Goal: Task Accomplishment & Management: Use online tool/utility

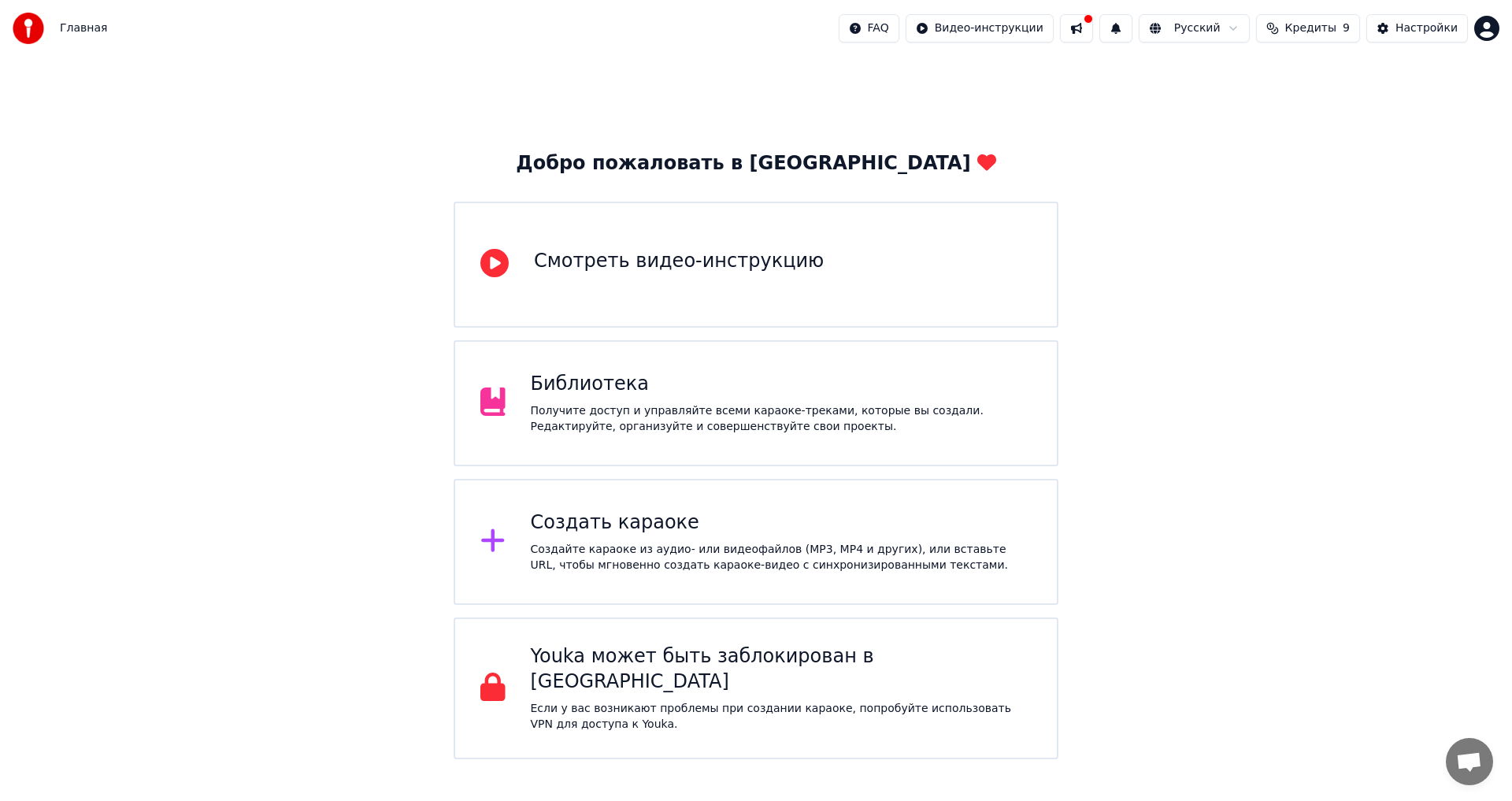
click at [688, 421] on div "Получите доступ и управляйте всеми караоке-треками, которые вы создали. Редакти…" at bounding box center [782, 419] width 502 height 31
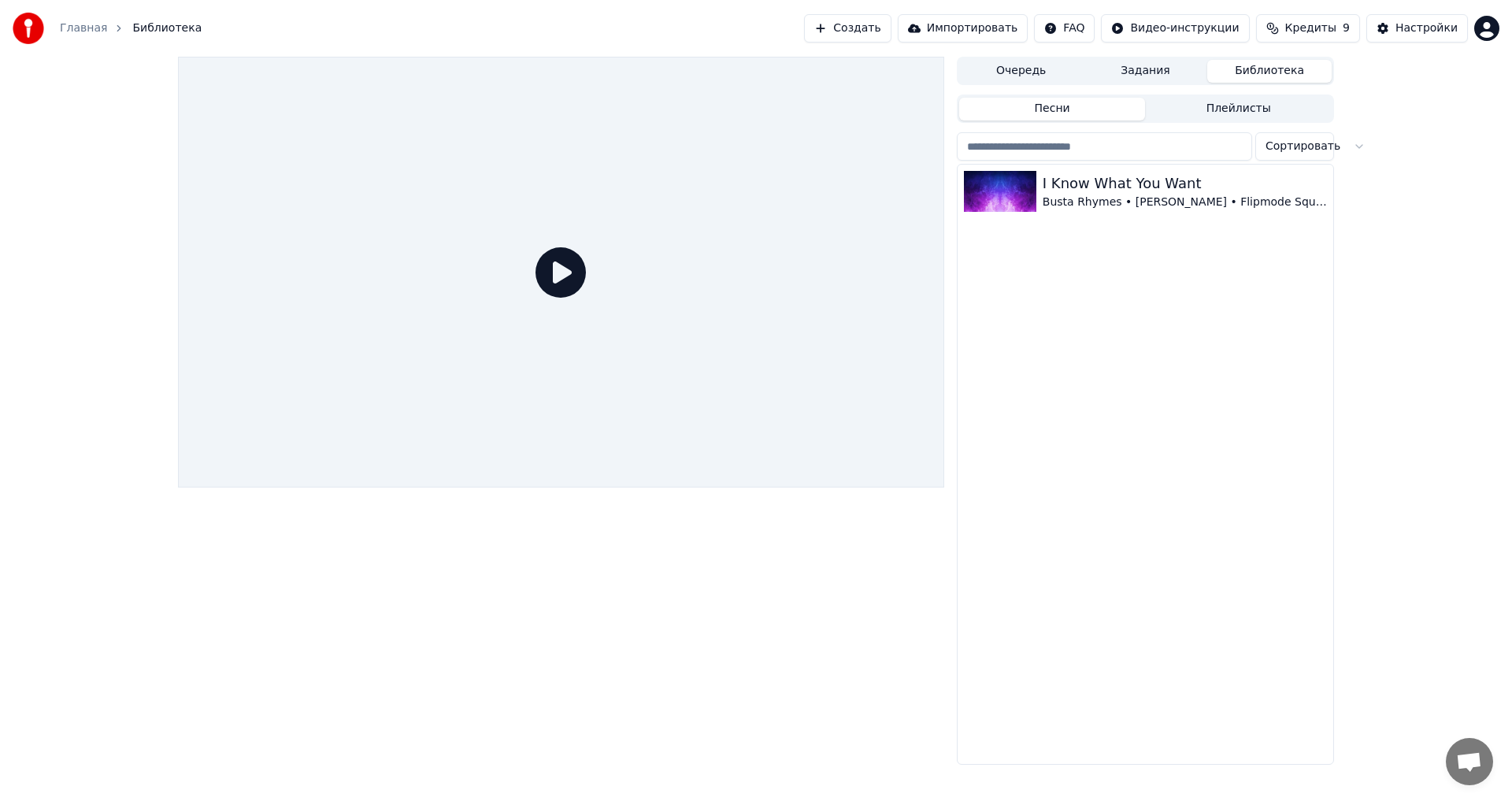
click at [85, 27] on link "Главная" at bounding box center [84, 29] width 47 height 16
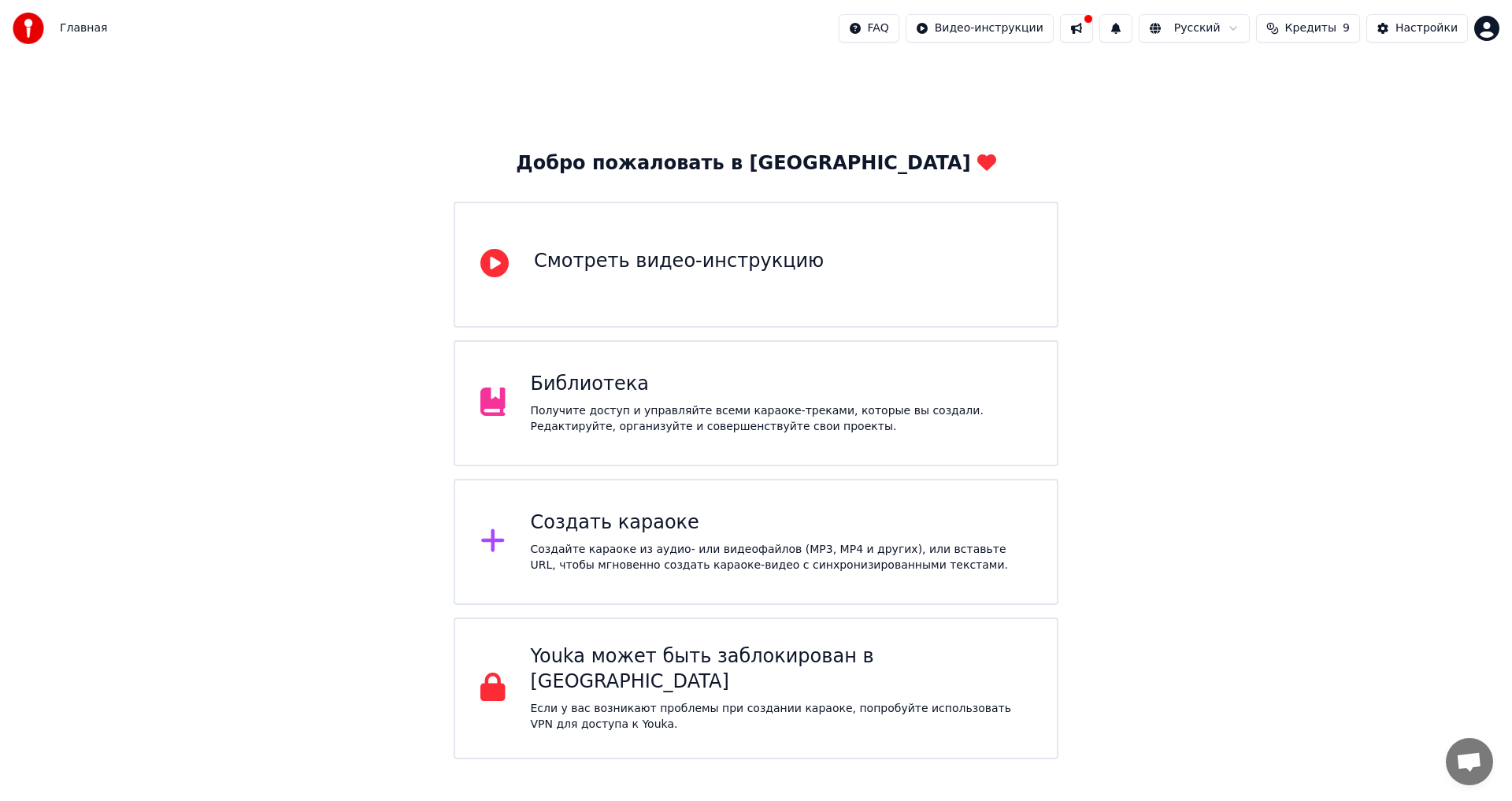
click at [622, 534] on div "Создать караоке" at bounding box center [782, 524] width 502 height 26
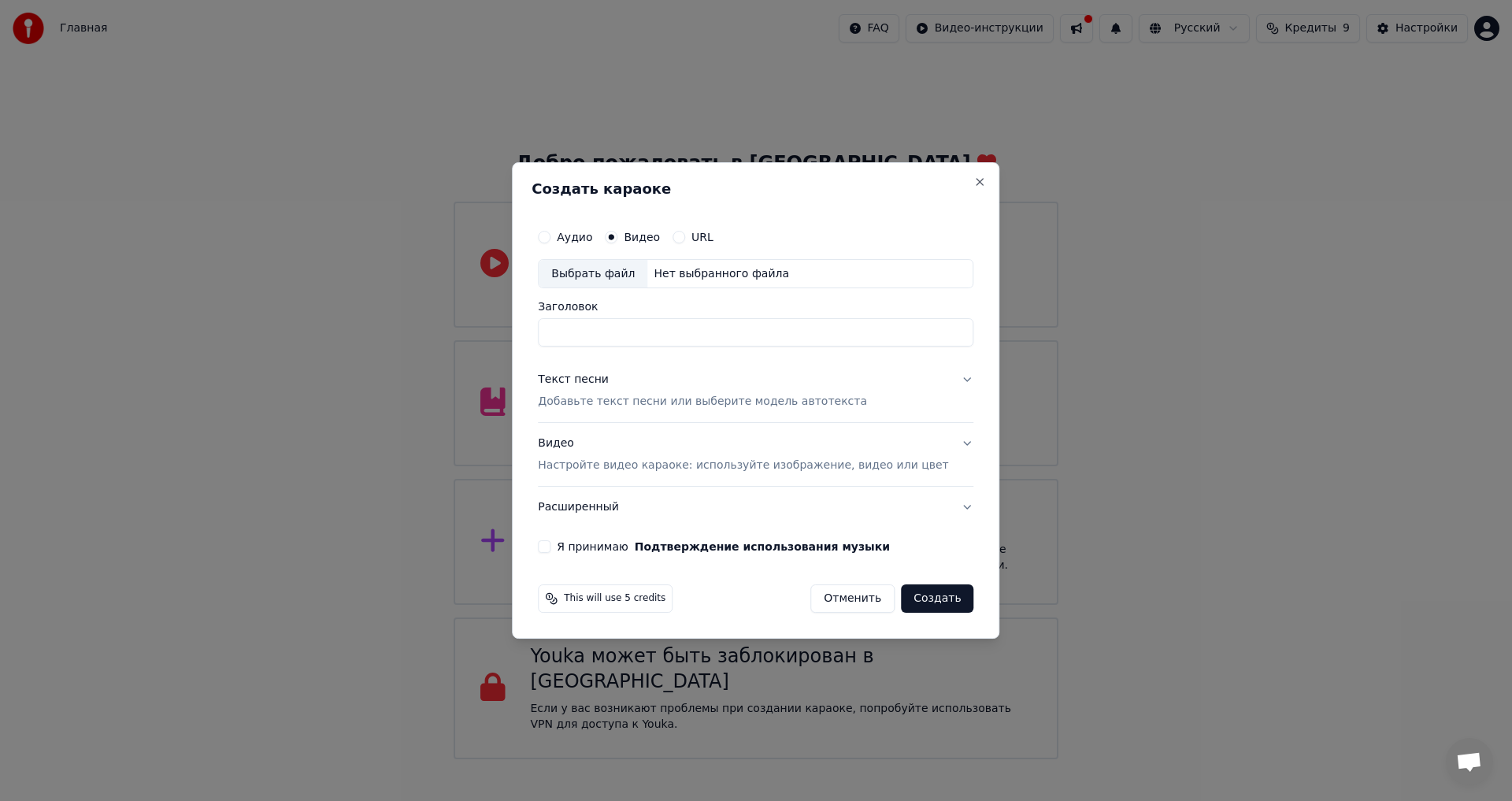
click at [590, 274] on div "Выбрать файл" at bounding box center [593, 274] width 108 height 29
click at [570, 234] on div "Аудио" at bounding box center [565, 236] width 54 height 13
click at [550, 234] on button "Аудио" at bounding box center [544, 236] width 13 height 13
click at [608, 277] on div "Выбрать файл" at bounding box center [593, 274] width 108 height 29
type input "**********"
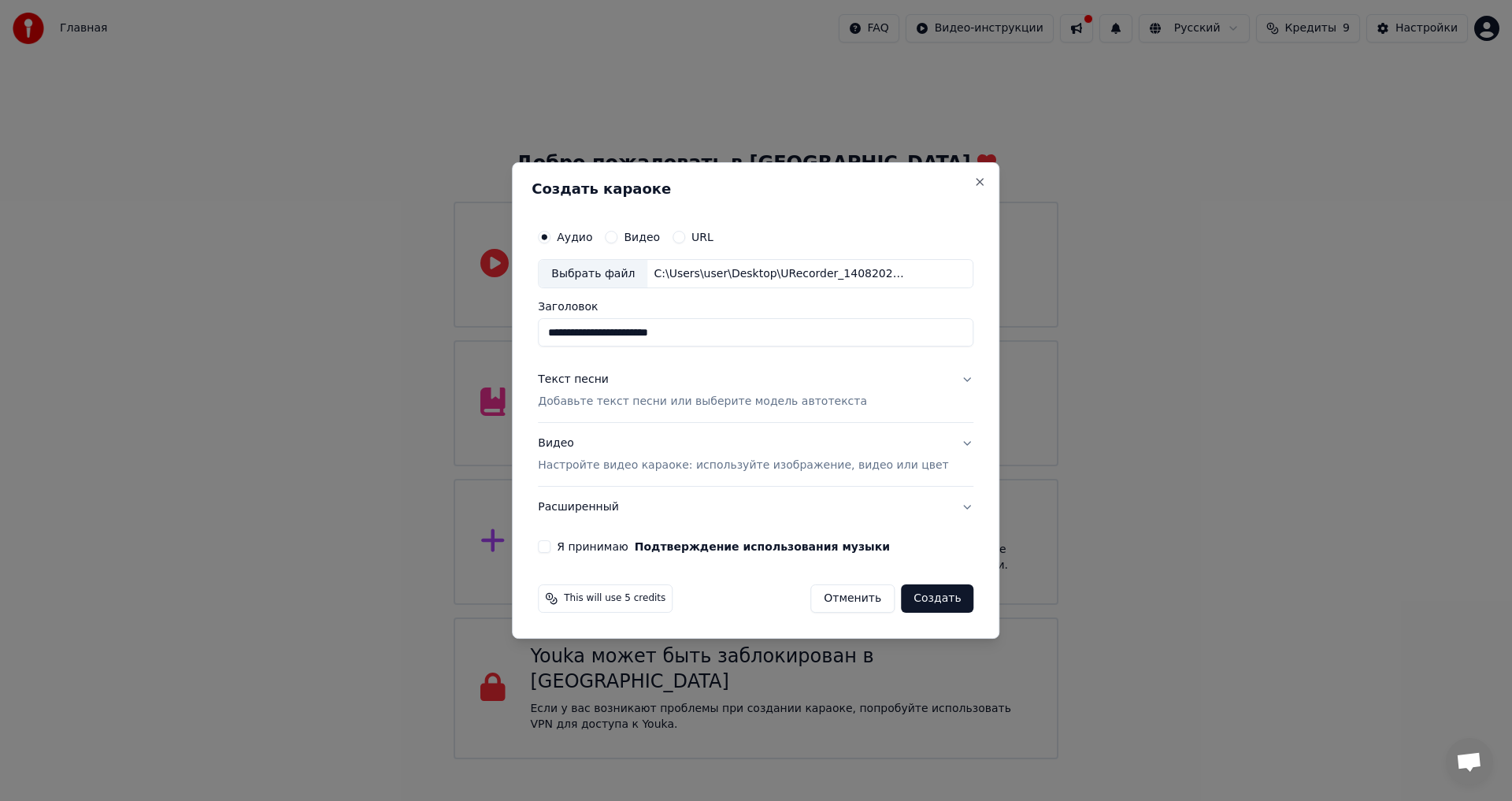
click at [759, 402] on p "Добавьте текст песни или выберите модель автотекста" at bounding box center [703, 402] width 329 height 16
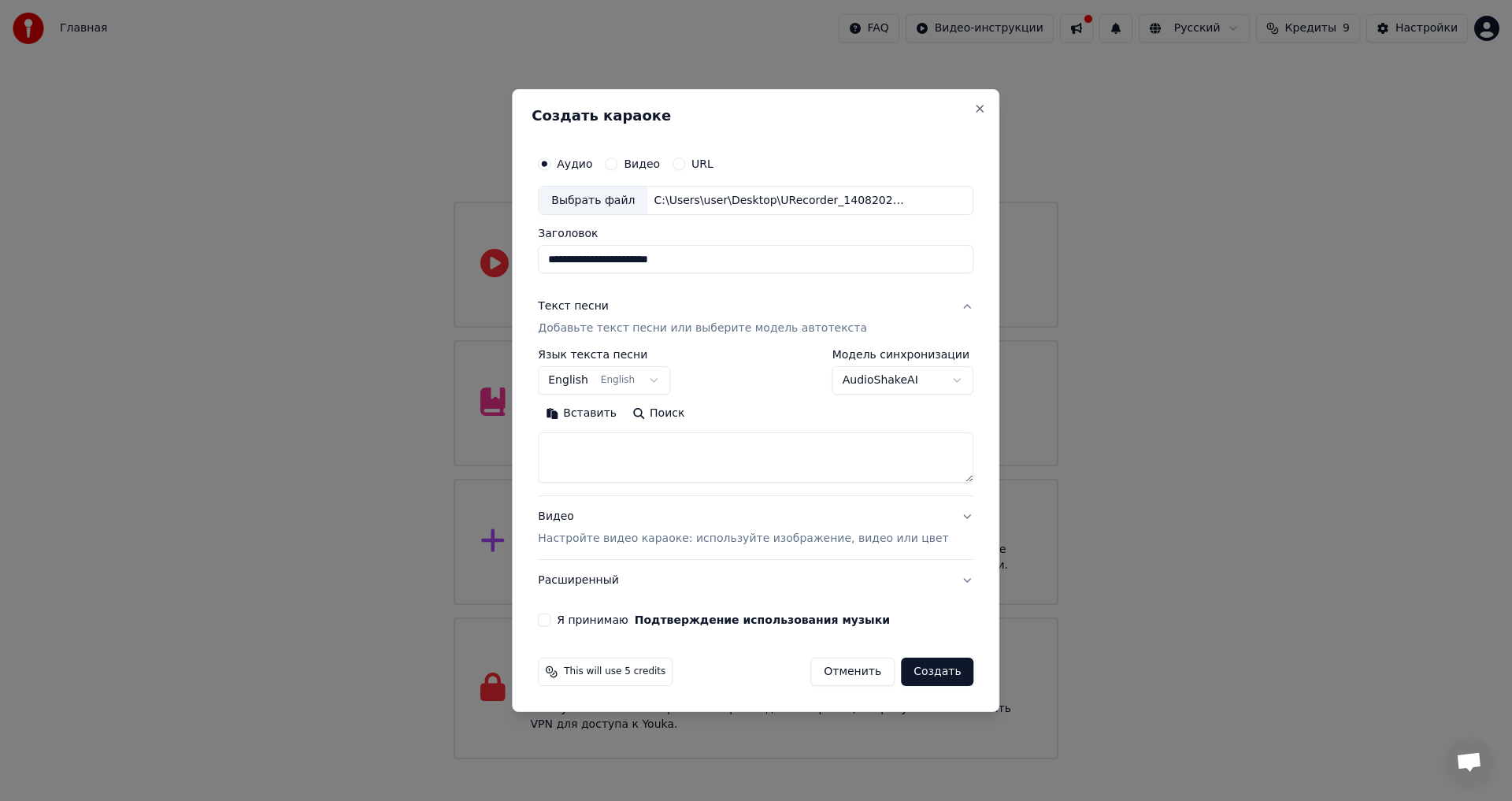
click at [929, 380] on body "Главная FAQ Видео-инструкции Русский Кредиты 9 Настройки Добро пожаловать в You…" at bounding box center [756, 379] width 1512 height 759
click at [918, 381] on body "Главная FAQ Видео-инструкции Русский Кредиты 9 Настройки Добро пожаловать в You…" at bounding box center [756, 379] width 1512 height 759
click at [550, 619] on button "Я принимаю Подтверждение использования музыки" at bounding box center [544, 619] width 13 height 13
click at [633, 680] on div "This will use 5 credits" at bounding box center [605, 671] width 135 height 29
click at [632, 672] on span "This will use 5 credits" at bounding box center [614, 671] width 101 height 13
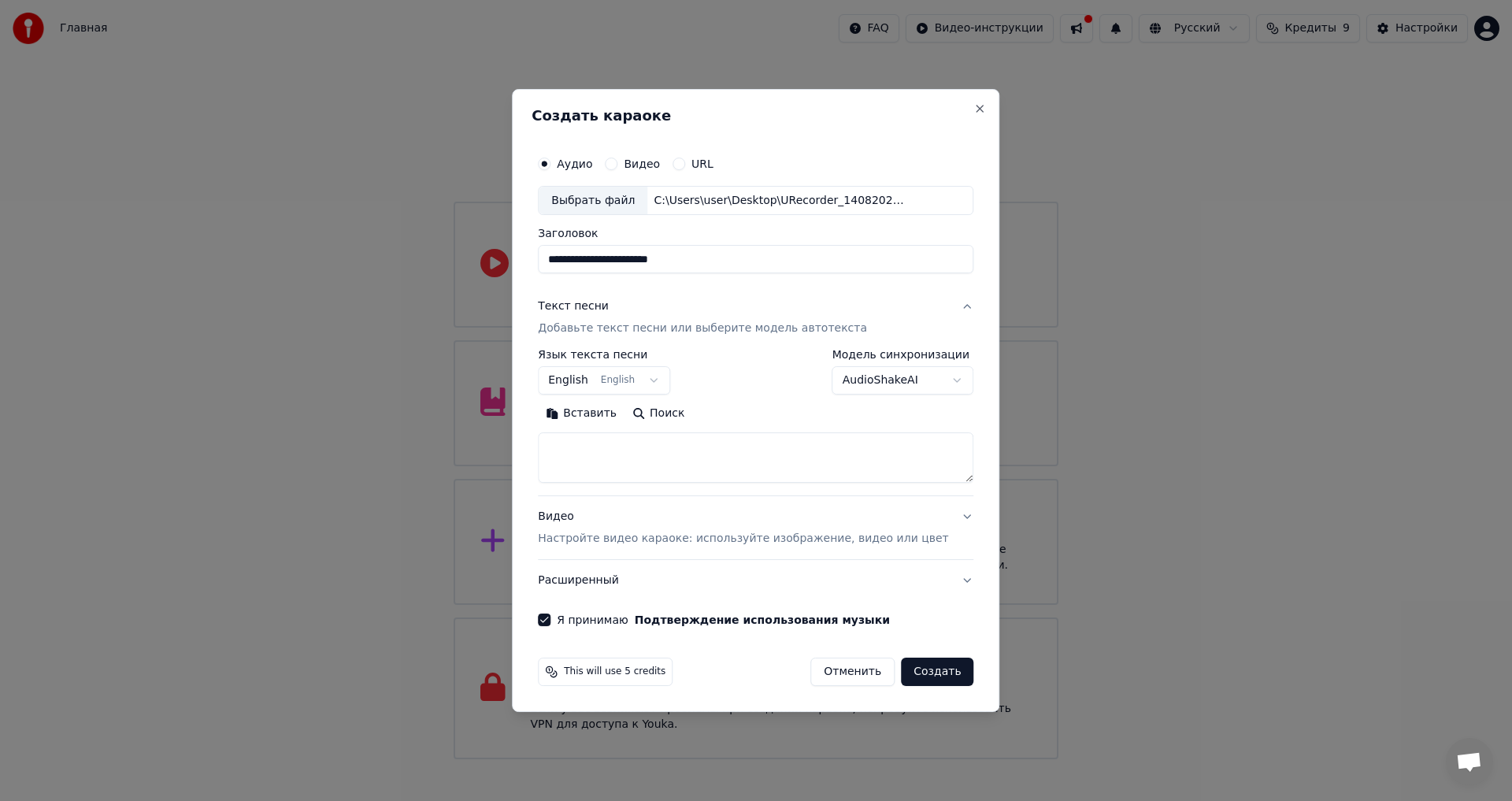
click at [633, 671] on span "This will use 5 credits" at bounding box center [614, 671] width 101 height 13
click at [920, 663] on button "Создать" at bounding box center [937, 671] width 73 height 29
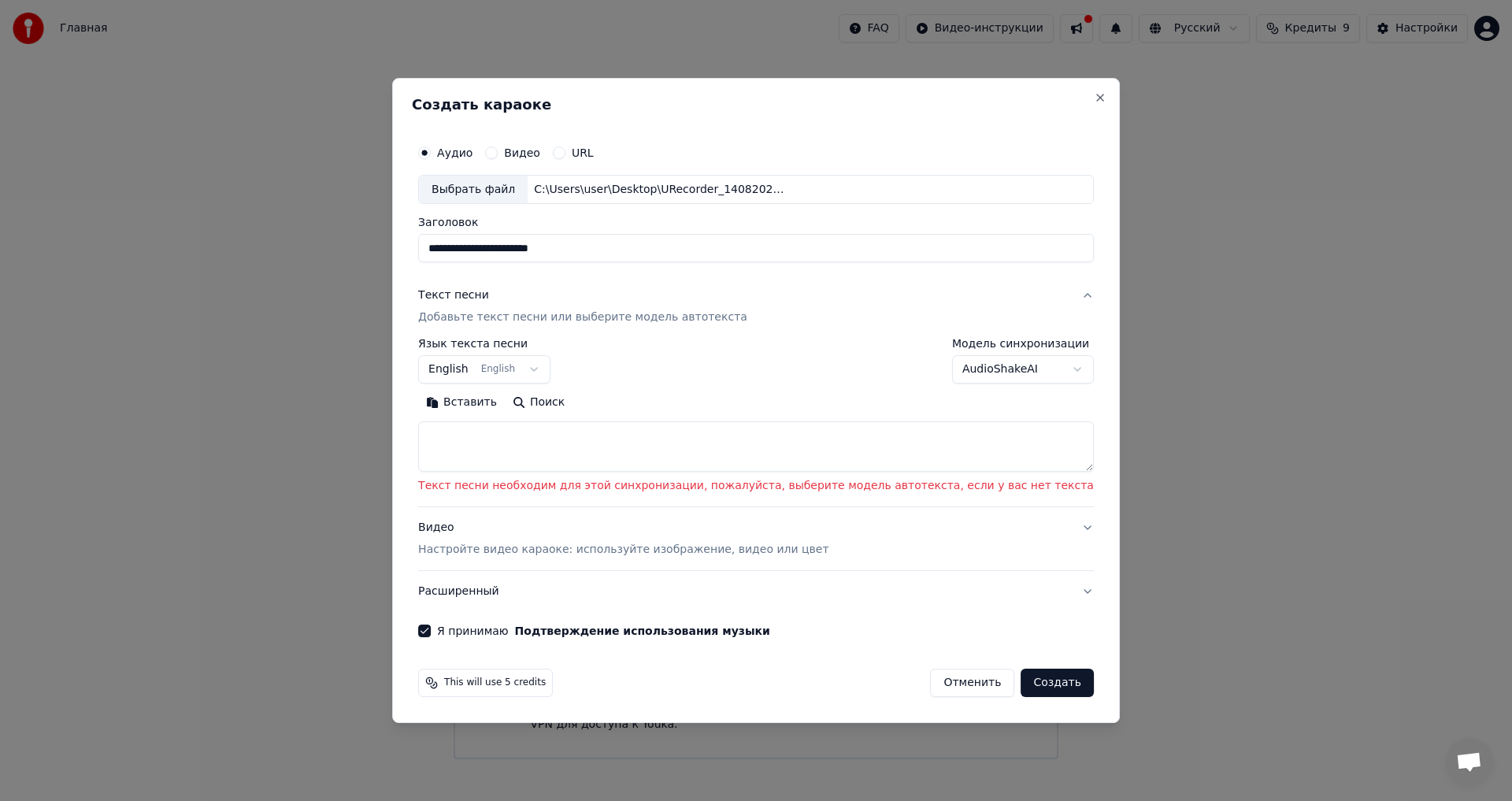
click at [679, 452] on textarea at bounding box center [756, 447] width 676 height 50
click at [1019, 370] on body "Главная FAQ Видео-инструкции Русский Кредиты 9 Настройки Добро пожаловать в You…" at bounding box center [756, 379] width 1512 height 759
click at [694, 446] on body "Главная FAQ Видео-инструкции Русский Кредиты 9 Настройки Добро пожаловать в You…" at bounding box center [756, 379] width 1512 height 759
click at [605, 446] on textarea at bounding box center [756, 447] width 676 height 50
paste textarea "**********"
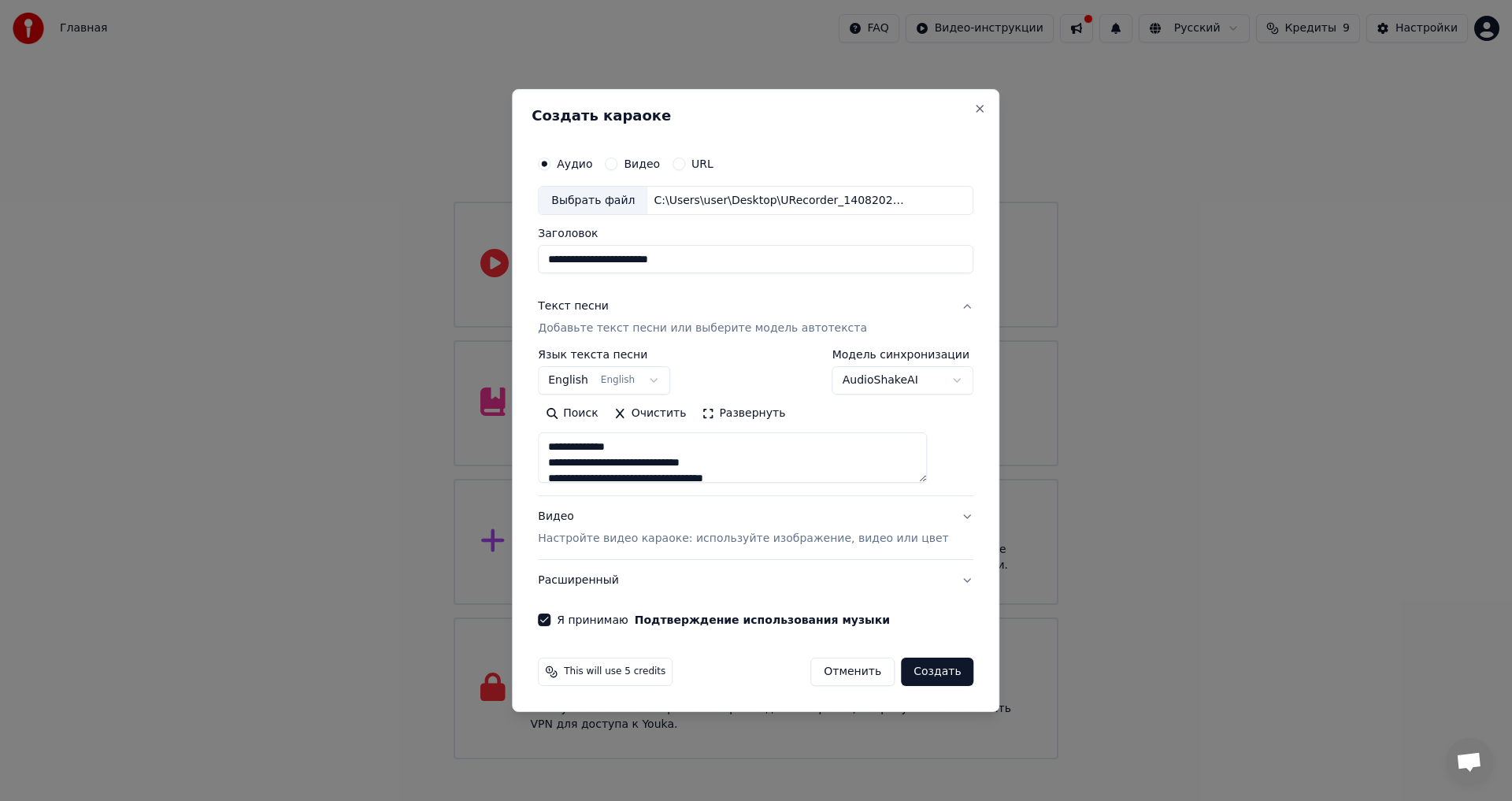
drag, startPoint x: 742, startPoint y: 471, endPoint x: 610, endPoint y: 440, distance: 135.6
click at [610, 440] on textarea at bounding box center [732, 458] width 389 height 50
click at [743, 407] on button "Развернуть" at bounding box center [743, 414] width 99 height 26
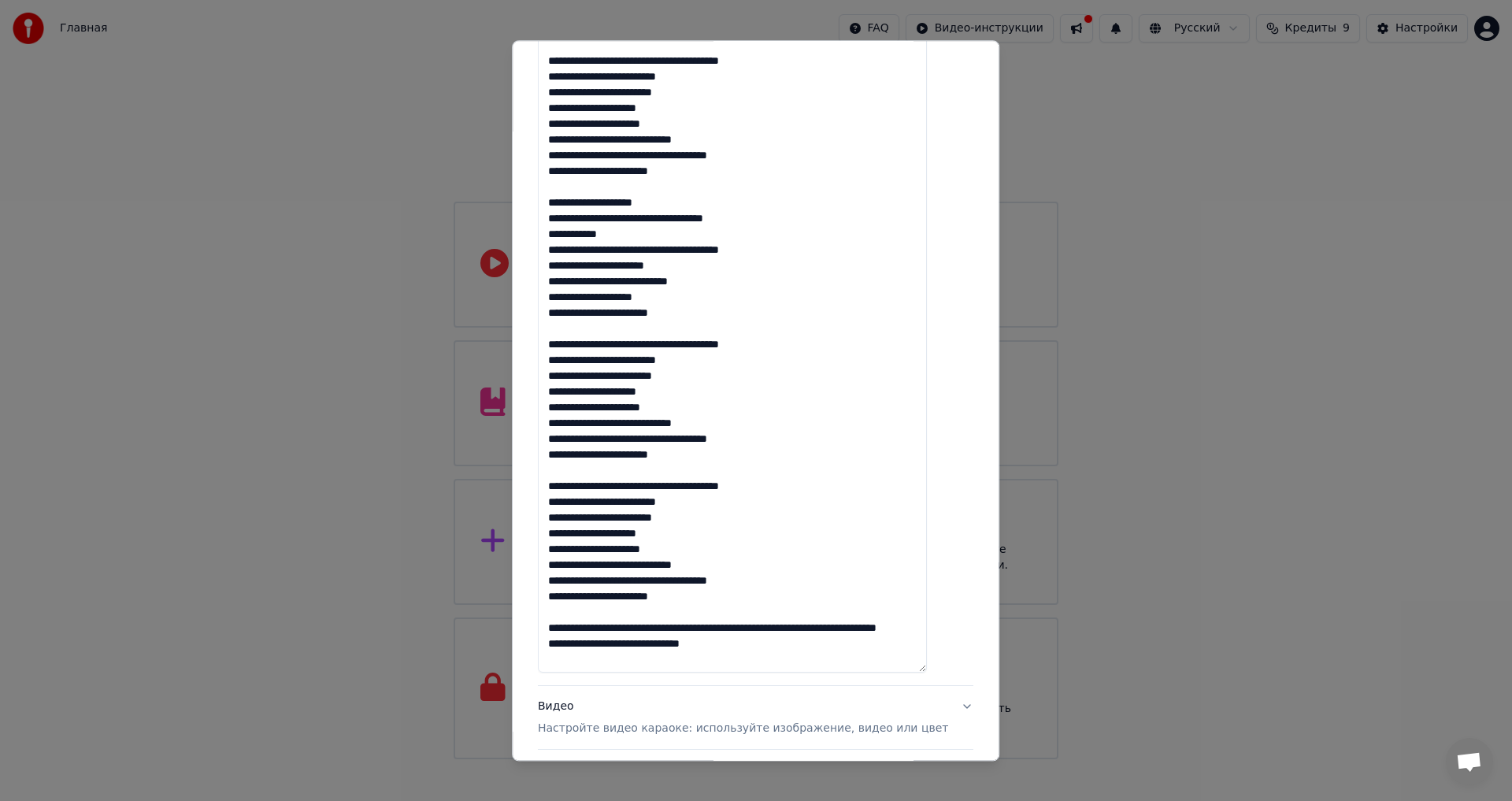
scroll to position [651, 0]
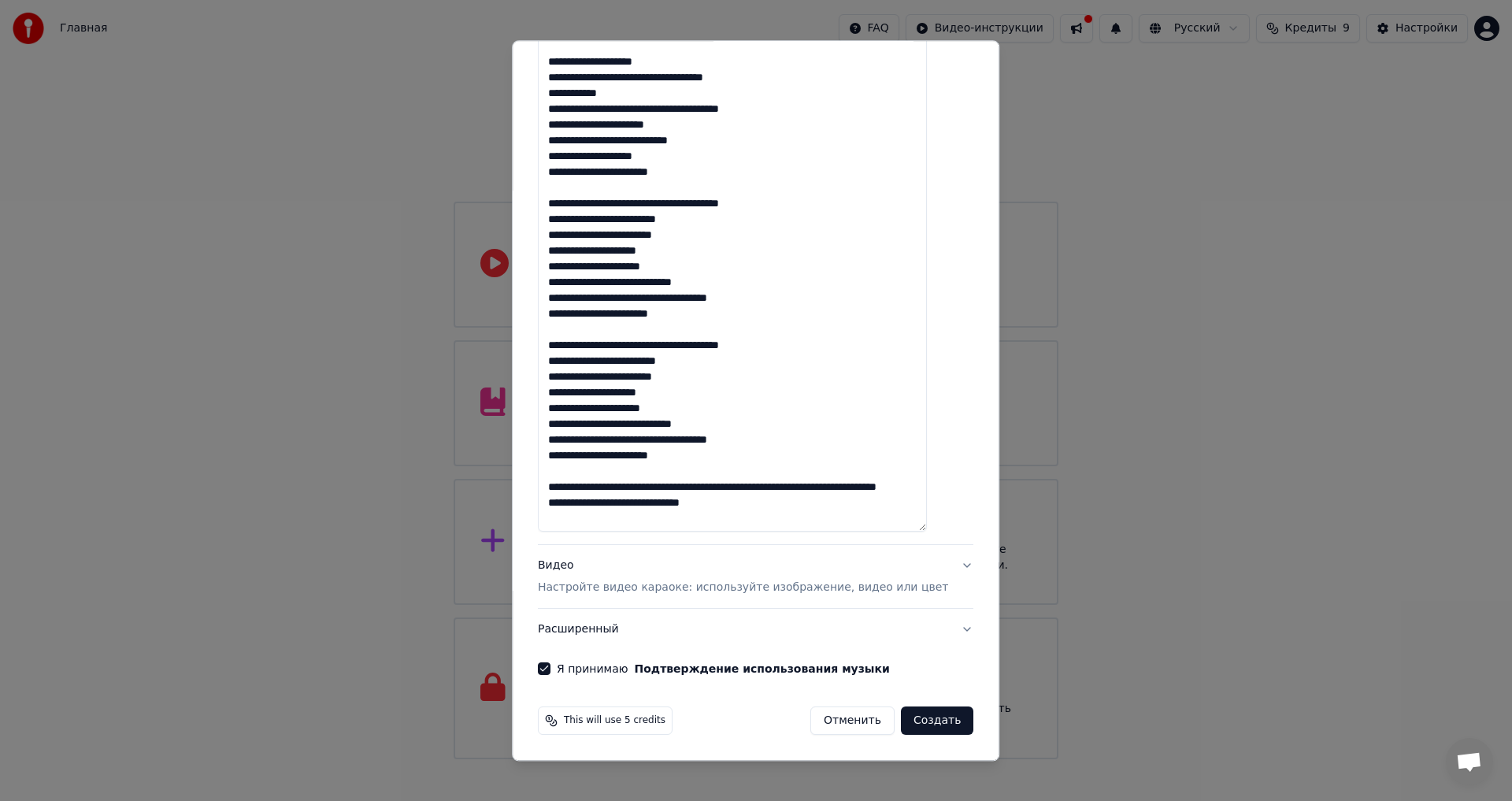
click at [706, 503] on textarea at bounding box center [732, 133] width 389 height 799
drag, startPoint x: 562, startPoint y: 484, endPoint x: 746, endPoint y: 519, distance: 187.3
click at [746, 519] on textarea at bounding box center [732, 133] width 389 height 799
click at [584, 519] on textarea at bounding box center [732, 132] width 389 height 799
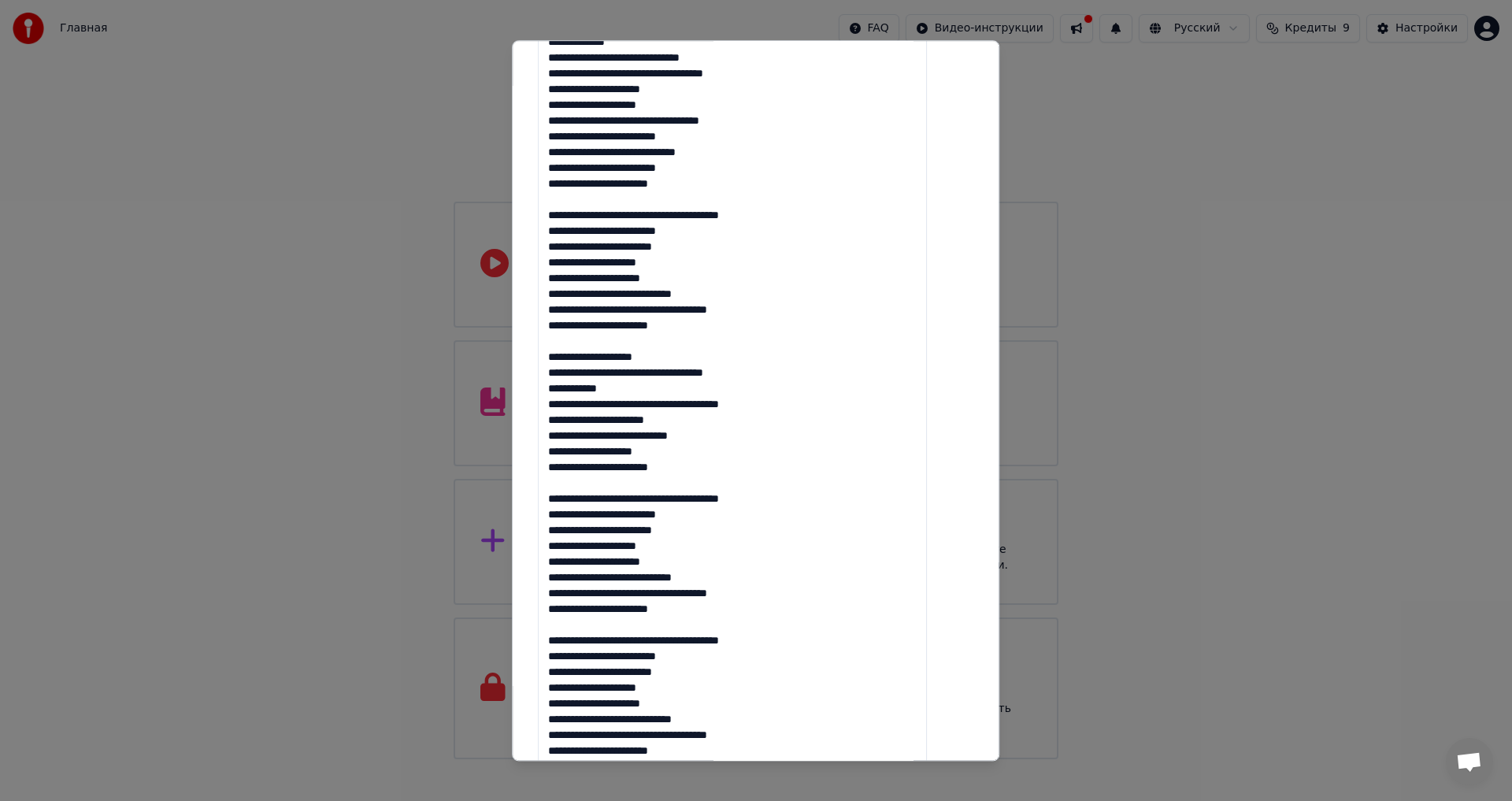
scroll to position [651, 0]
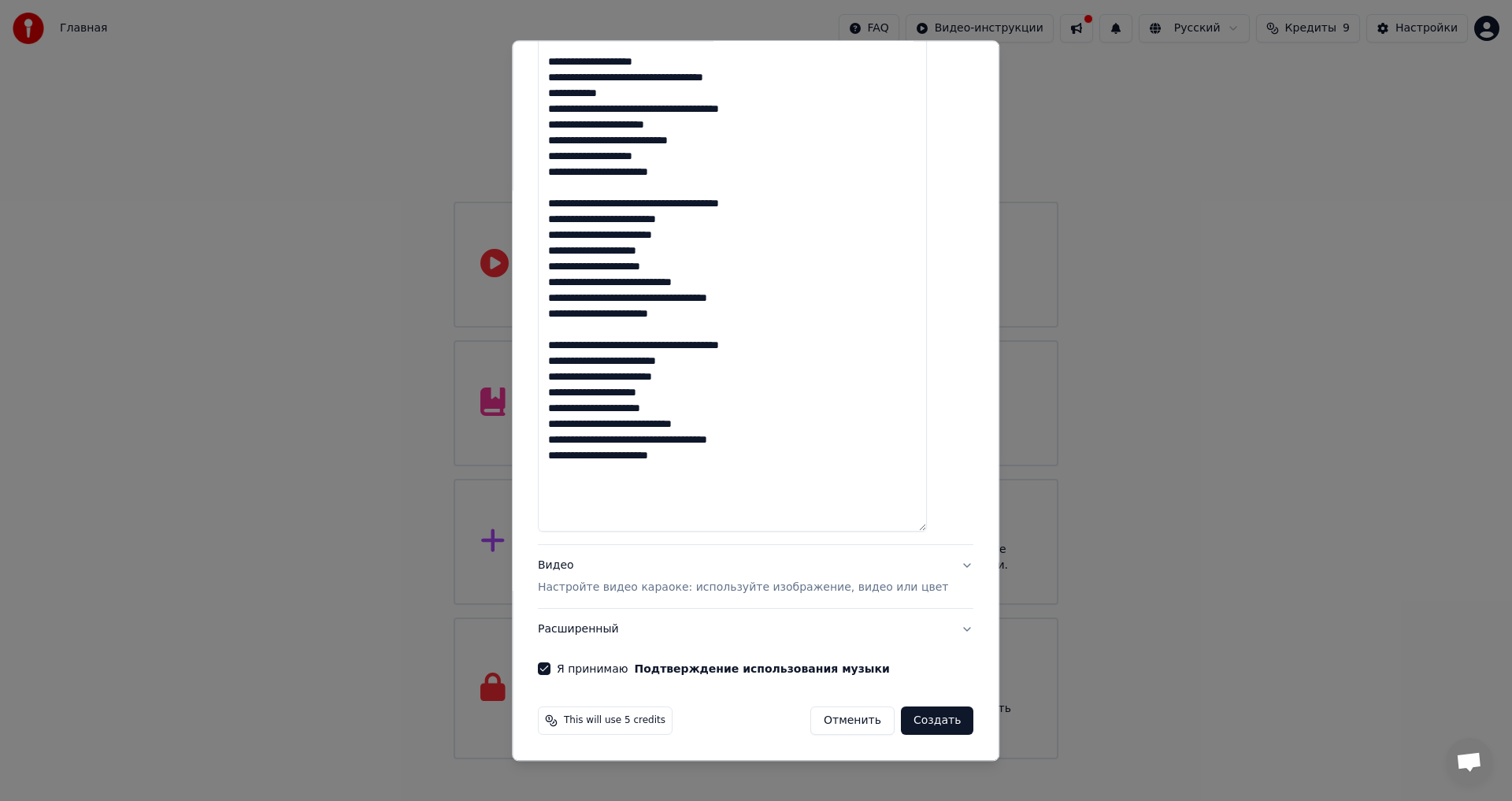
type textarea "**********"
click at [846, 586] on p "Настройте видео караоке: используйте изображение, видео или цвет" at bounding box center [743, 588] width 410 height 16
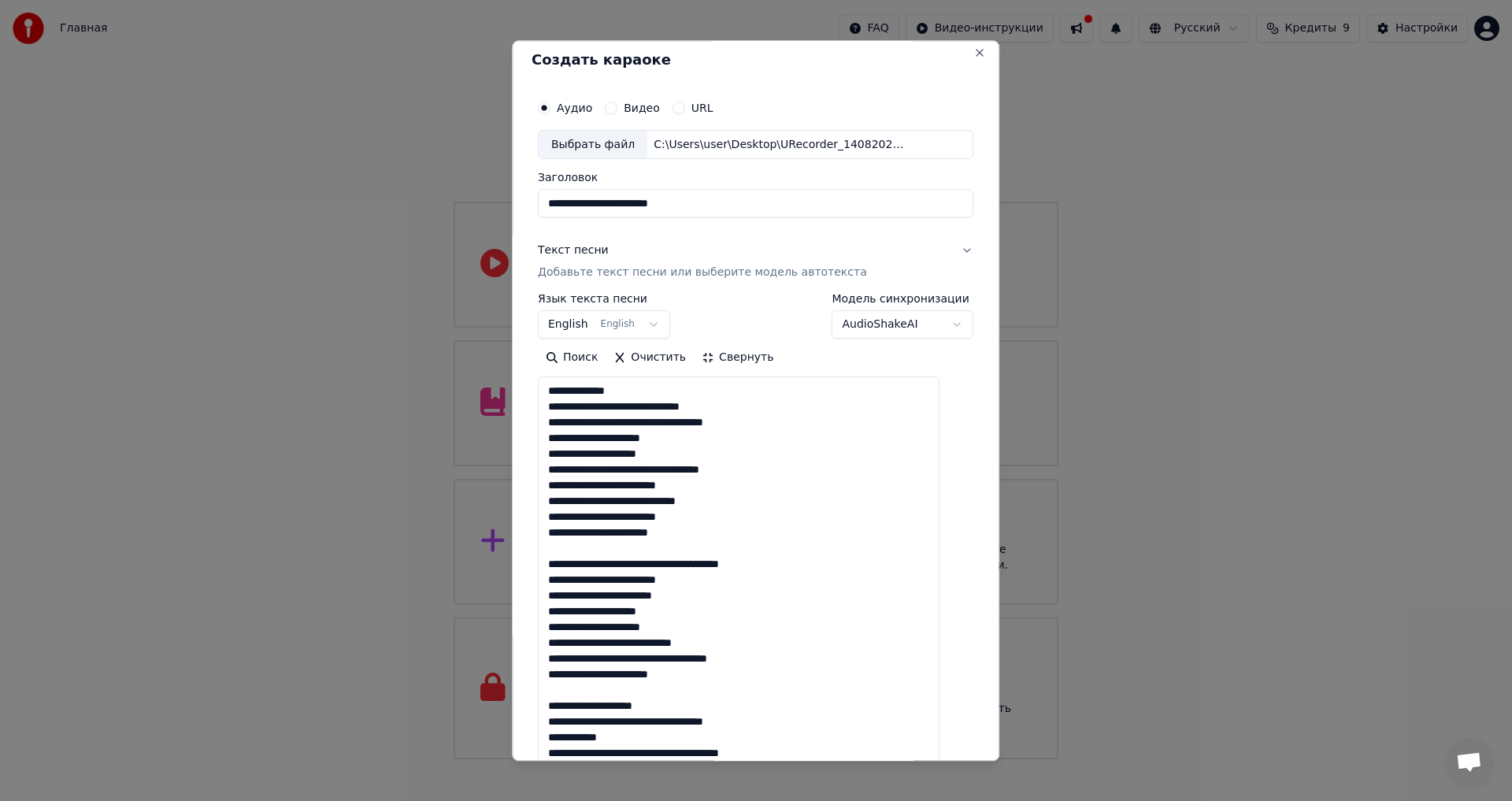
scroll to position [0, 0]
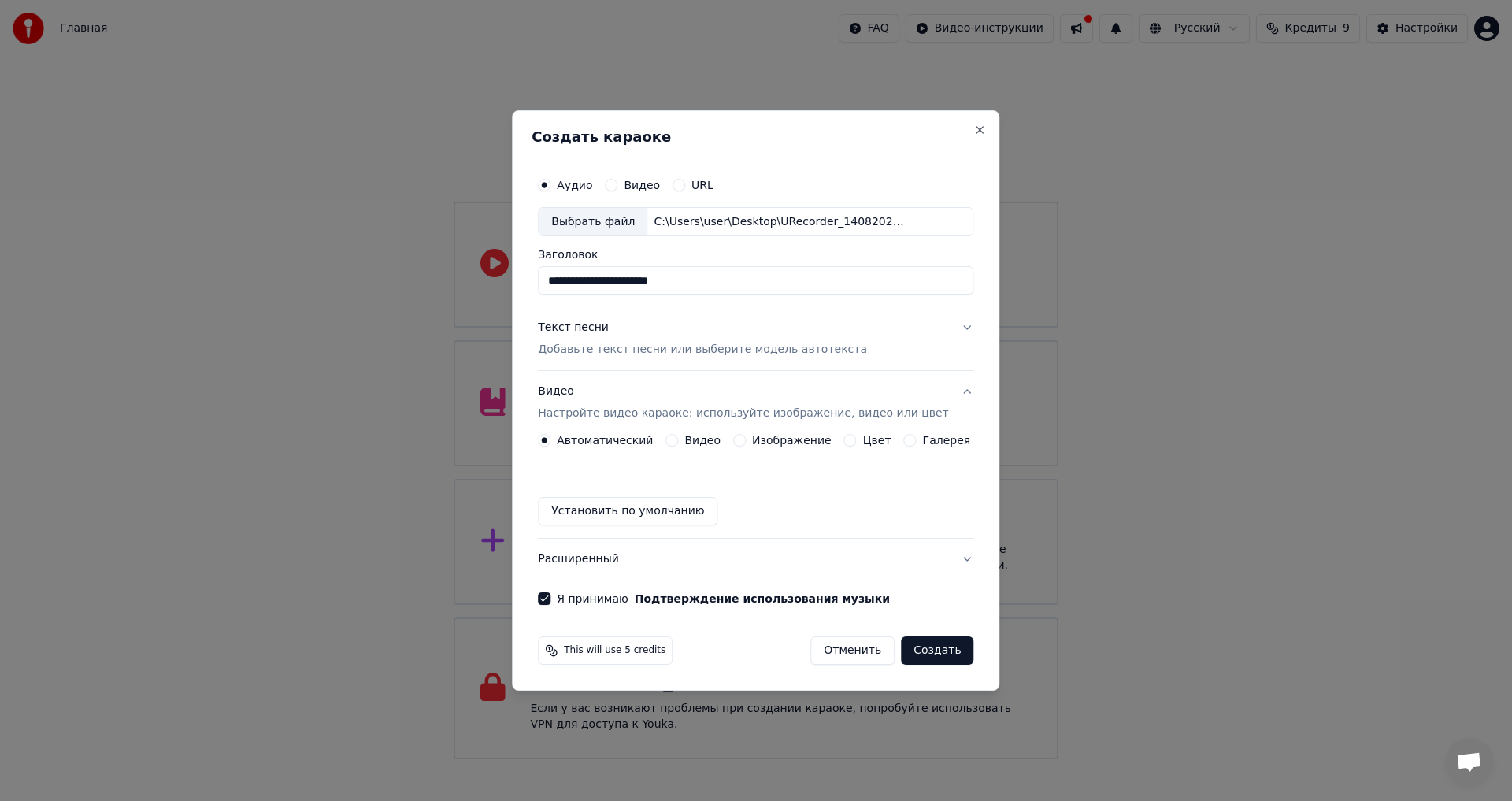
click at [700, 340] on div "Текст песни Добавьте текст песни или выберите модель автотекста" at bounding box center [703, 339] width 329 height 37
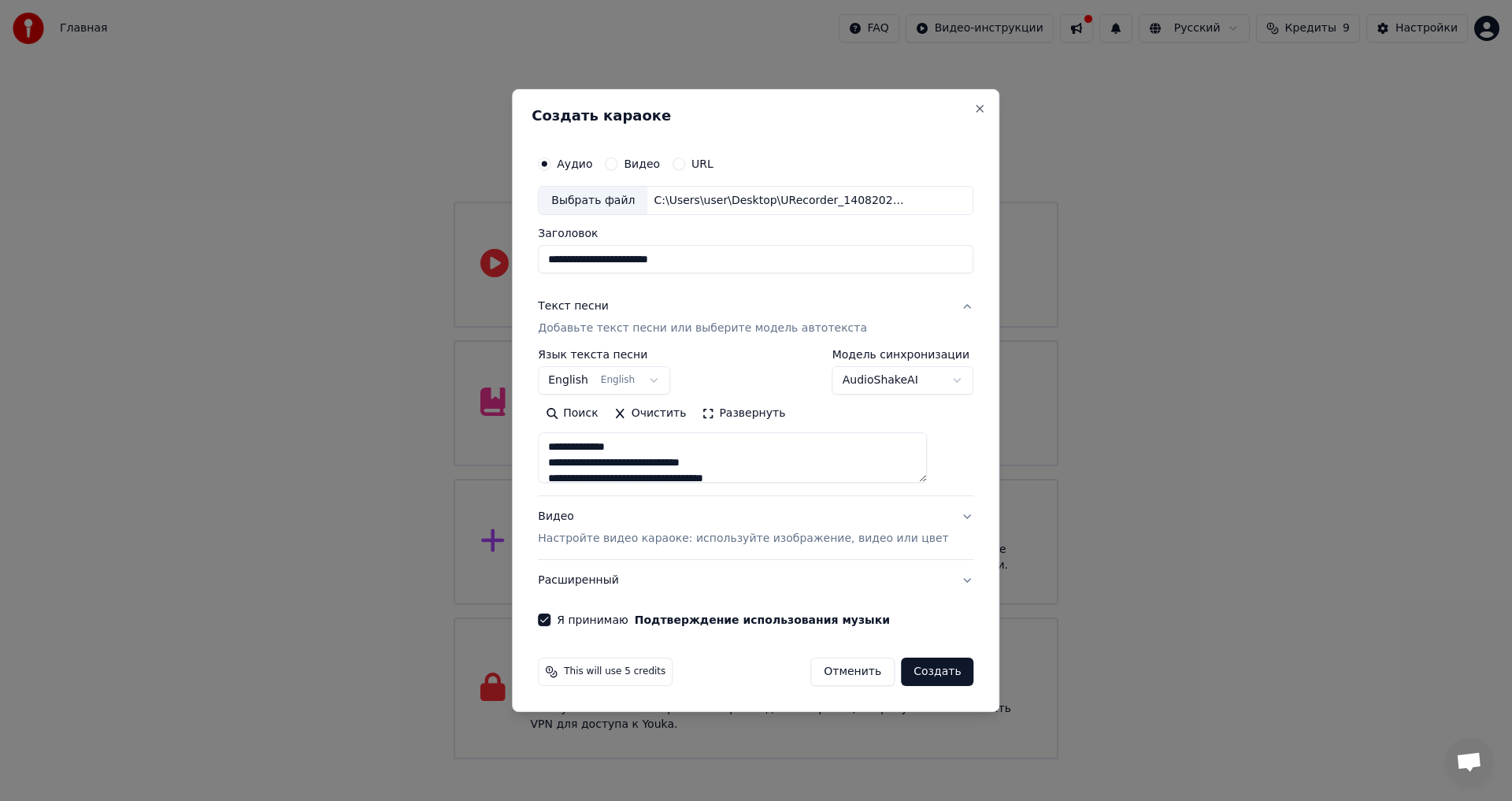
click at [664, 543] on p "Настройте видео караоке: используйте изображение, видео или цвет" at bounding box center [743, 538] width 410 height 16
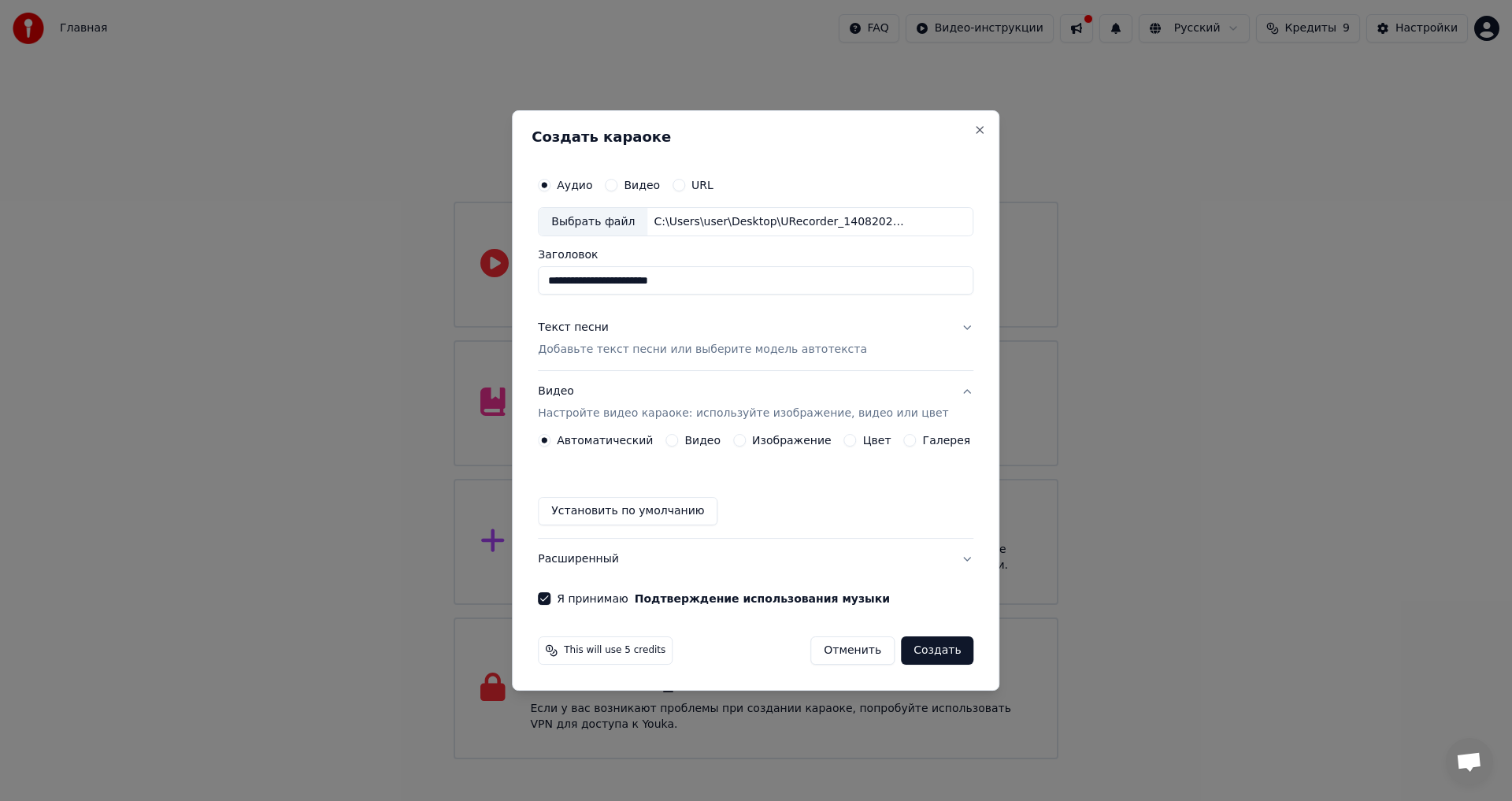
click at [746, 440] on button "Изображение" at bounding box center [739, 440] width 13 height 13
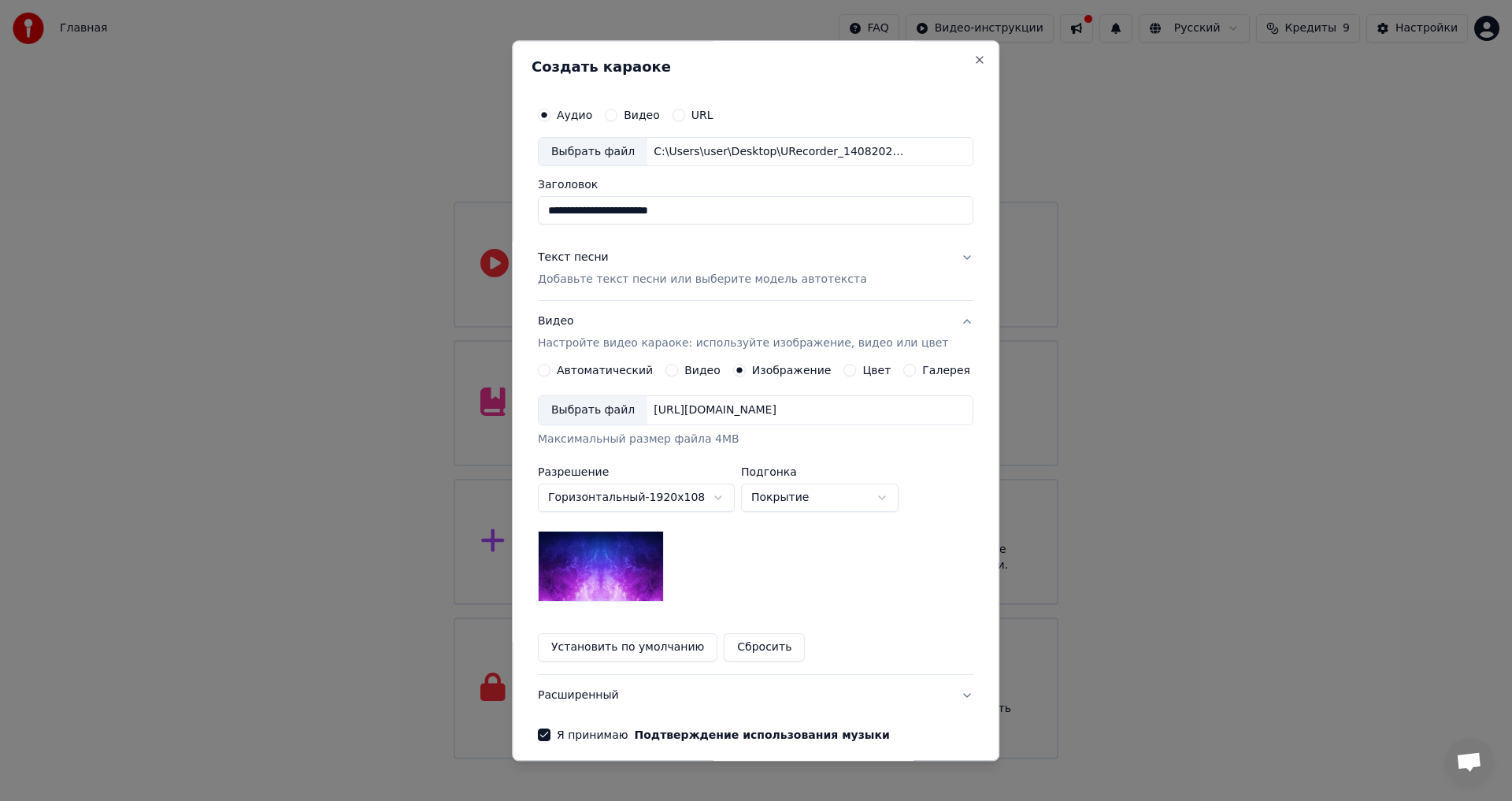
click at [597, 413] on div "Выбрать файл" at bounding box center [593, 410] width 108 height 29
click at [612, 409] on div "Выбрать файл" at bounding box center [593, 410] width 108 height 29
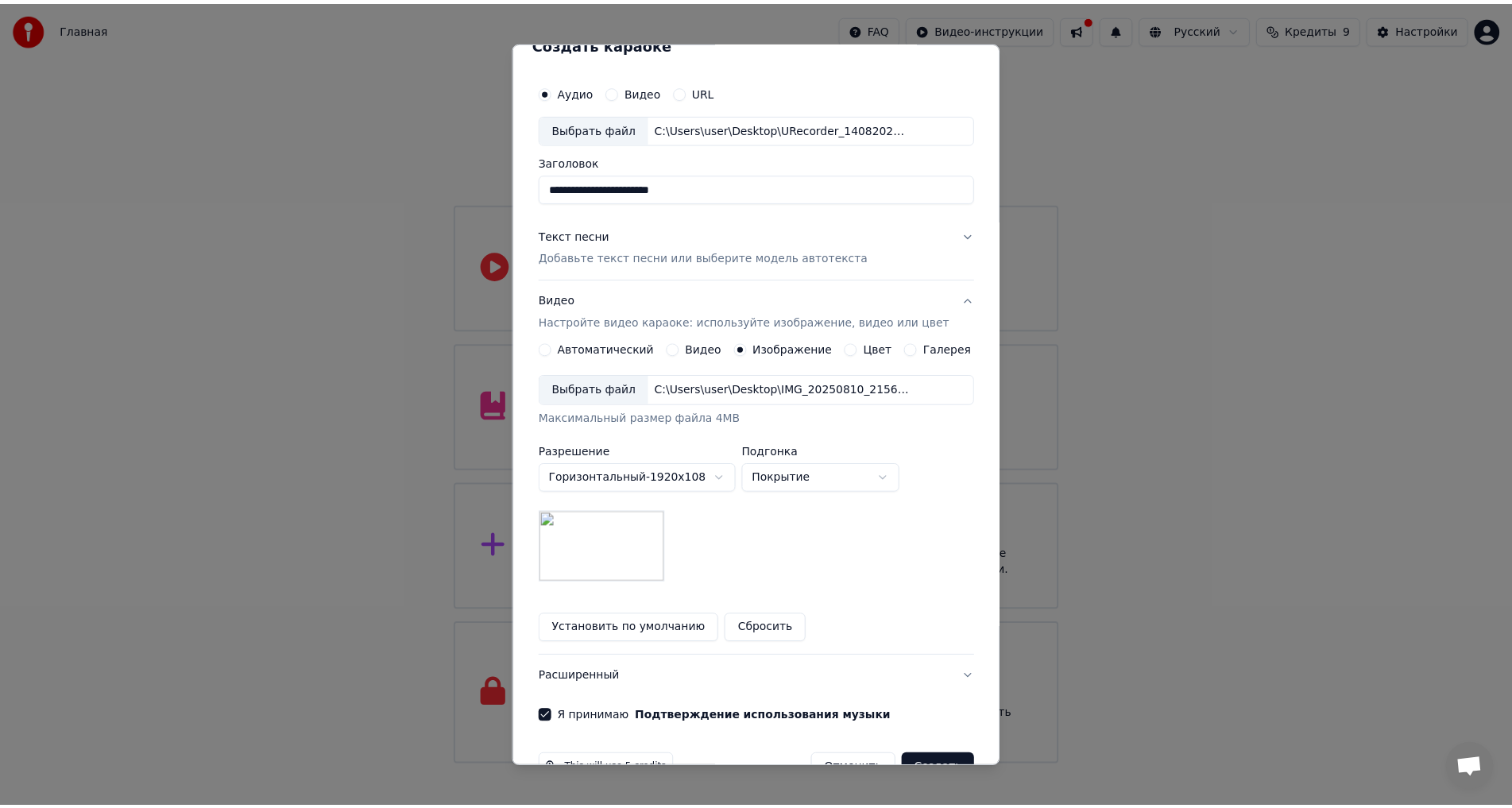
scroll to position [67, 0]
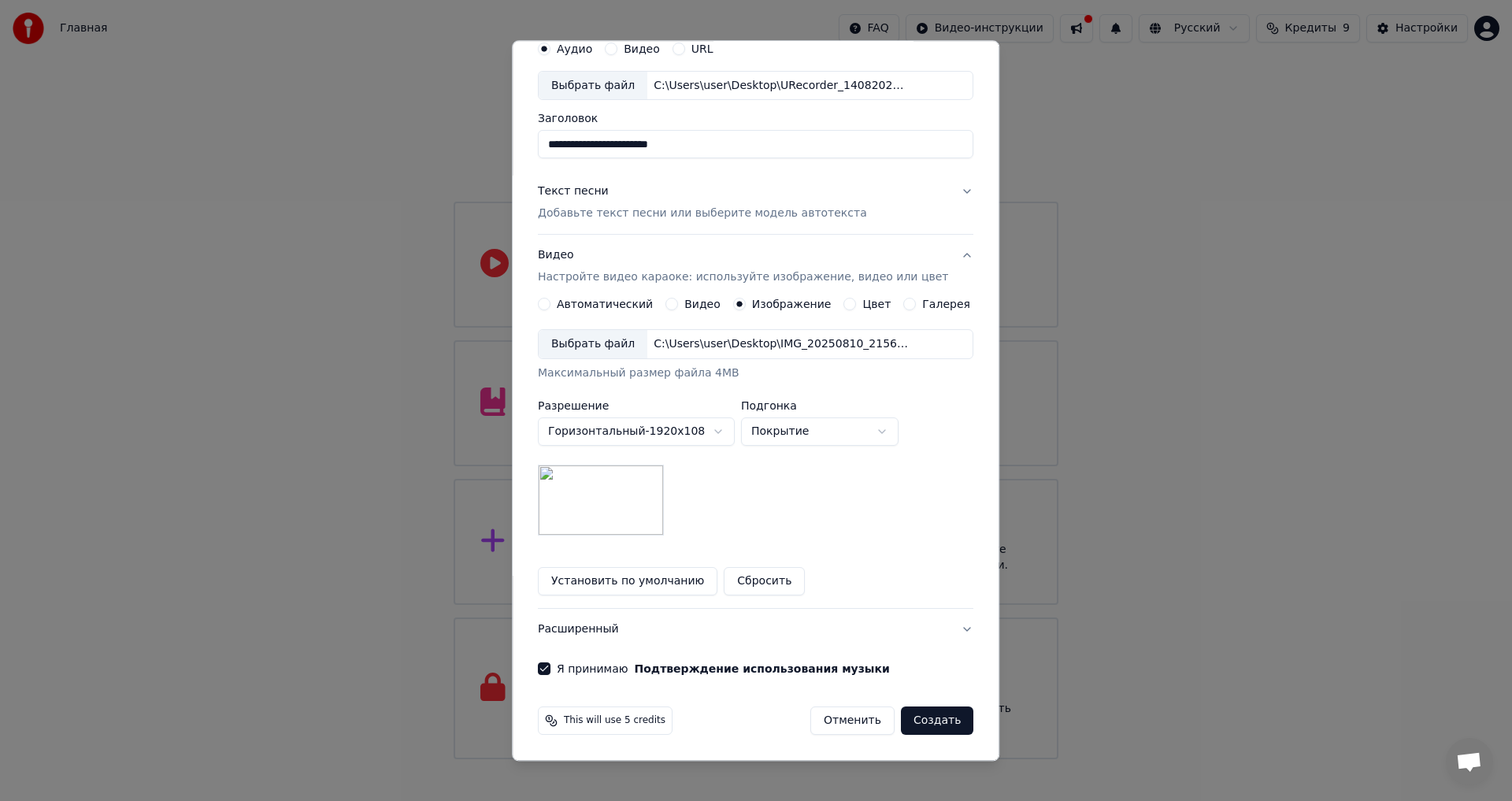
click at [909, 725] on button "Создать" at bounding box center [937, 721] width 73 height 29
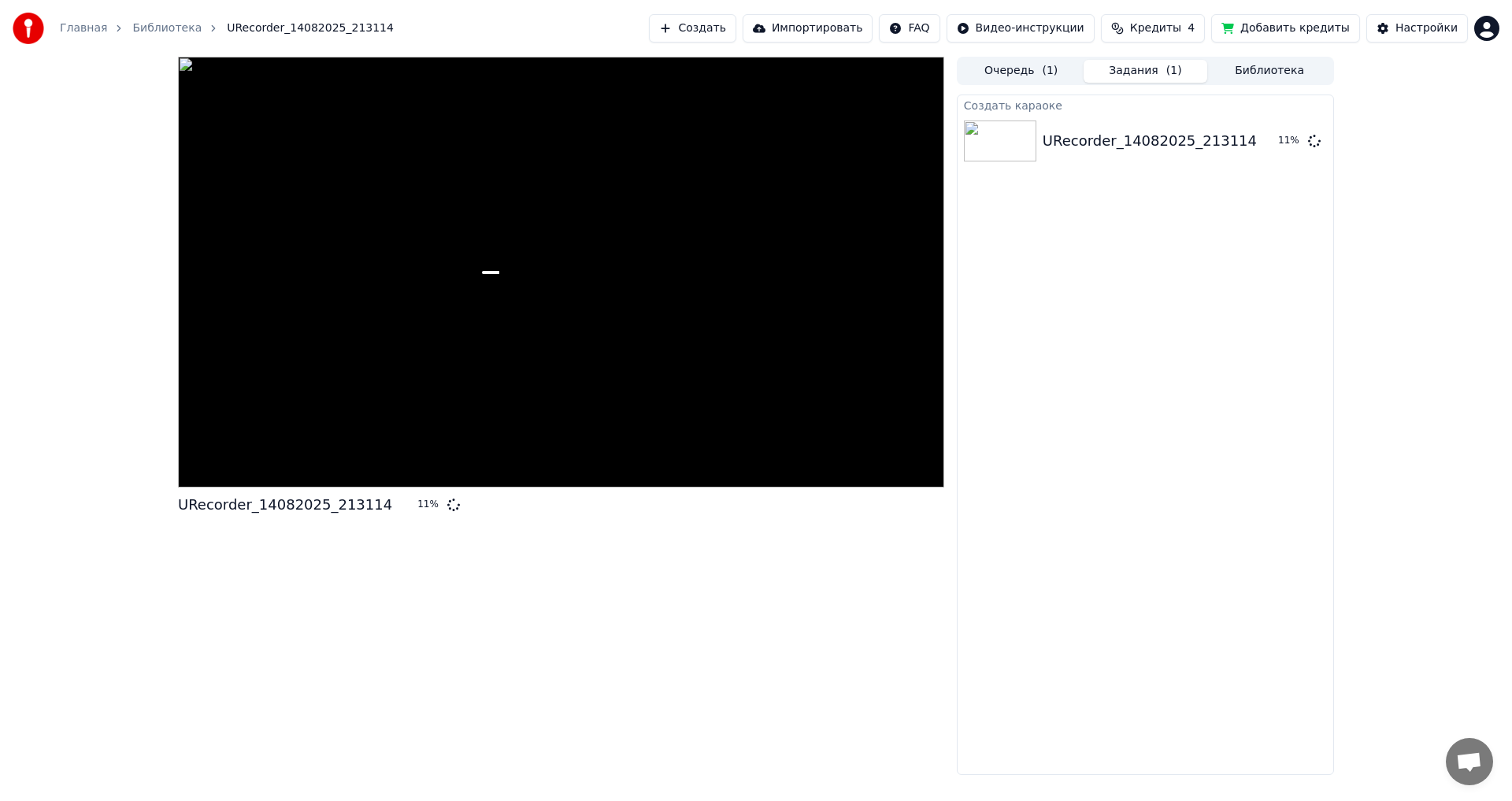
click at [1175, 26] on span "Кредиты" at bounding box center [1156, 29] width 51 height 16
click at [1079, 77] on th "Пополнить" at bounding box center [1074, 75] width 76 height 31
click at [1098, 101] on td "15" at bounding box center [1074, 104] width 76 height 29
click at [1160, 146] on button "Обновить" at bounding box center [1173, 146] width 95 height 29
click at [1086, 77] on th "Пополнить" at bounding box center [1074, 75] width 76 height 31
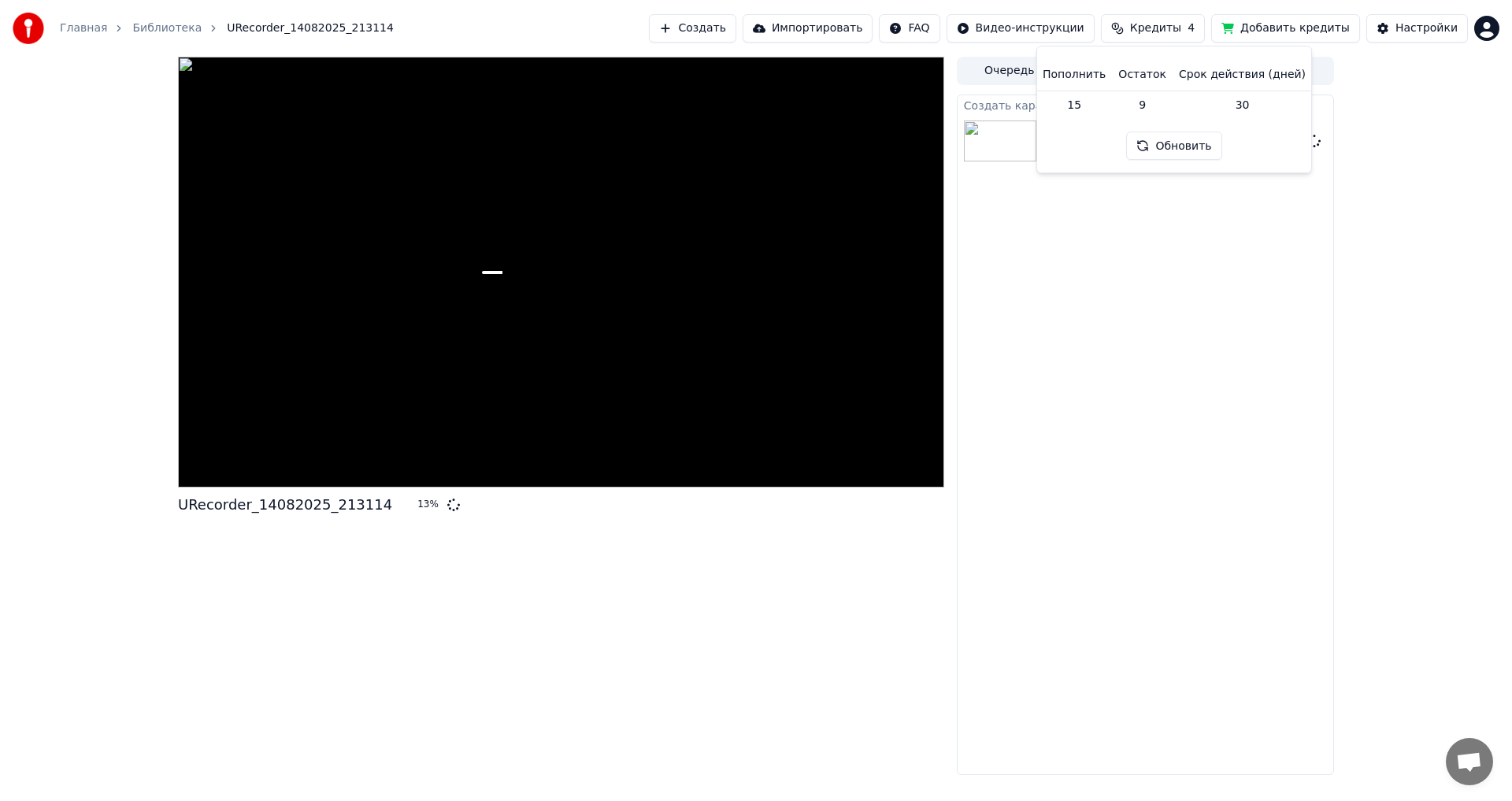
click at [1176, 107] on td "30" at bounding box center [1243, 104] width 140 height 29
click at [1092, 77] on th "Пополнить" at bounding box center [1074, 75] width 76 height 31
click at [1201, 233] on div "Создать караоке URecorder_14082025_213114 28 %" at bounding box center [1145, 434] width 377 height 680
click at [201, 430] on div at bounding box center [561, 273] width 767 height 431
click at [1321, 30] on button "Добавить кредиты" at bounding box center [1286, 28] width 149 height 29
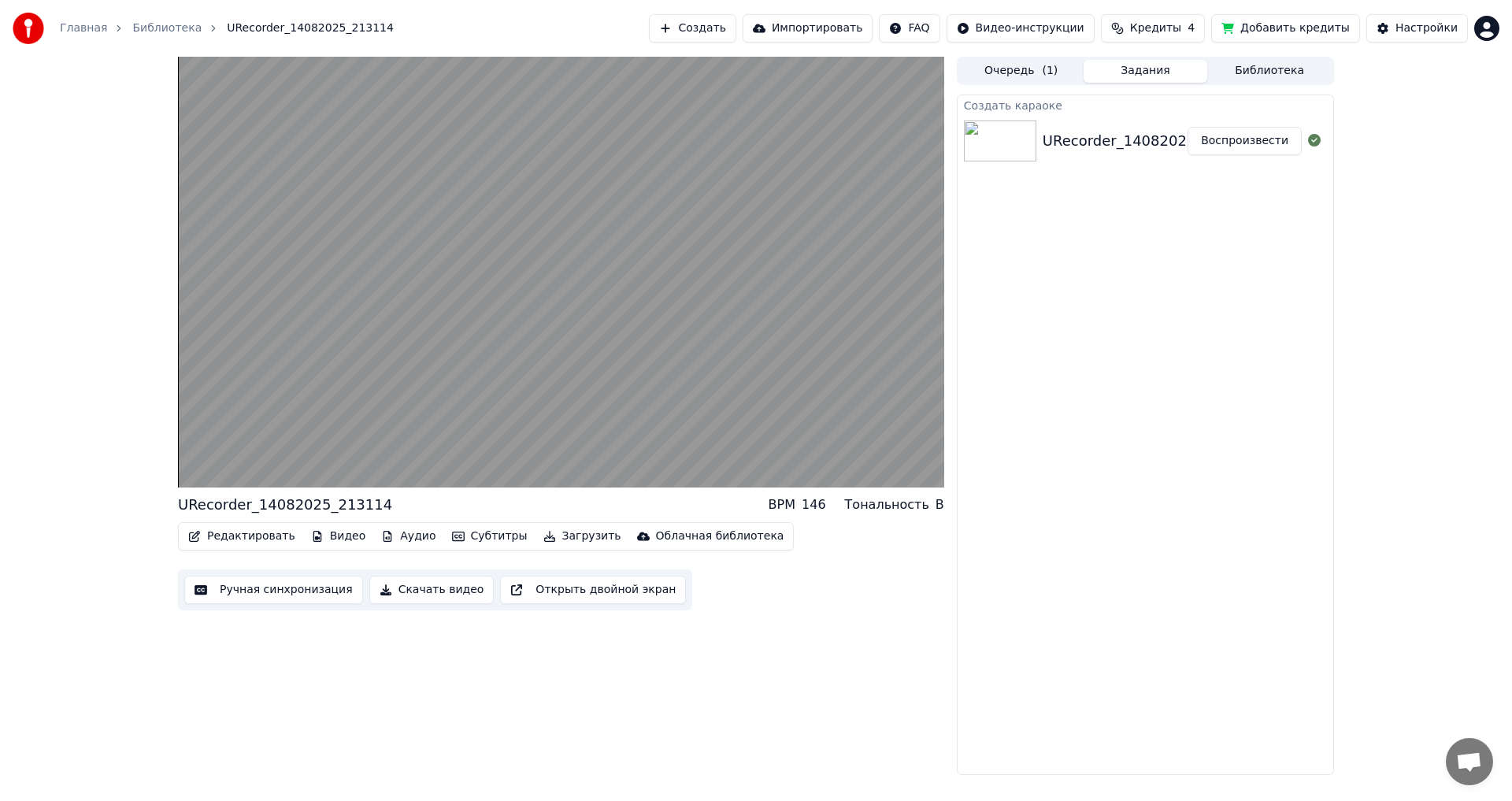
click at [1228, 144] on button "Воспроизвести" at bounding box center [1245, 141] width 114 height 29
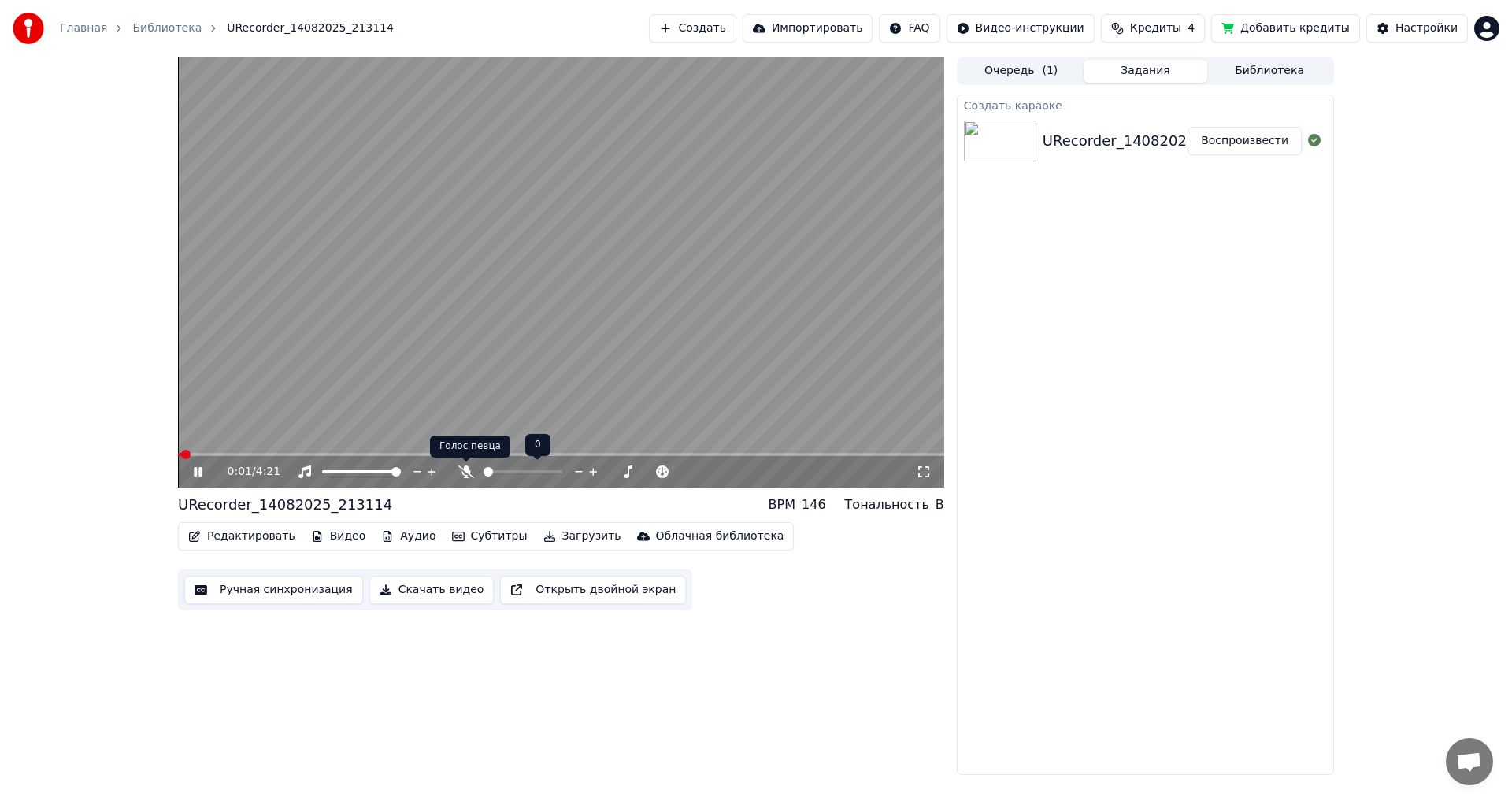
click at [466, 475] on icon at bounding box center [467, 471] width 16 height 13
click at [923, 464] on div "0:09 / 4:21" at bounding box center [561, 471] width 754 height 16
click at [917, 479] on div "0:09 / 4:21" at bounding box center [561, 471] width 754 height 16
click at [921, 471] on icon at bounding box center [924, 471] width 16 height 13
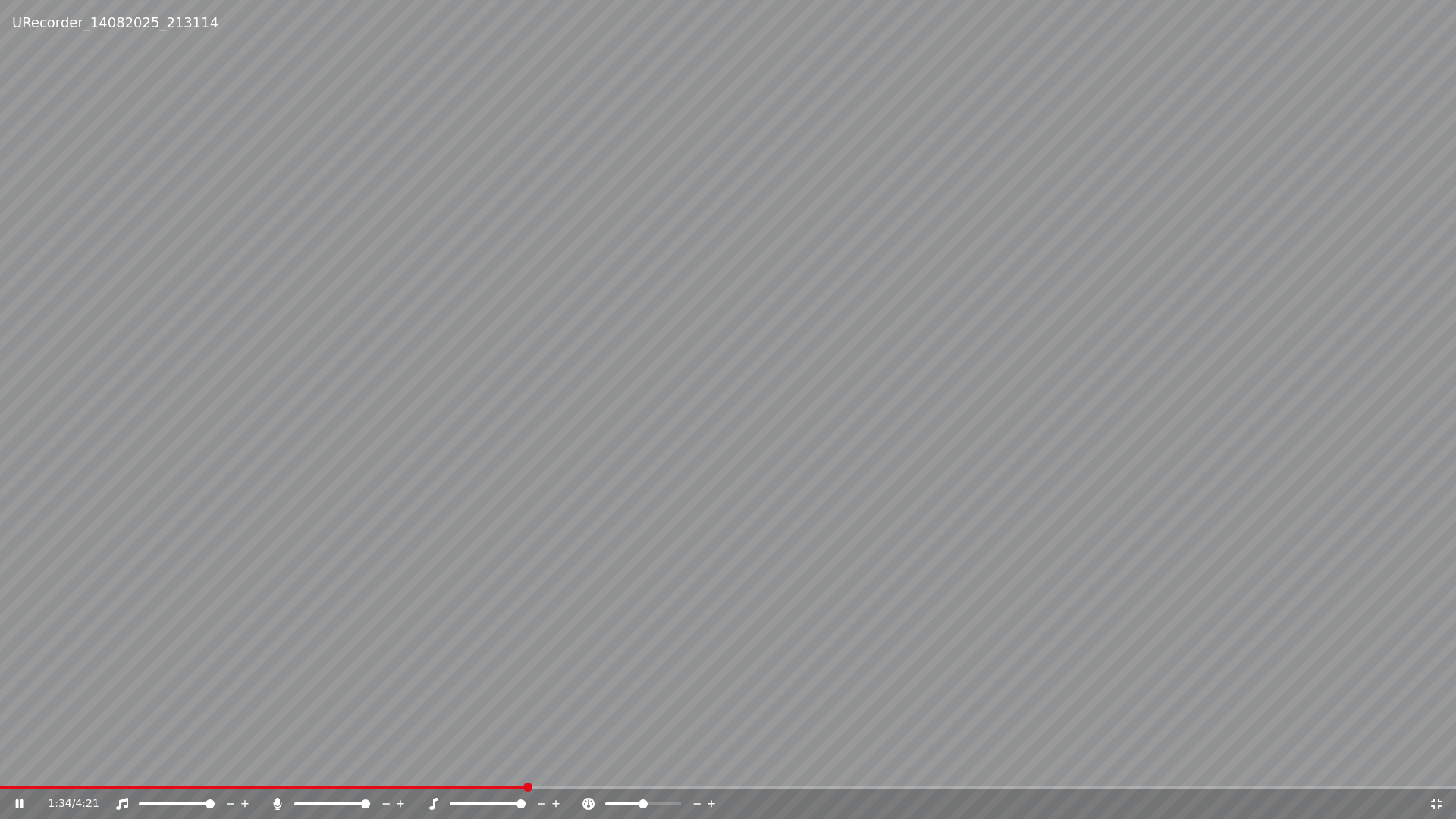
click at [526, 771] on span at bounding box center [521, 804] width 9 height 9
drag, startPoint x: 516, startPoint y: 801, endPoint x: 502, endPoint y: 804, distance: 14.3
click at [502, 771] on div at bounding box center [501, 804] width 122 height 15
click at [489, 771] on span at bounding box center [472, 804] width 44 height 3
click at [499, 771] on span at bounding box center [500, 804] width 9 height 9
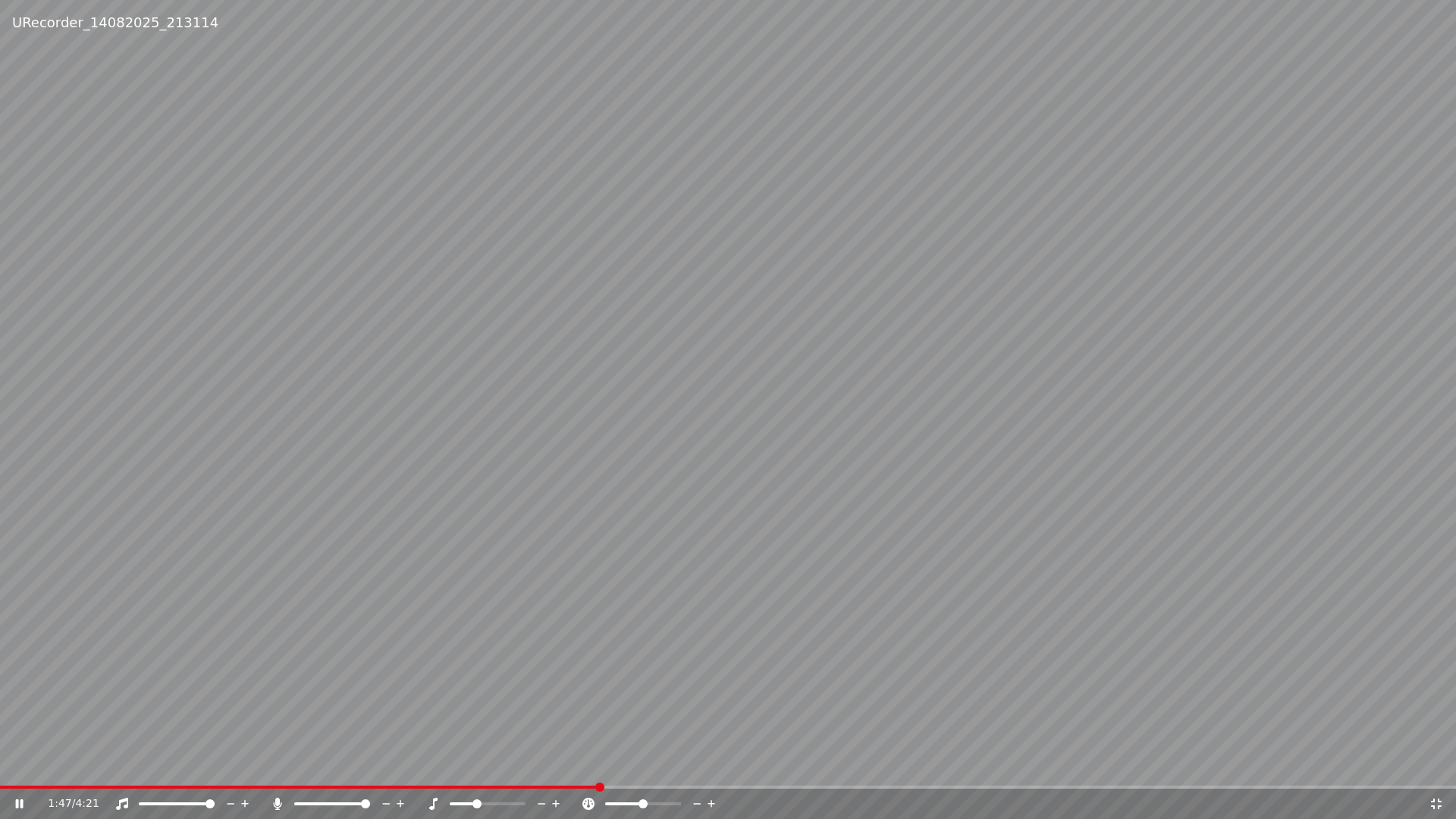
click at [558, 771] on icon at bounding box center [555, 804] width 14 height 15
click at [537, 771] on icon at bounding box center [541, 804] width 14 height 15
click at [554, 771] on icon at bounding box center [555, 804] width 14 height 15
click at [713, 771] on icon at bounding box center [711, 804] width 14 height 15
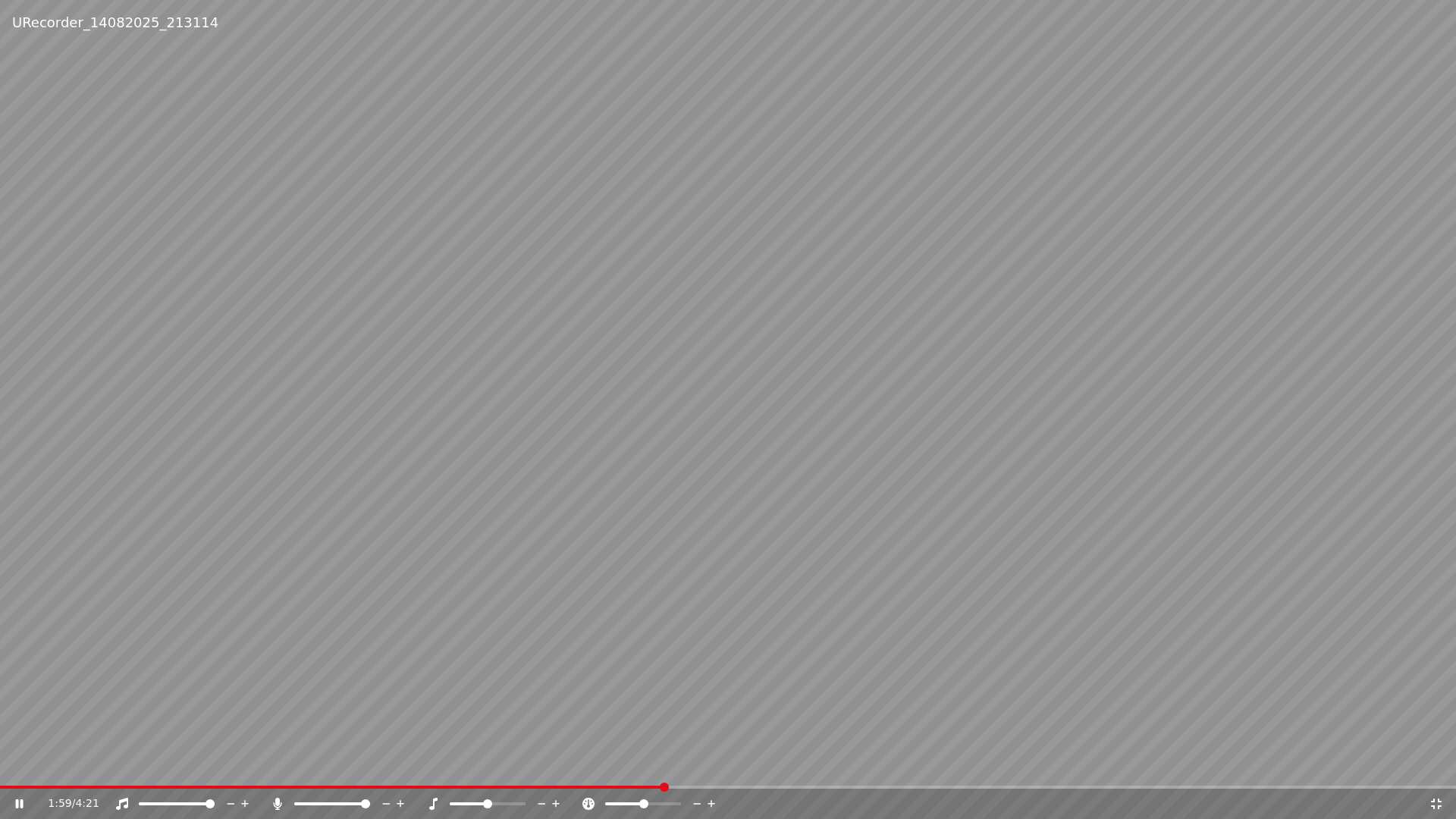
click at [713, 771] on icon at bounding box center [711, 804] width 14 height 15
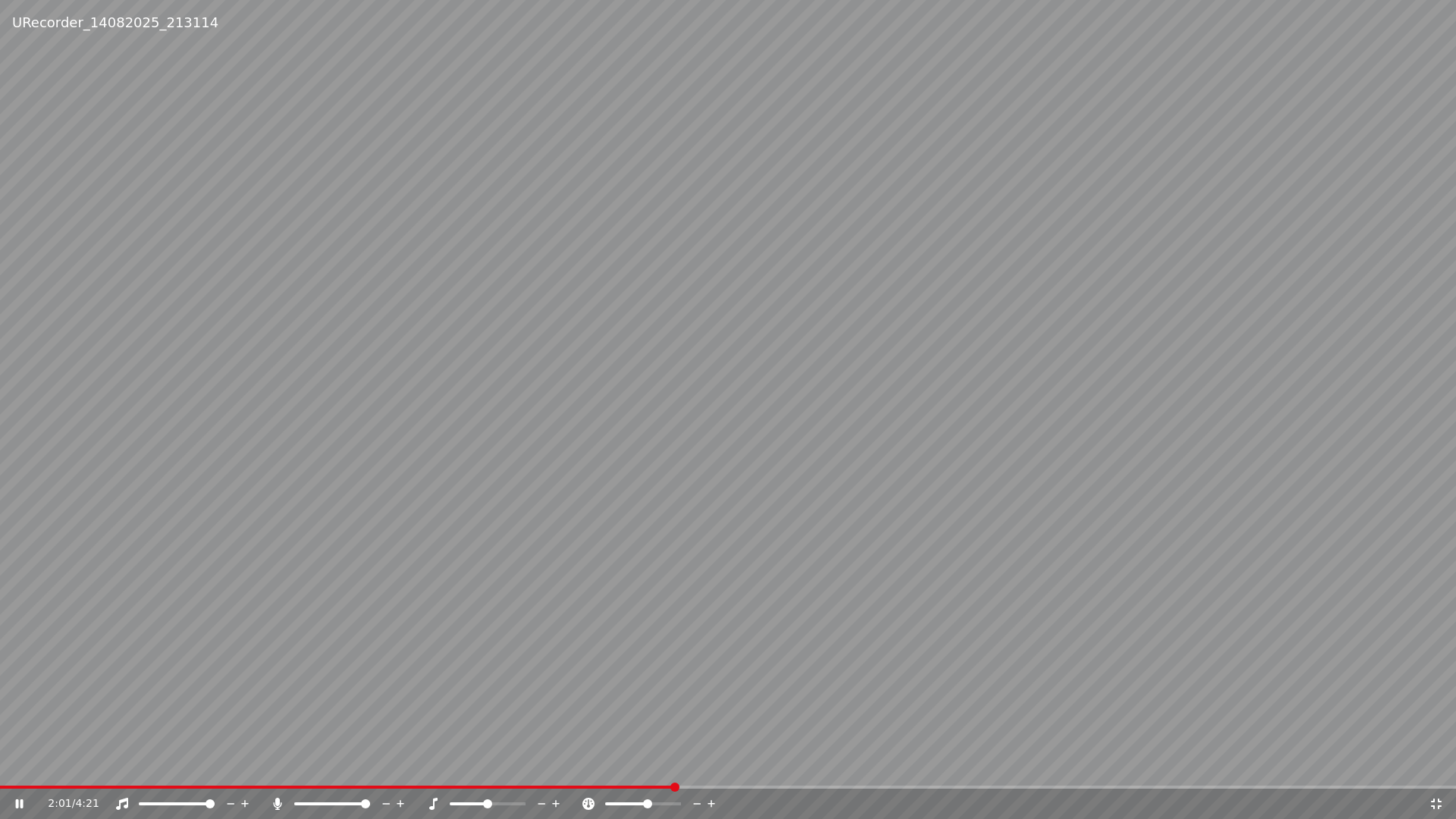
click at [713, 771] on icon at bounding box center [711, 804] width 14 height 15
click at [711, 771] on icon at bounding box center [711, 804] width 14 height 15
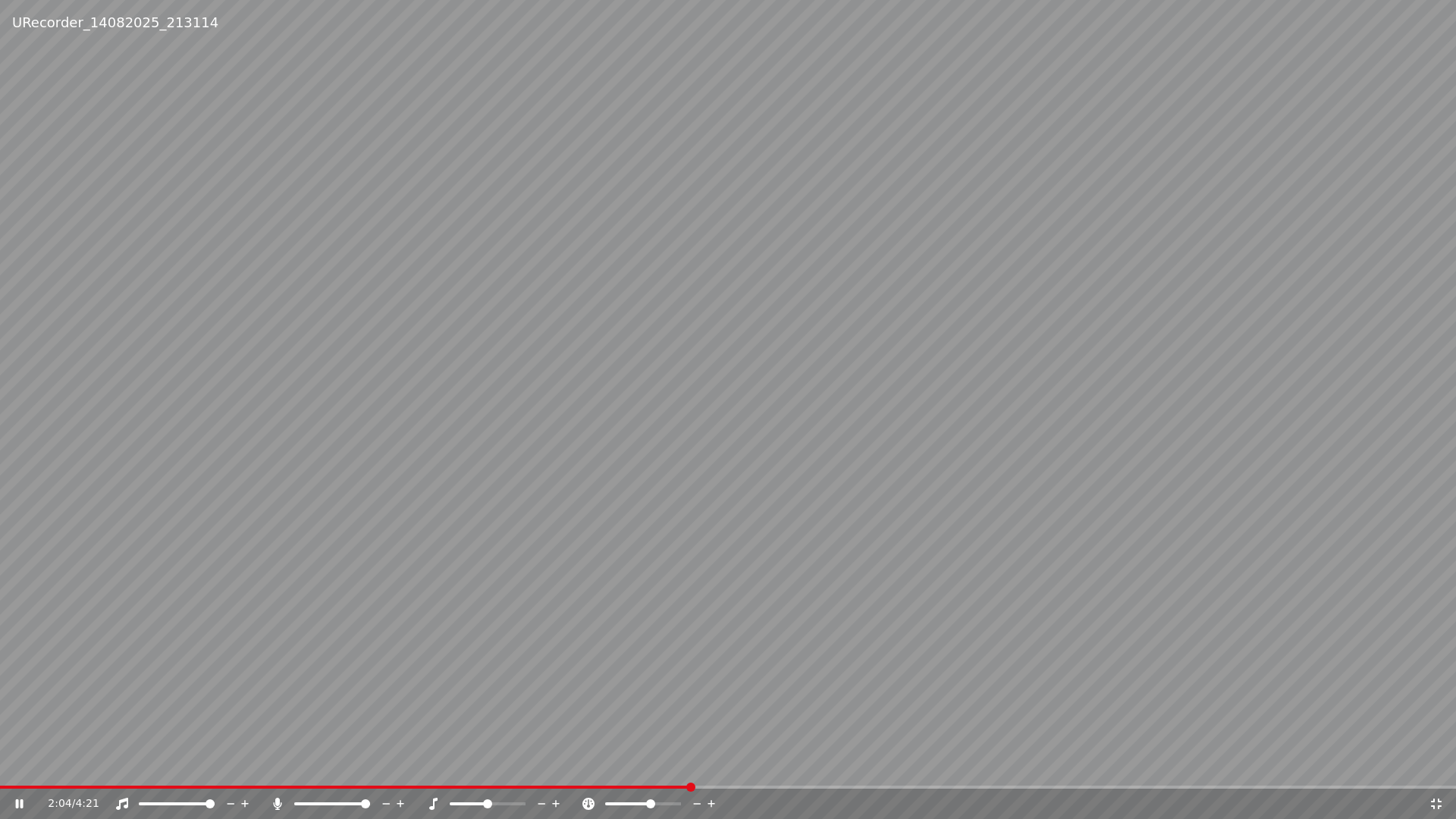
click at [711, 771] on icon at bounding box center [711, 804] width 14 height 15
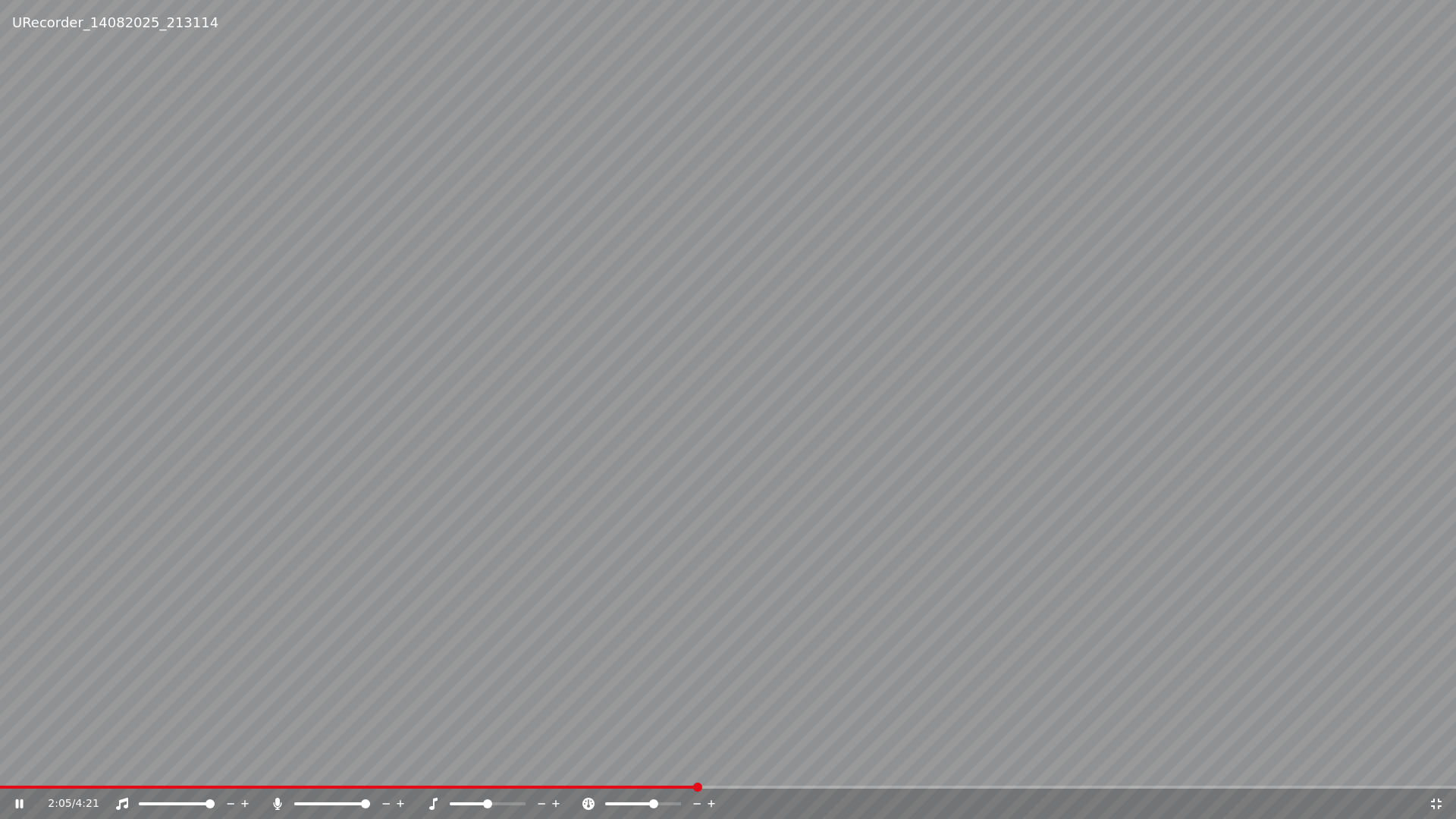
click at [711, 771] on icon at bounding box center [711, 804] width 14 height 15
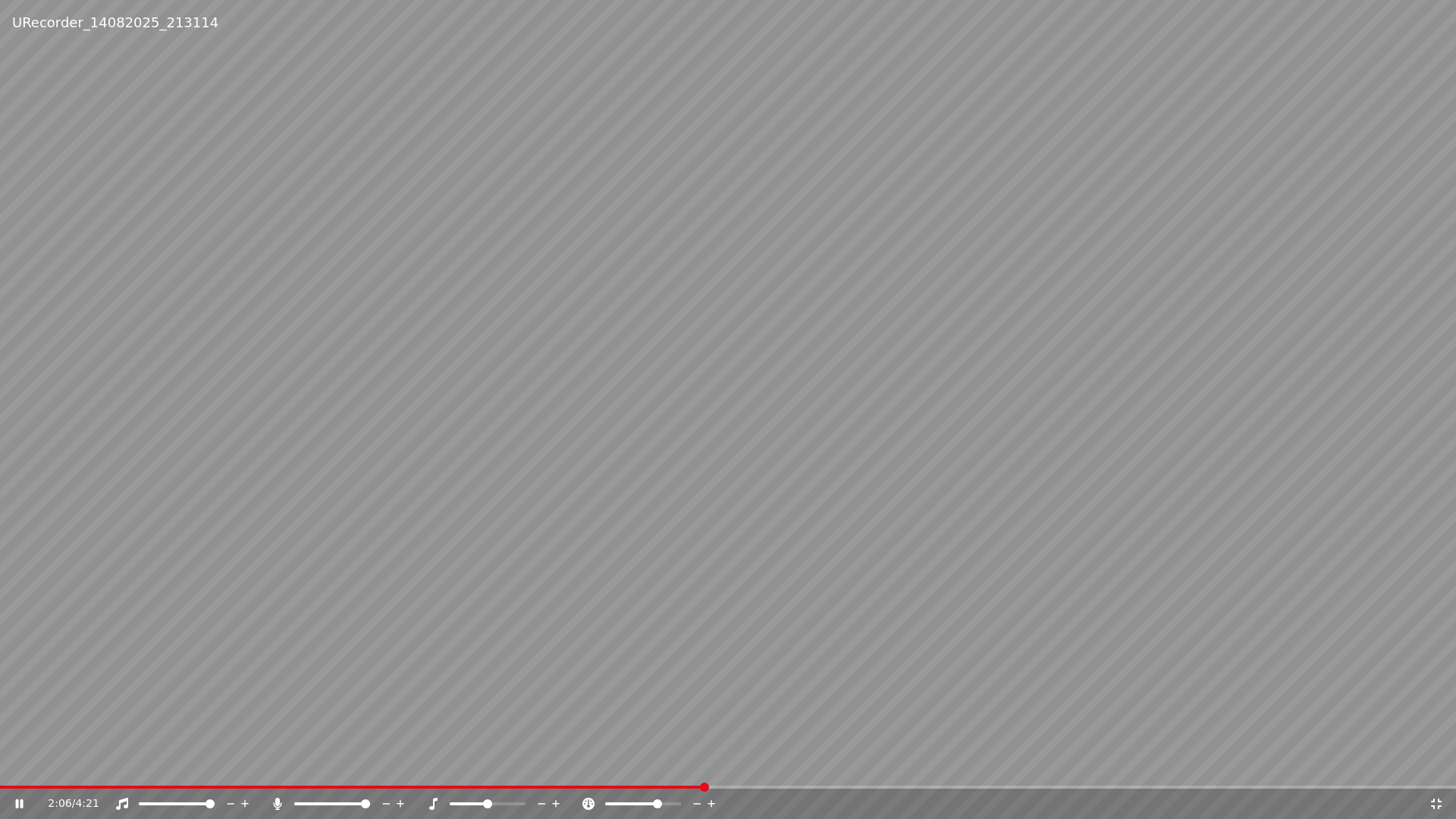
click at [711, 771] on icon at bounding box center [711, 804] width 14 height 15
click at [697, 771] on icon at bounding box center [697, 804] width 14 height 15
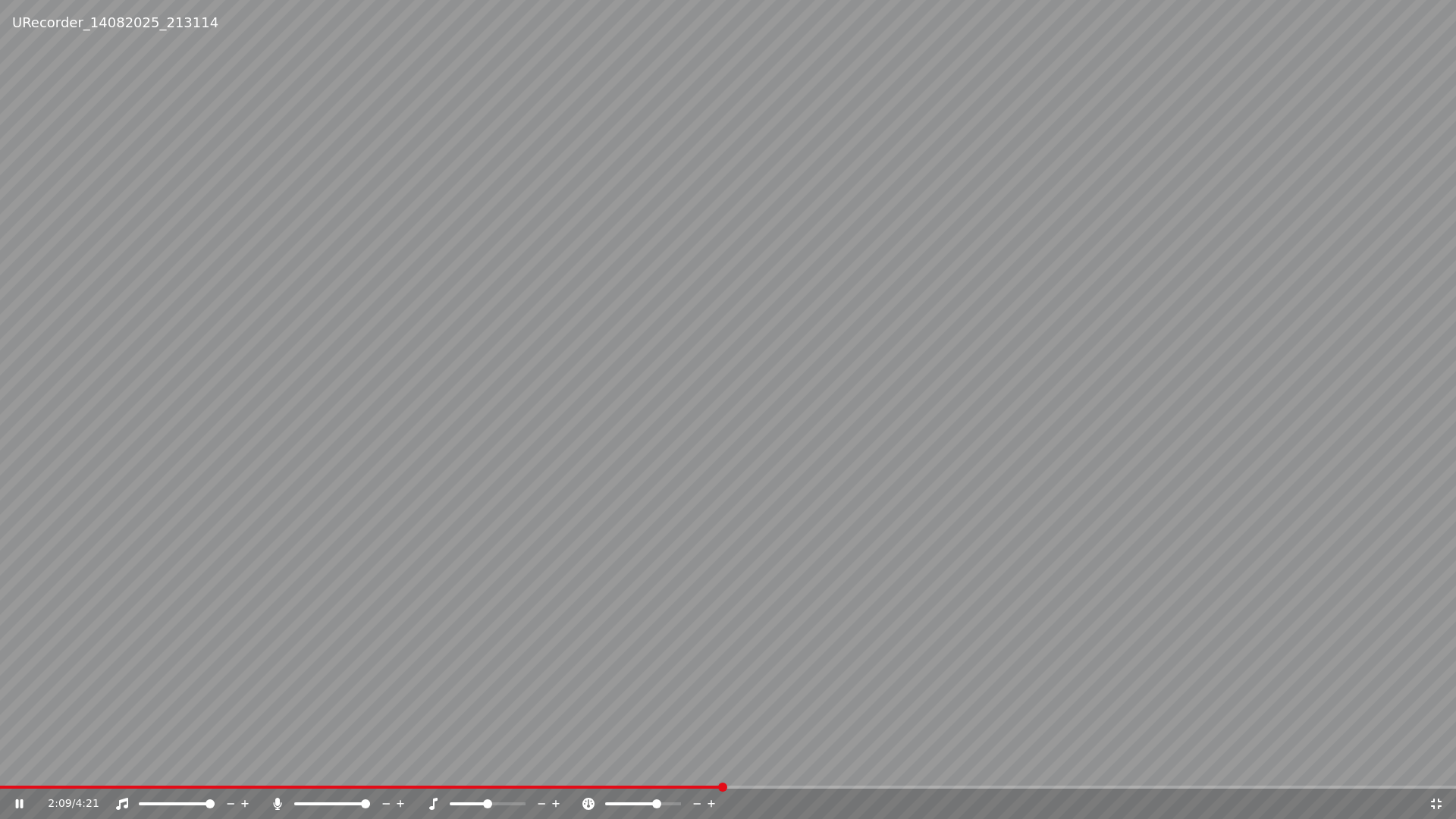
click at [697, 771] on icon at bounding box center [697, 804] width 14 height 15
click at [700, 771] on icon at bounding box center [697, 804] width 14 height 15
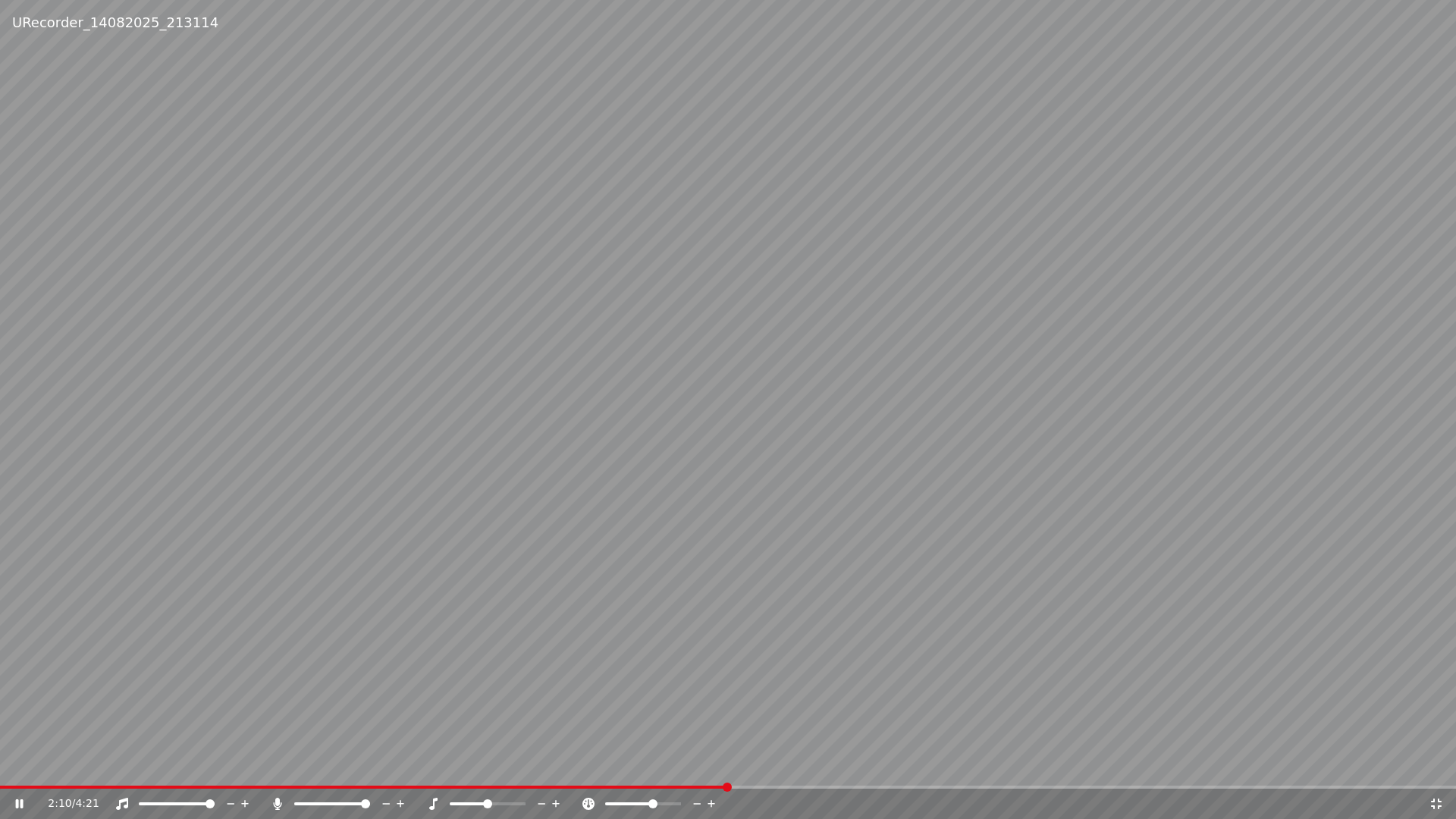
click at [701, 771] on div "2:10 / 4:21" at bounding box center [728, 804] width 1456 height 30
click at [701, 771] on div "2:11 / 4:21" at bounding box center [728, 804] width 1456 height 30
click at [699, 771] on icon at bounding box center [697, 804] width 14 height 15
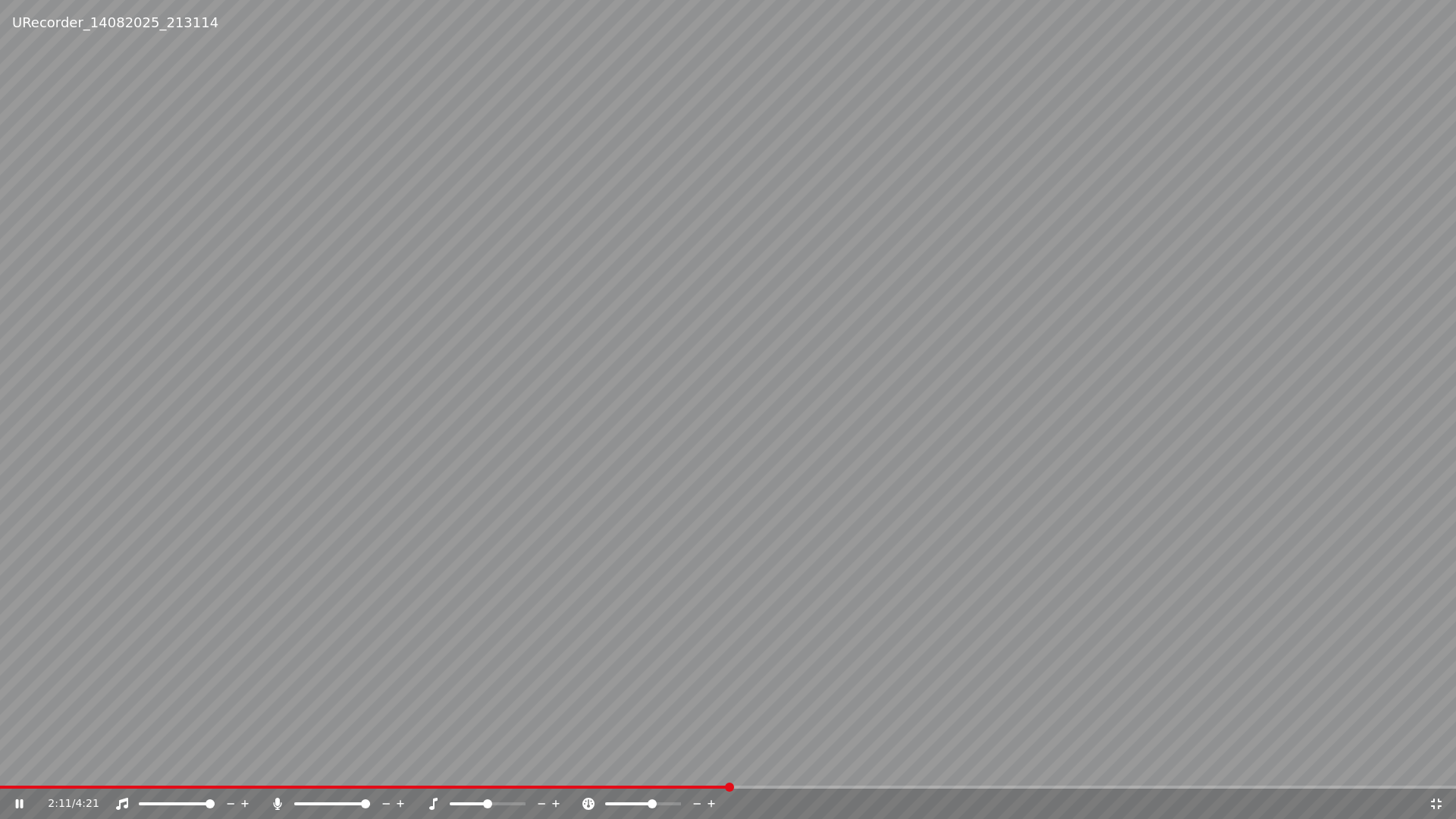
click at [699, 771] on icon at bounding box center [697, 804] width 14 height 15
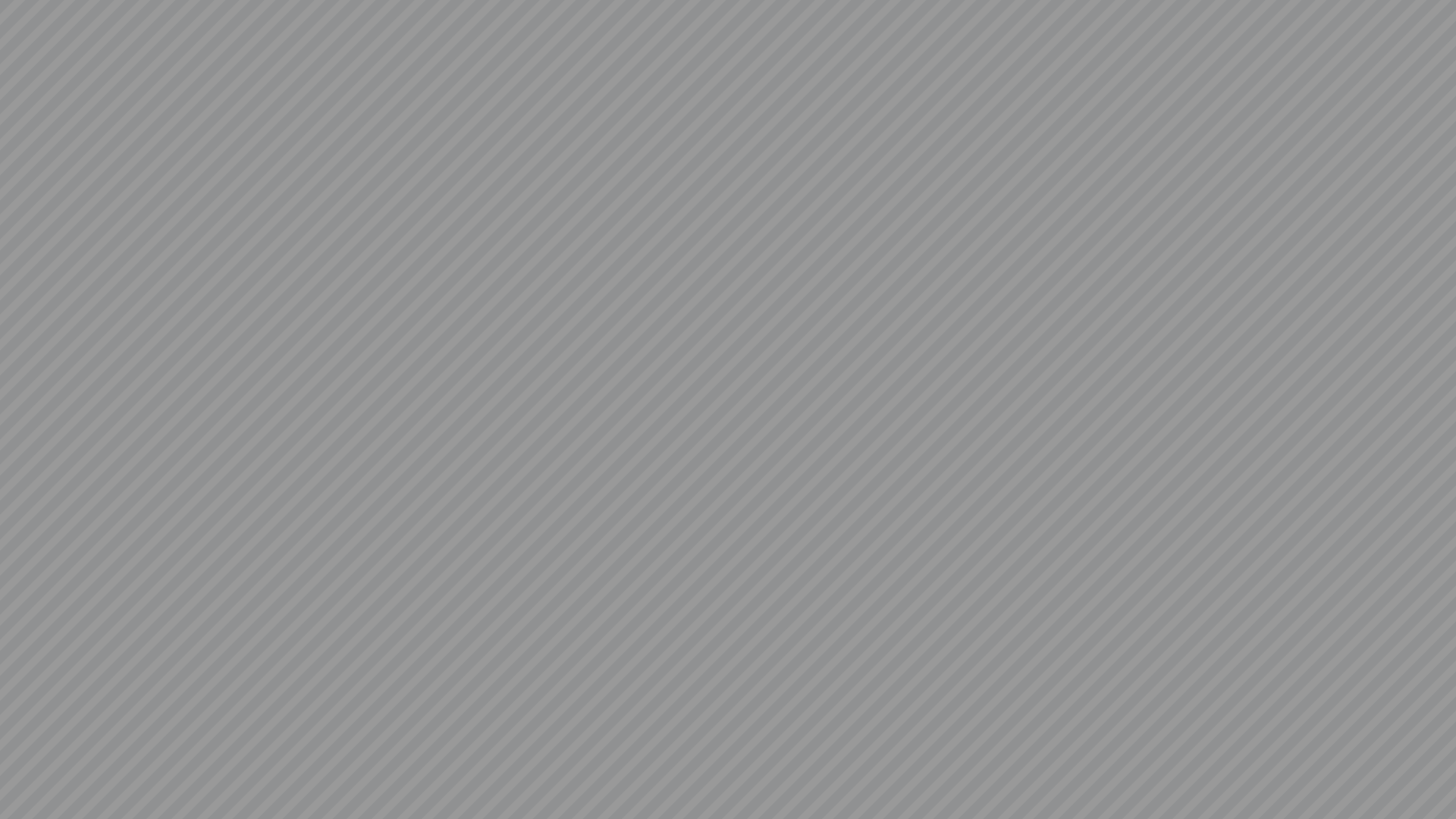
click at [699, 771] on video at bounding box center [728, 410] width 1456 height 819
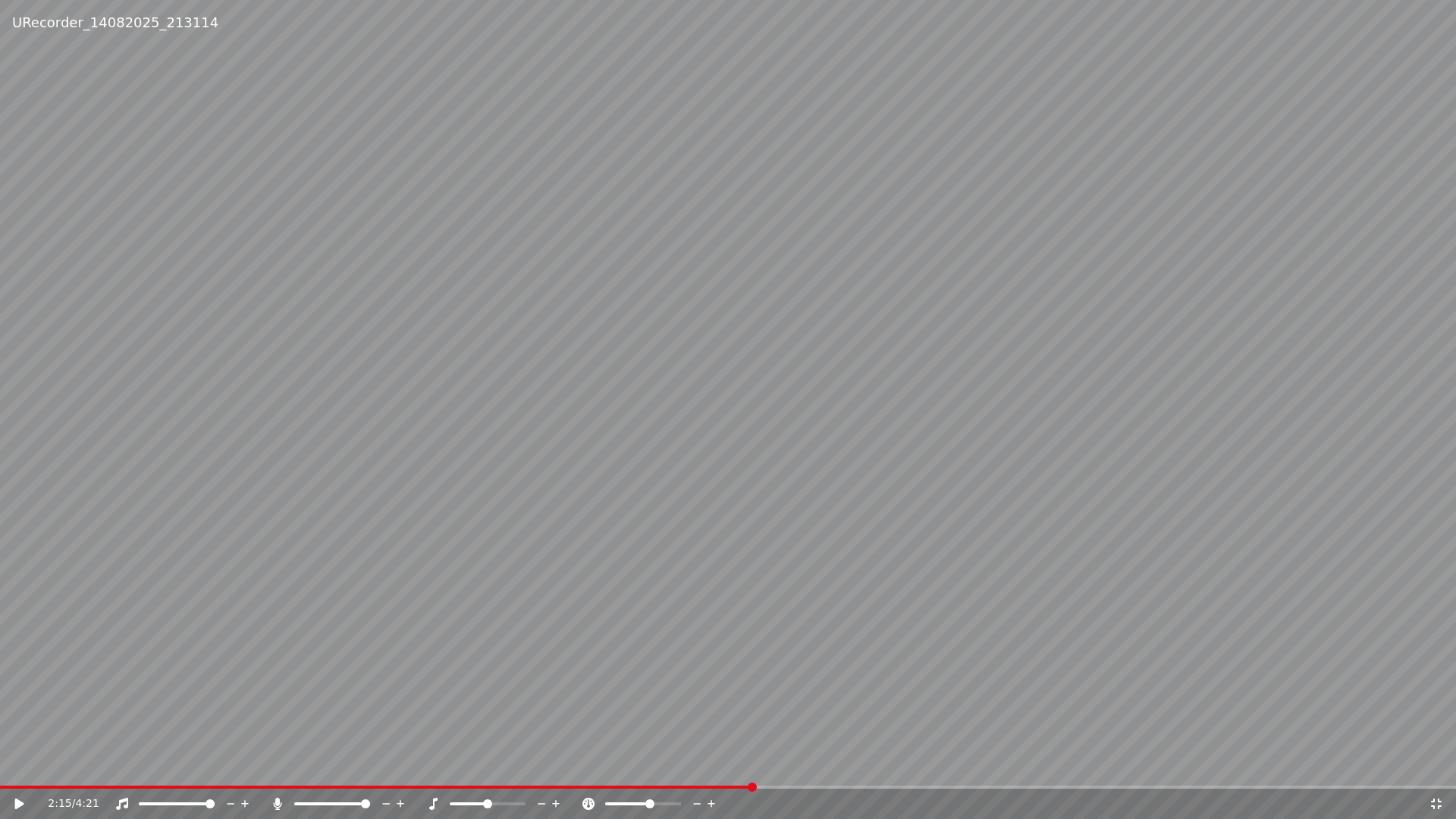
click at [699, 771] on icon at bounding box center [697, 804] width 14 height 15
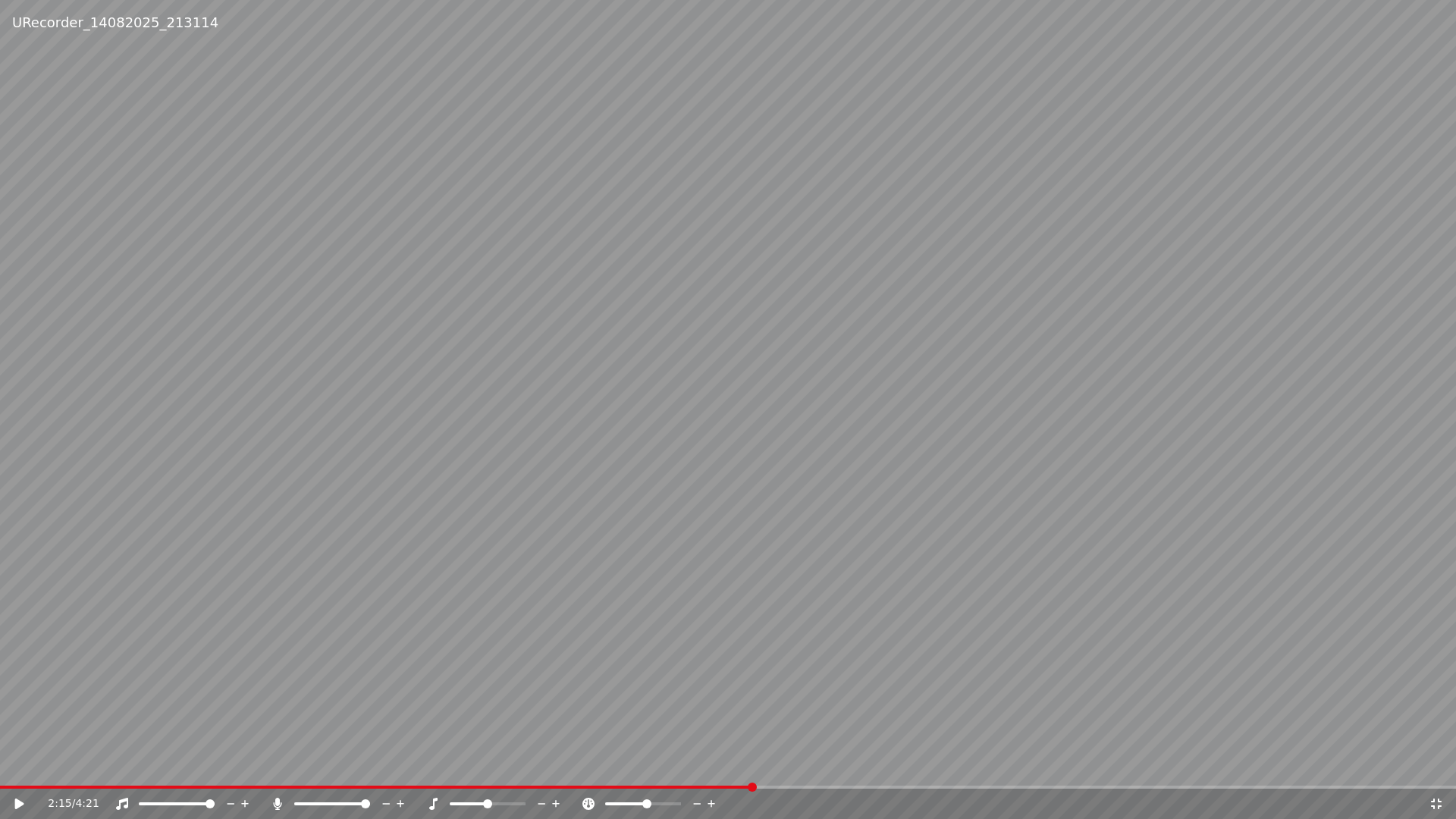
click at [19, 771] on icon at bounding box center [20, 804] width 9 height 10
click at [696, 771] on icon at bounding box center [697, 804] width 14 height 15
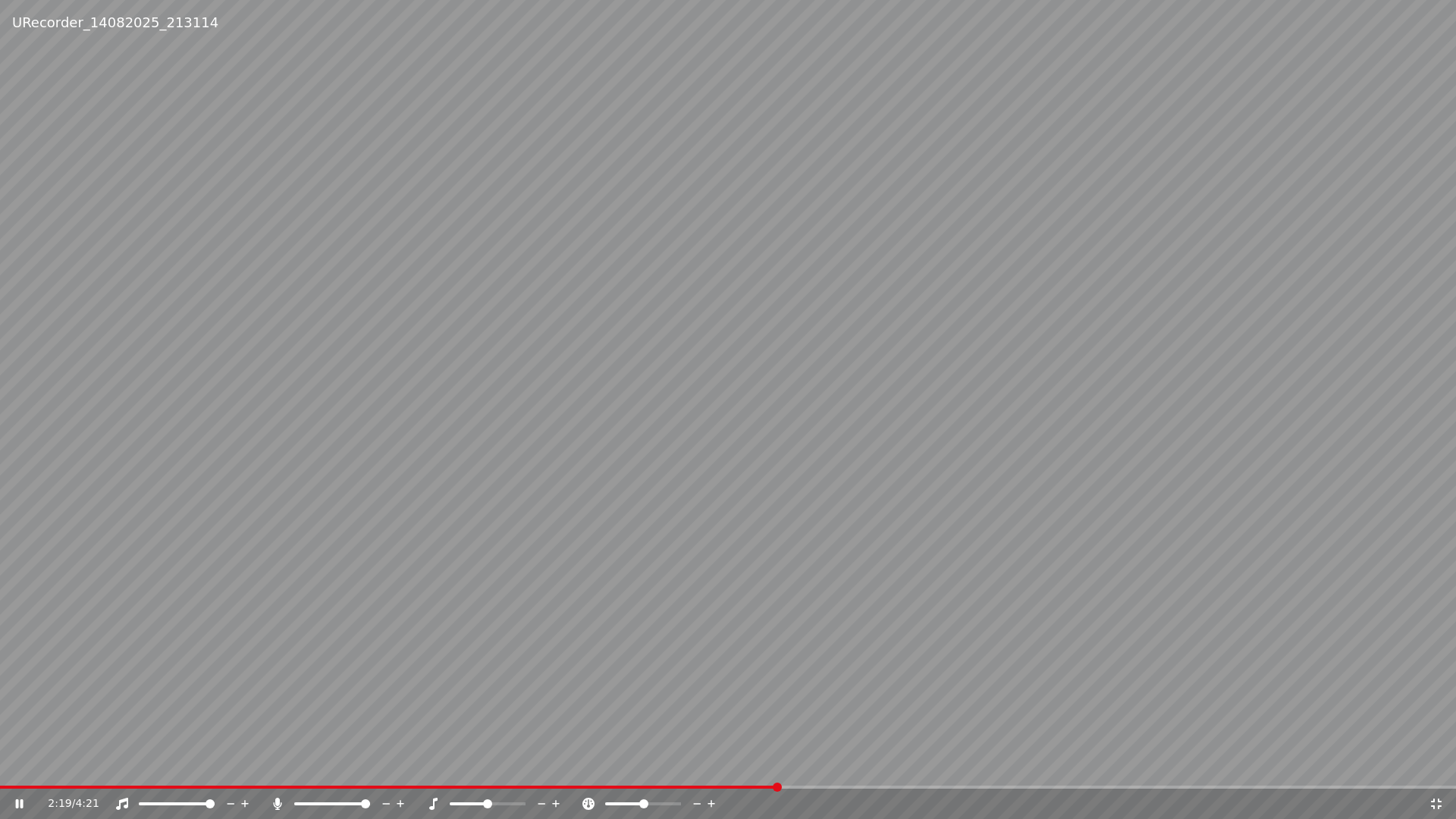
click at [1439, 771] on icon at bounding box center [1437, 804] width 15 height 12
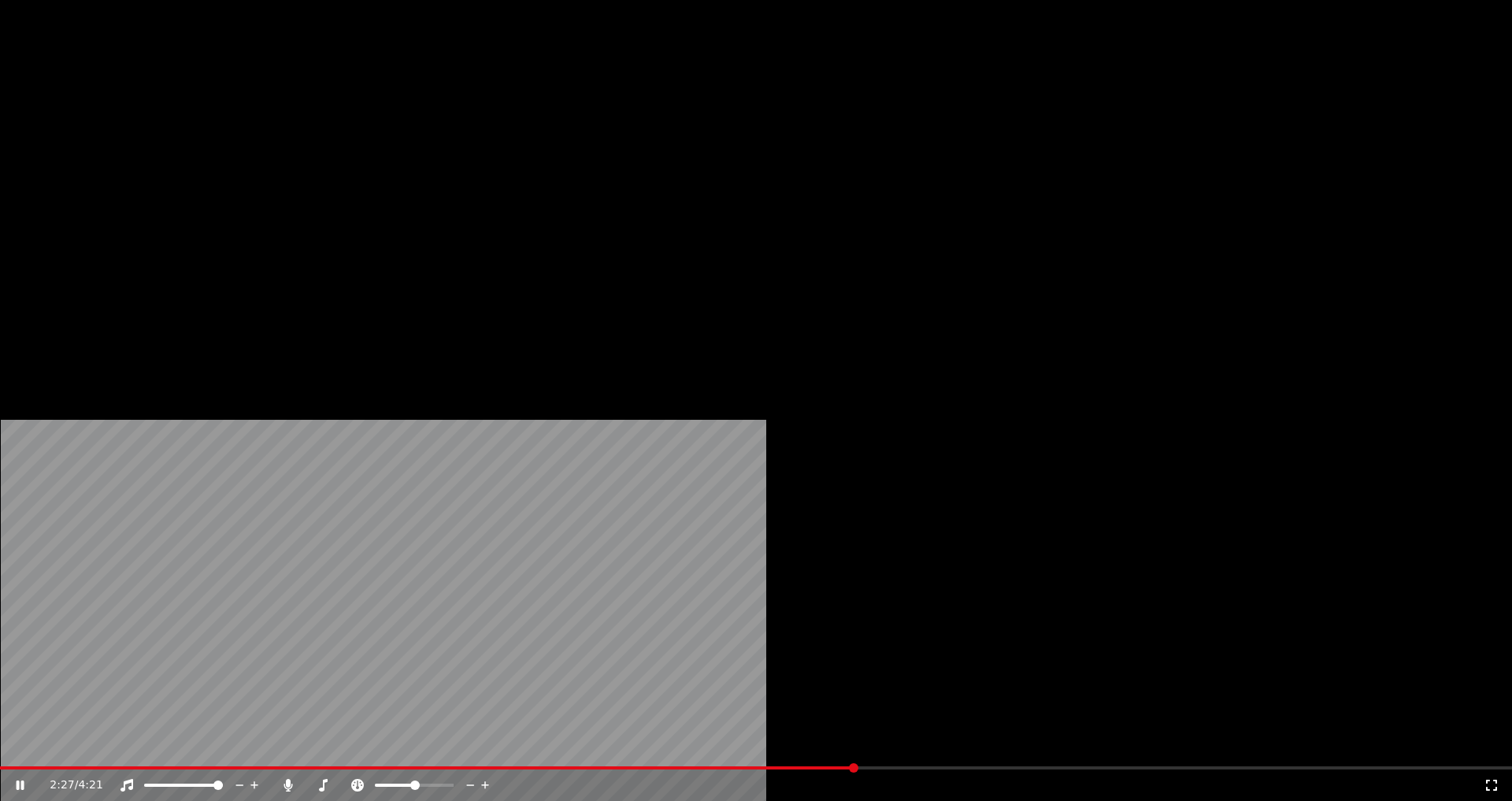
click at [478, 777] on icon at bounding box center [471, 785] width 15 height 16
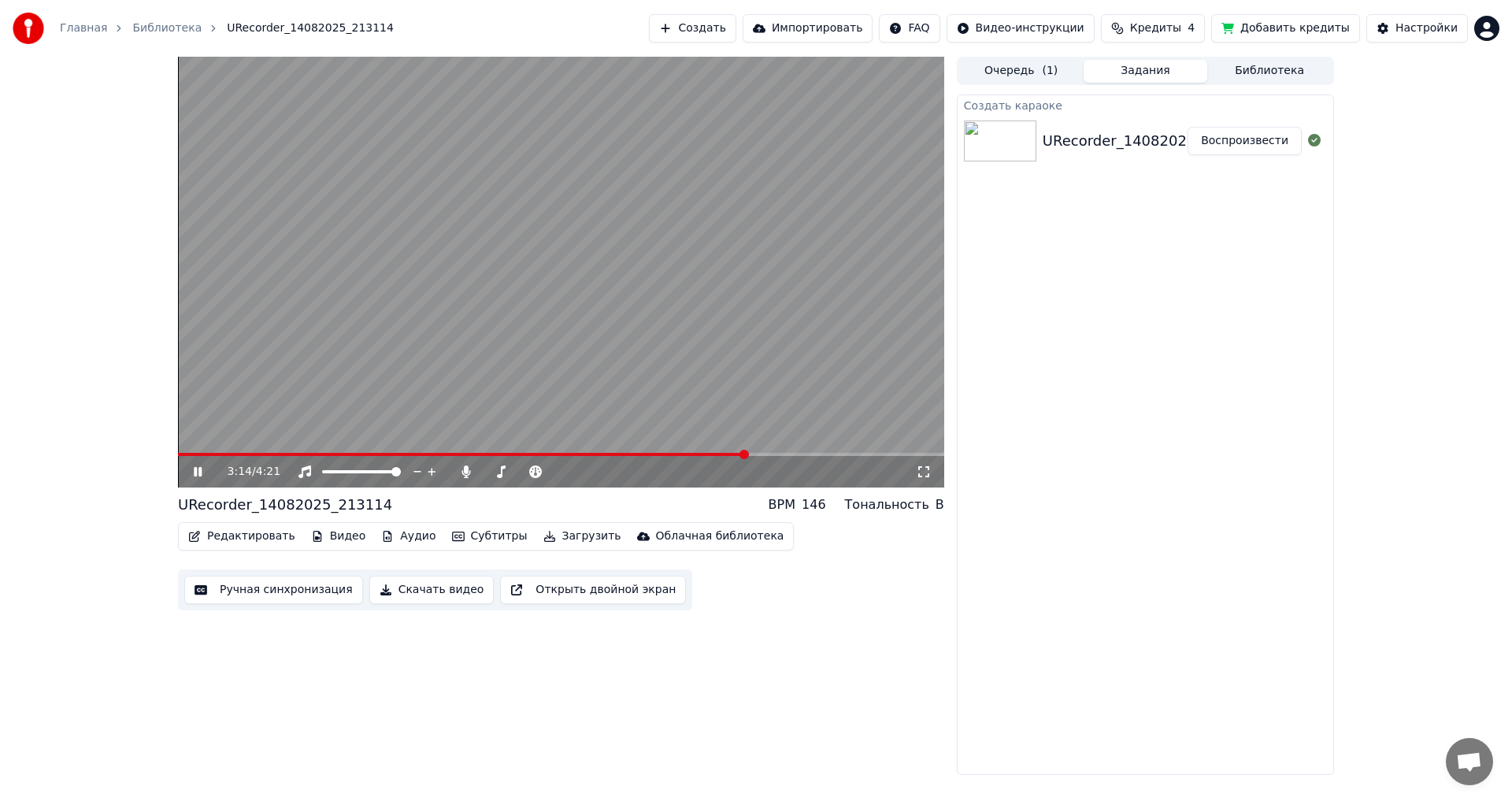
click at [424, 596] on button "Скачать видео" at bounding box center [431, 589] width 125 height 29
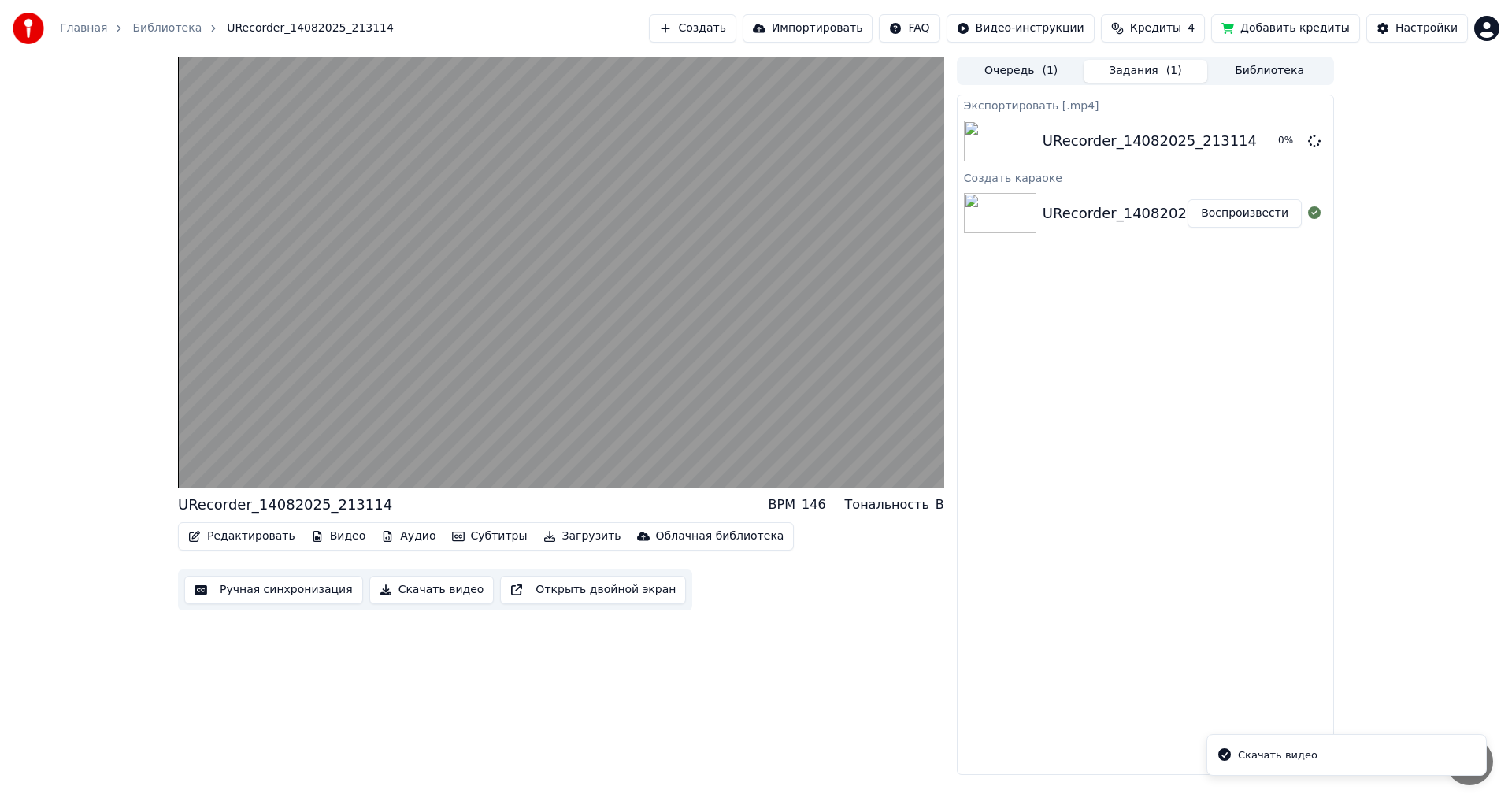
click at [1319, 756] on li "Скачать видео" at bounding box center [1347, 755] width 281 height 42
click at [1249, 73] on button "Библиотека" at bounding box center [1270, 71] width 124 height 23
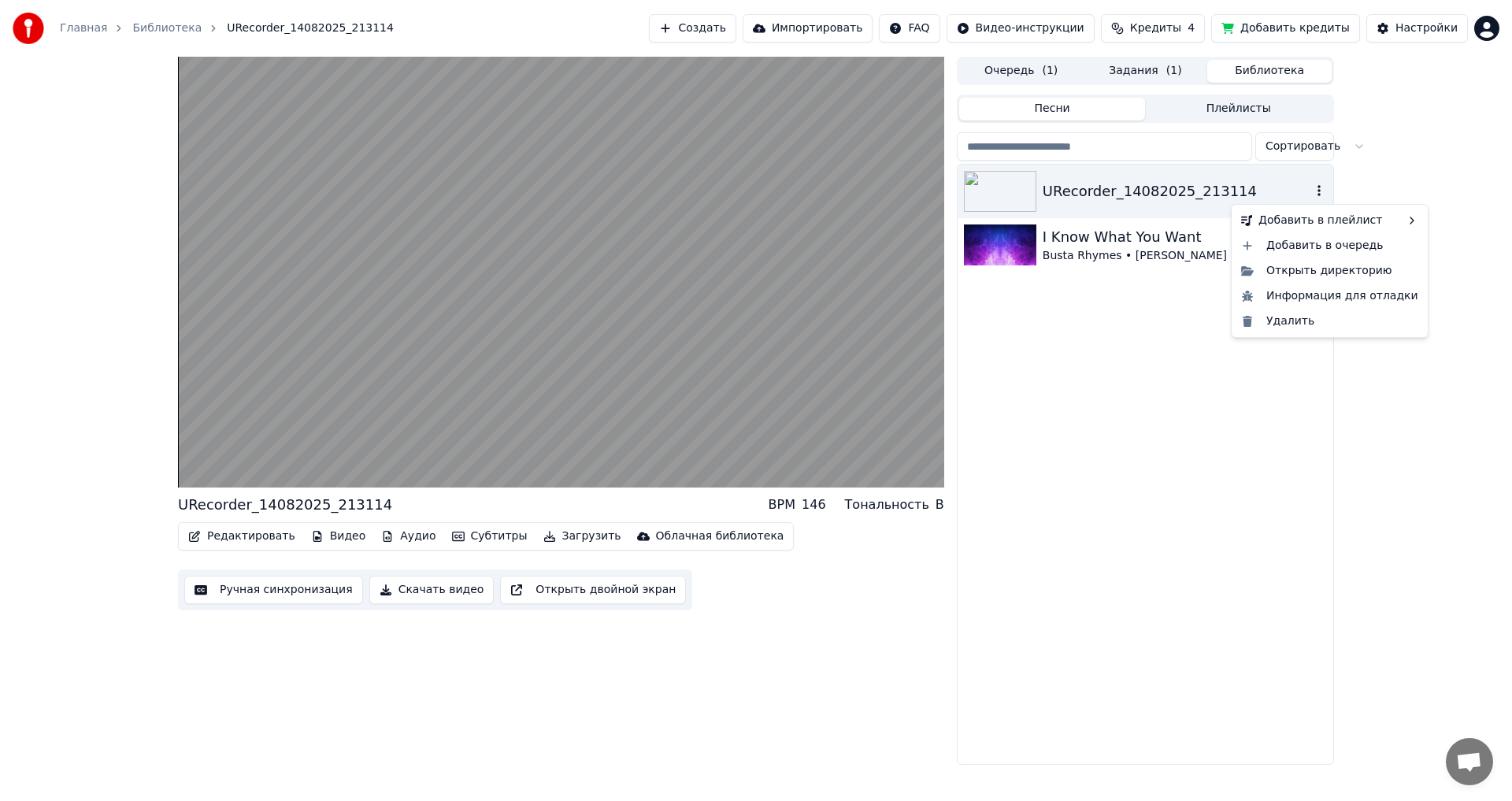
click at [1315, 187] on icon "button" at bounding box center [1319, 190] width 16 height 13
click at [1293, 271] on div "Открыть директорию" at bounding box center [1330, 271] width 190 height 26
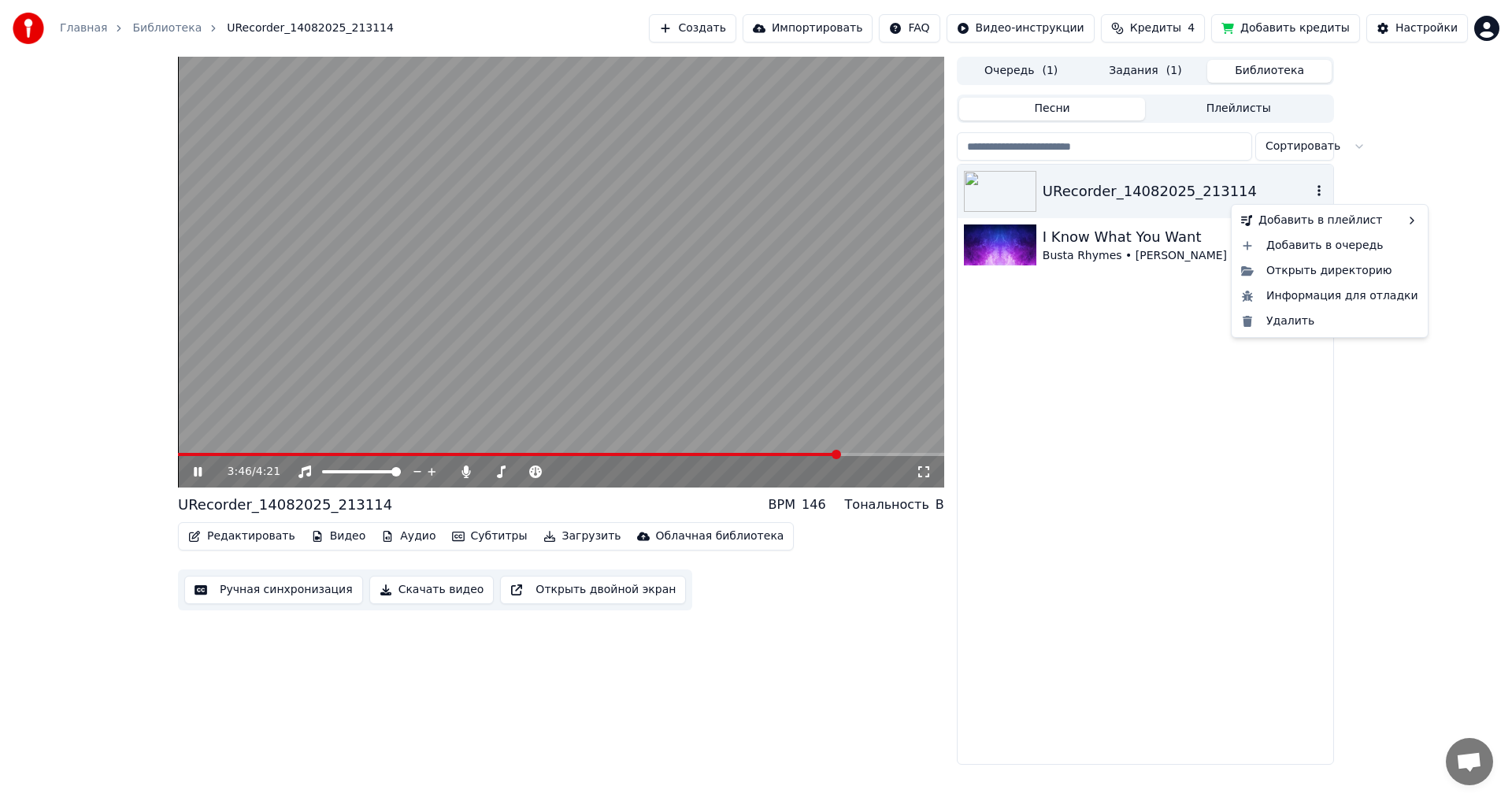
click at [1319, 183] on button "button" at bounding box center [1319, 191] width 16 height 19
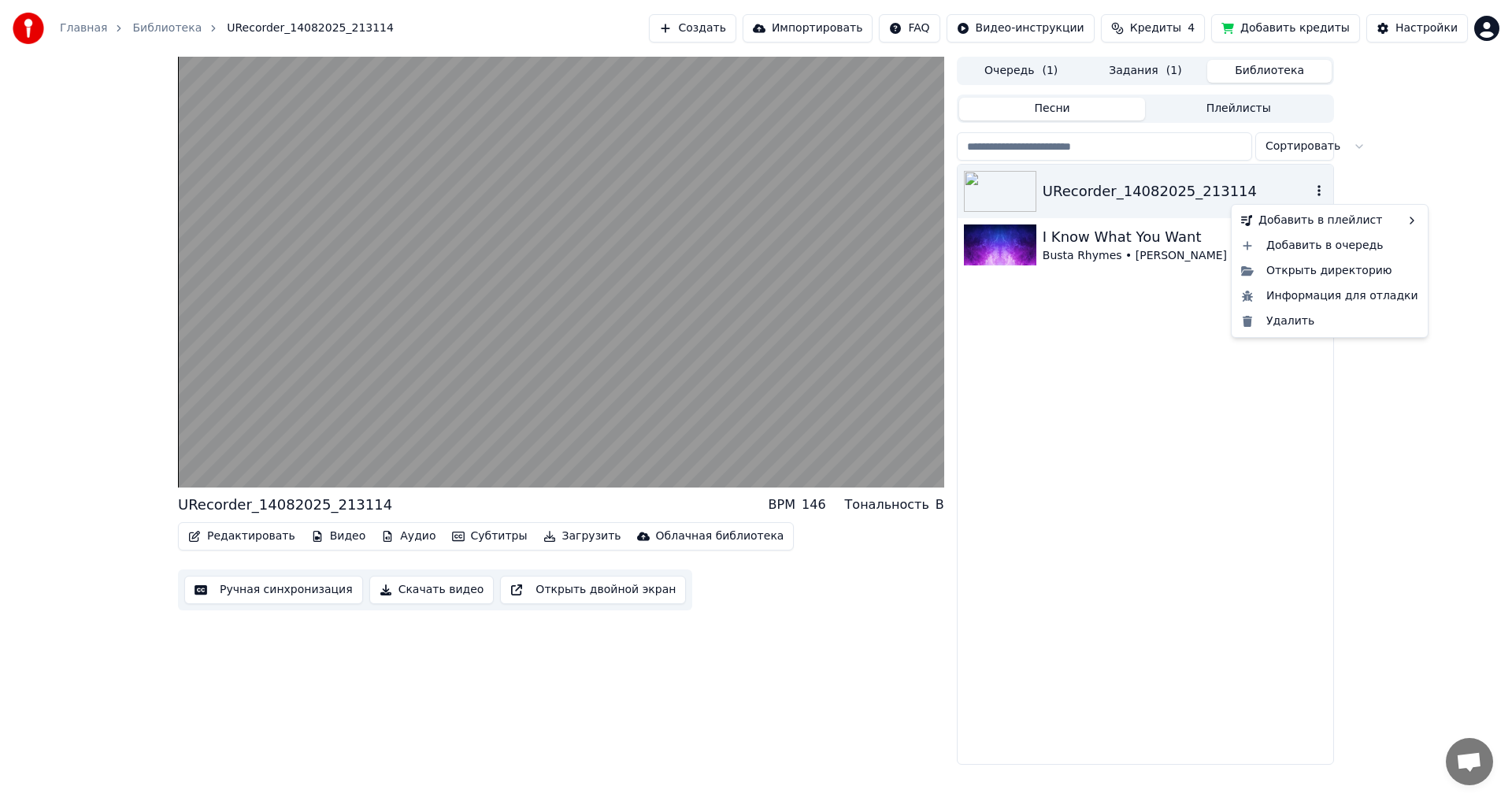
click at [1316, 190] on icon "button" at bounding box center [1319, 190] width 16 height 13
click at [1315, 184] on icon "button" at bounding box center [1319, 190] width 16 height 13
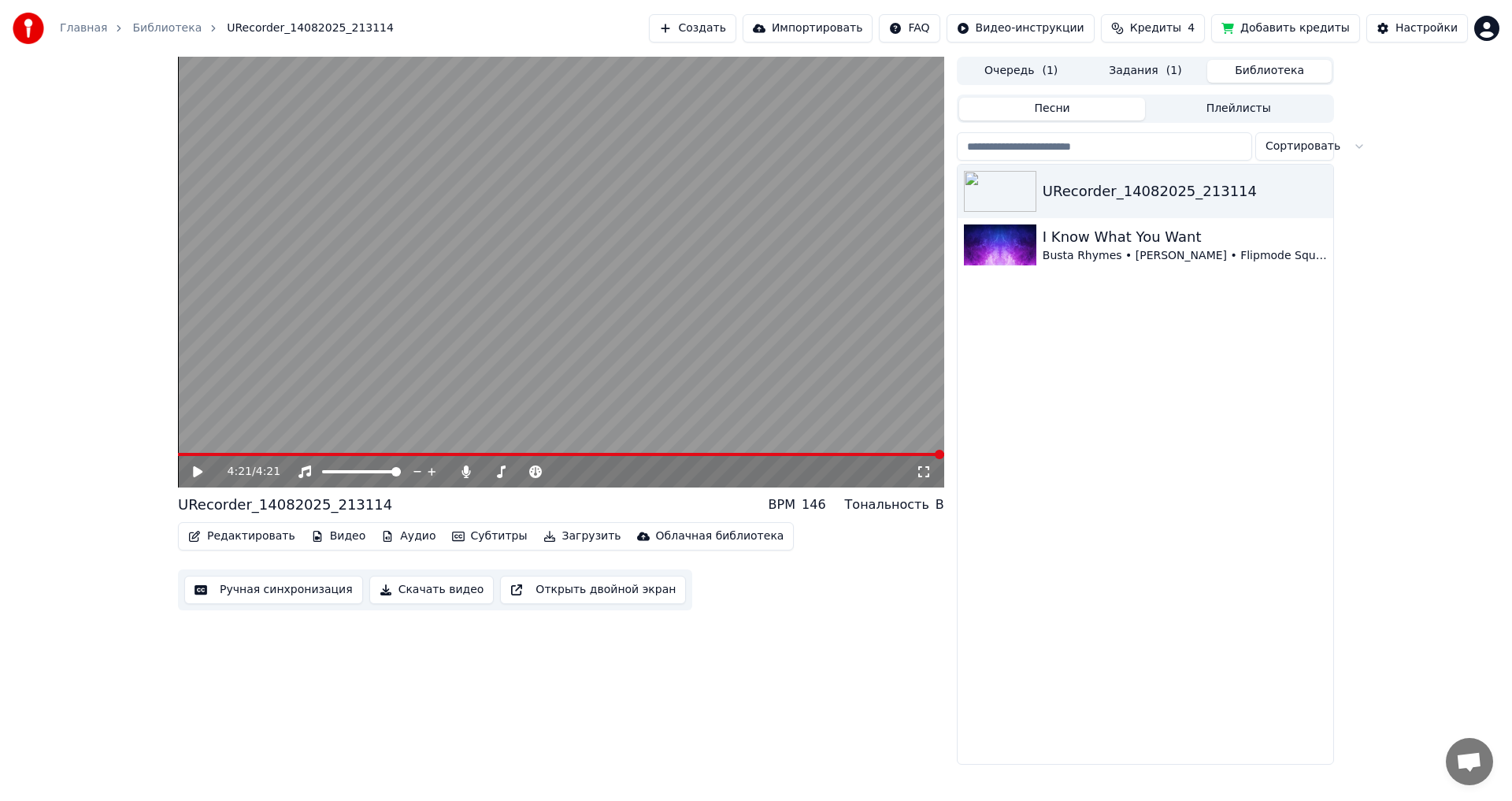
click at [1220, 109] on button "Плейлисты" at bounding box center [1238, 108] width 187 height 23
click at [1094, 110] on button "Песни" at bounding box center [1053, 108] width 187 height 23
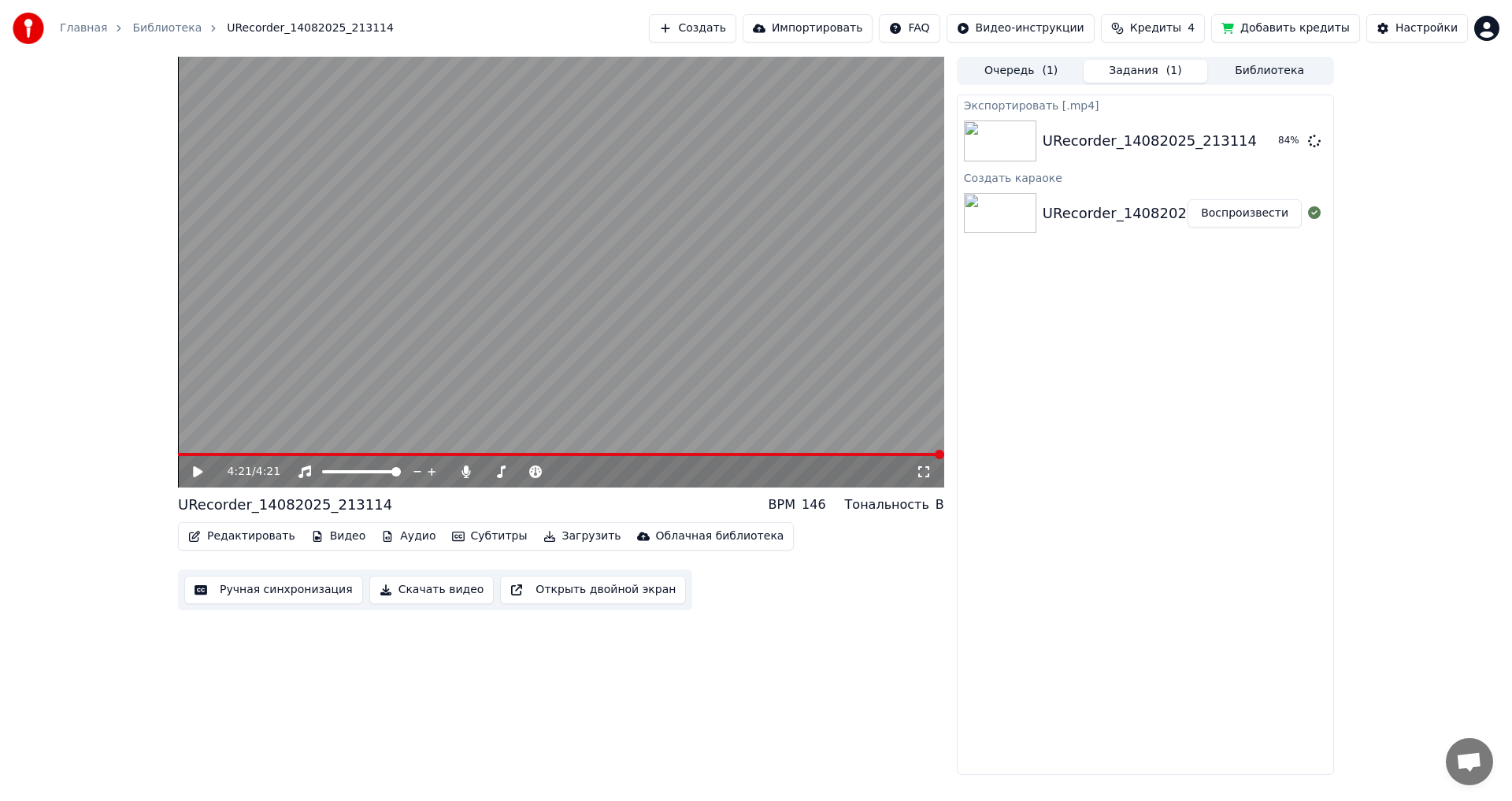
click at [1140, 67] on button "Задания ( 1 )" at bounding box center [1146, 71] width 124 height 23
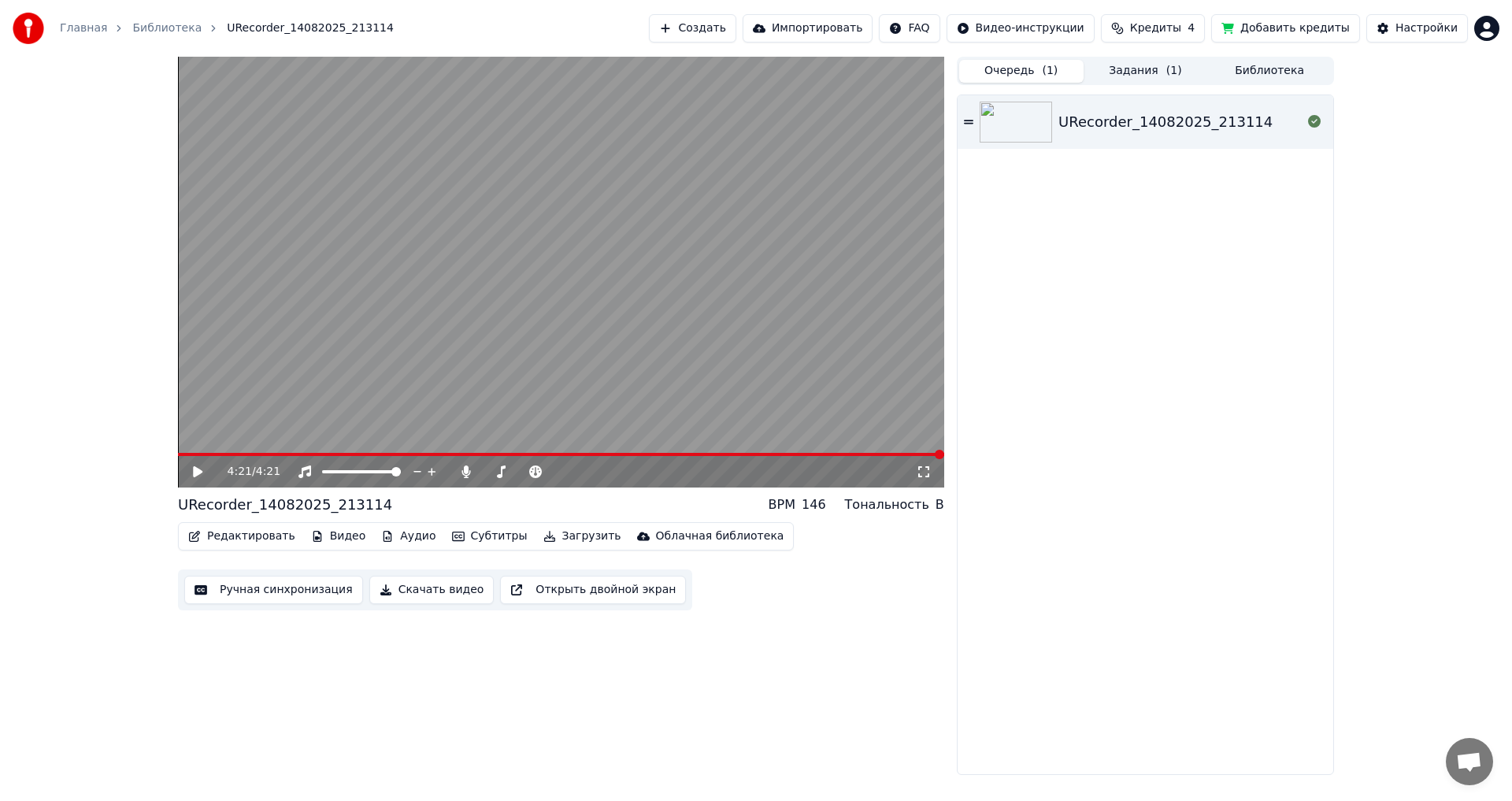
click at [1015, 73] on button "Очередь ( 1 )" at bounding box center [1022, 71] width 124 height 23
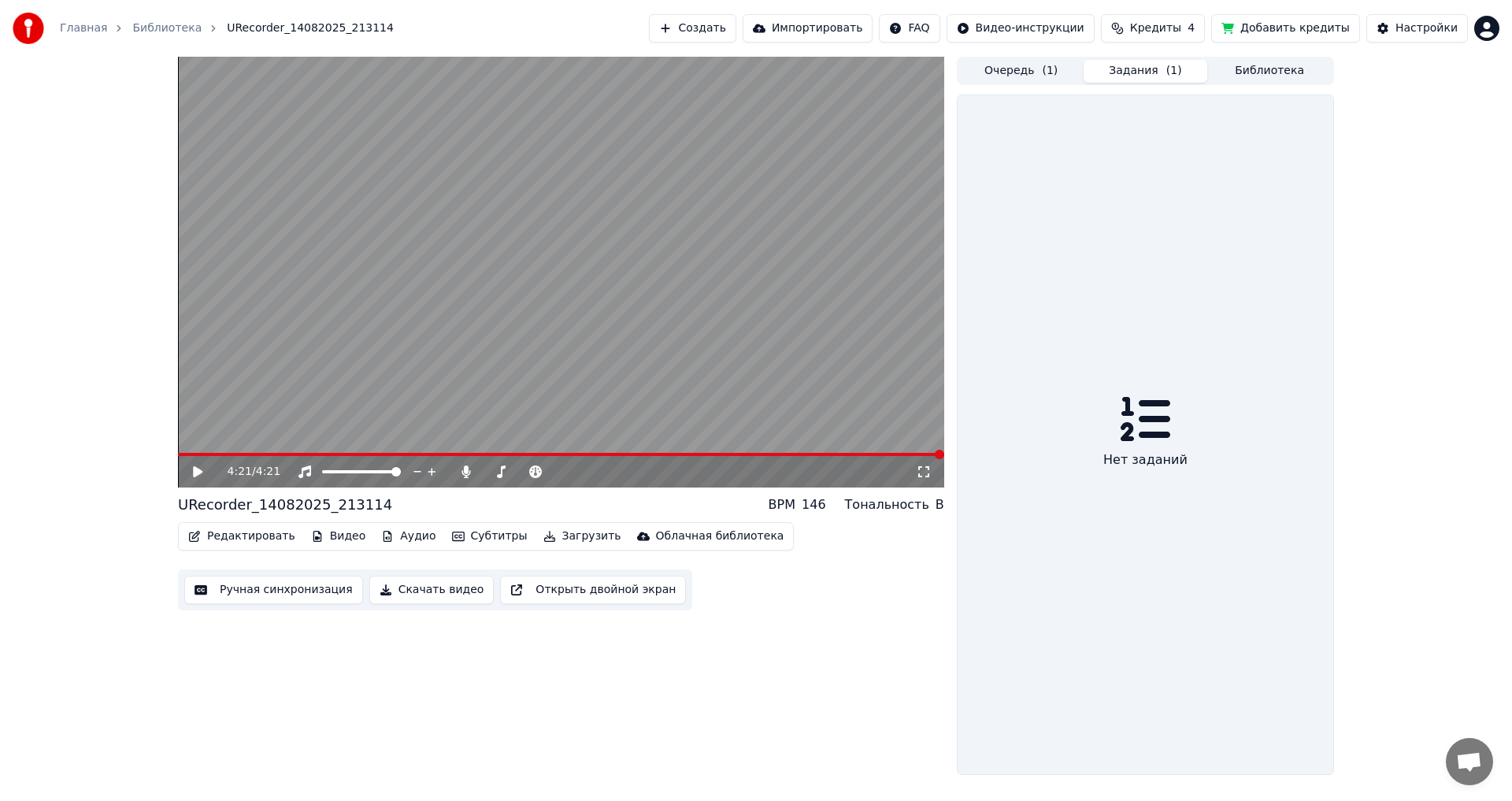
click at [1124, 69] on button "Задания ( 1 )" at bounding box center [1146, 71] width 124 height 23
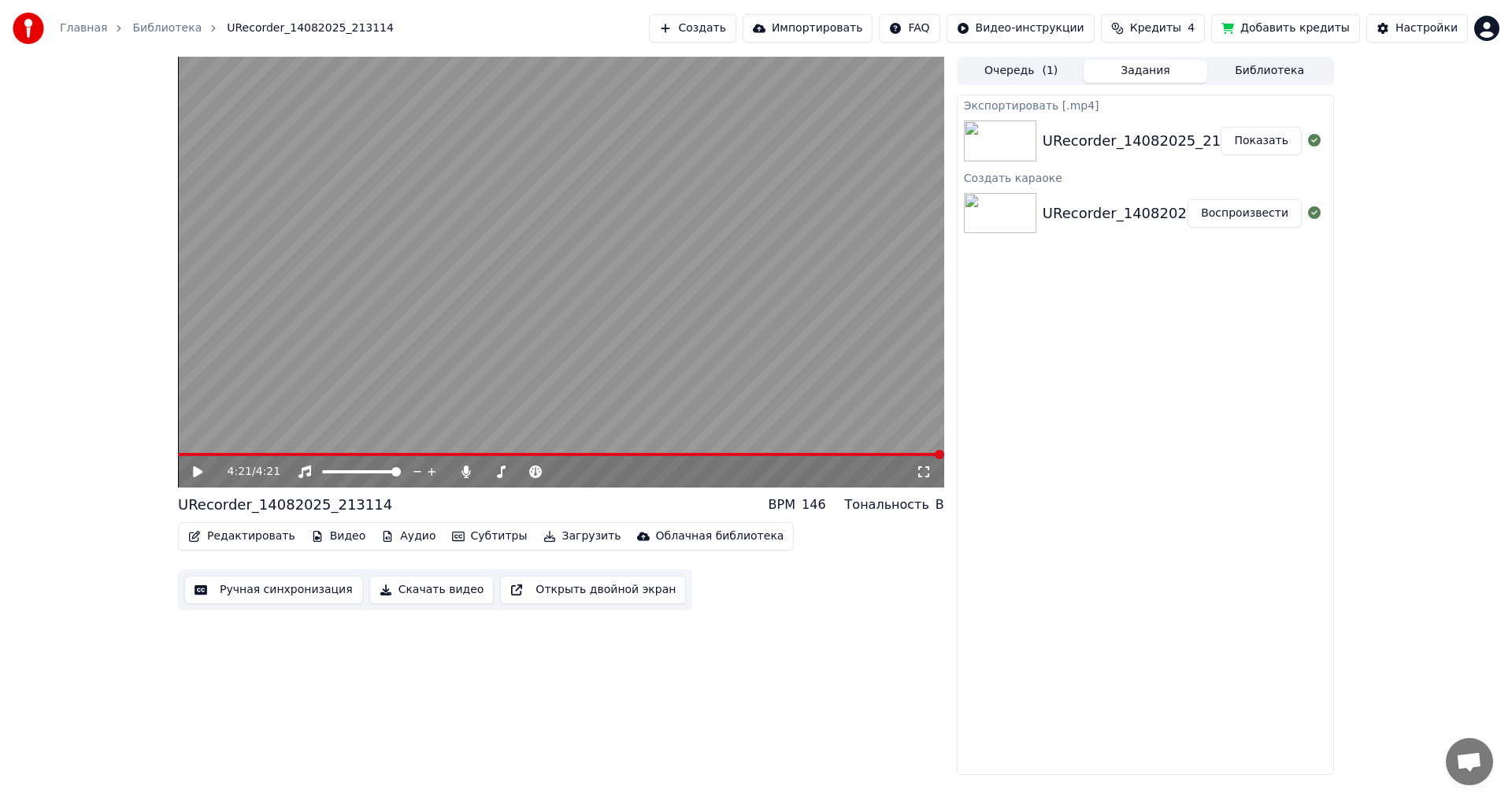
click at [1253, 140] on button "Показать" at bounding box center [1261, 141] width 81 height 29
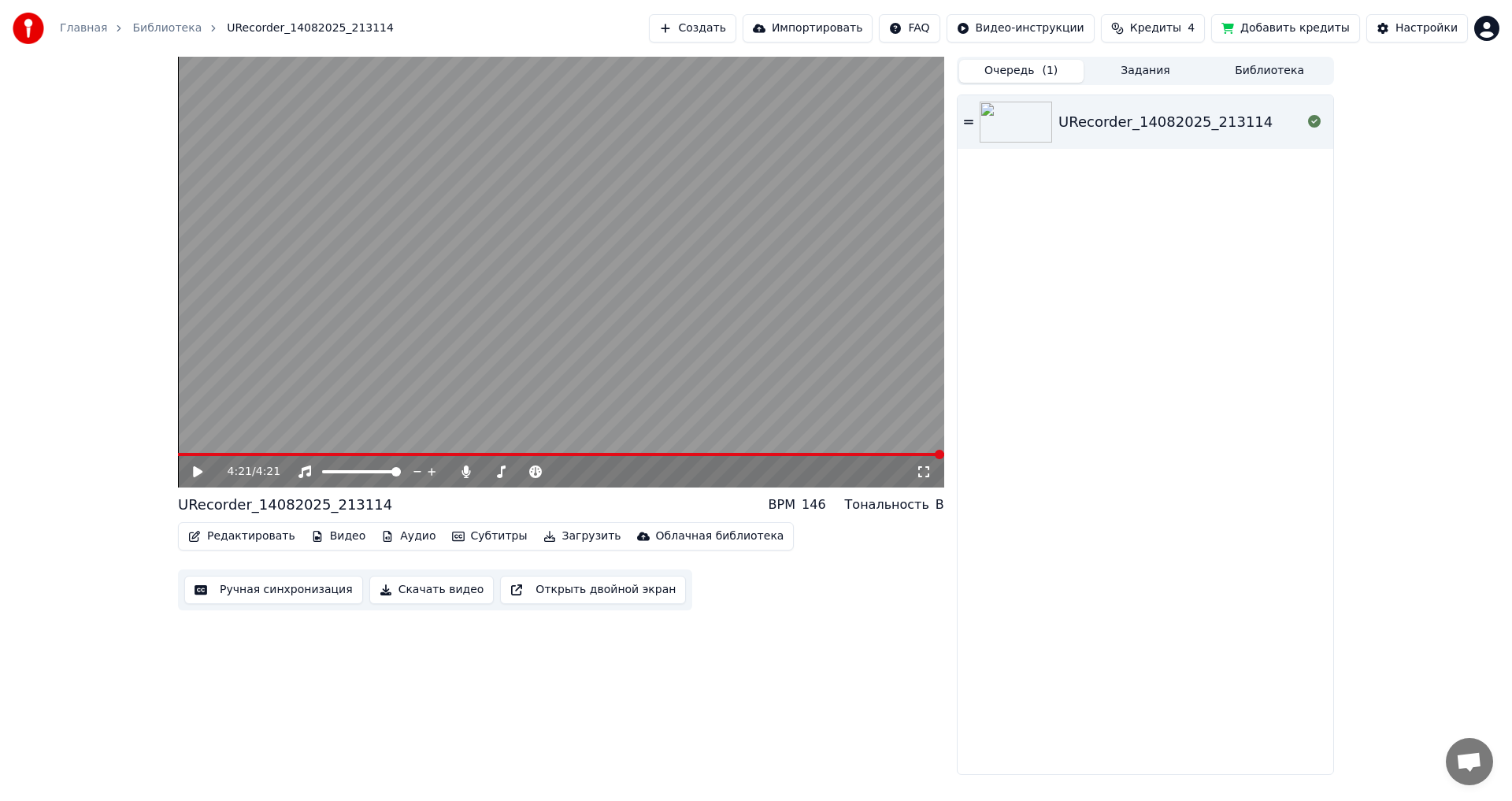
click at [1033, 69] on button "Очередь ( 1 )" at bounding box center [1022, 71] width 124 height 23
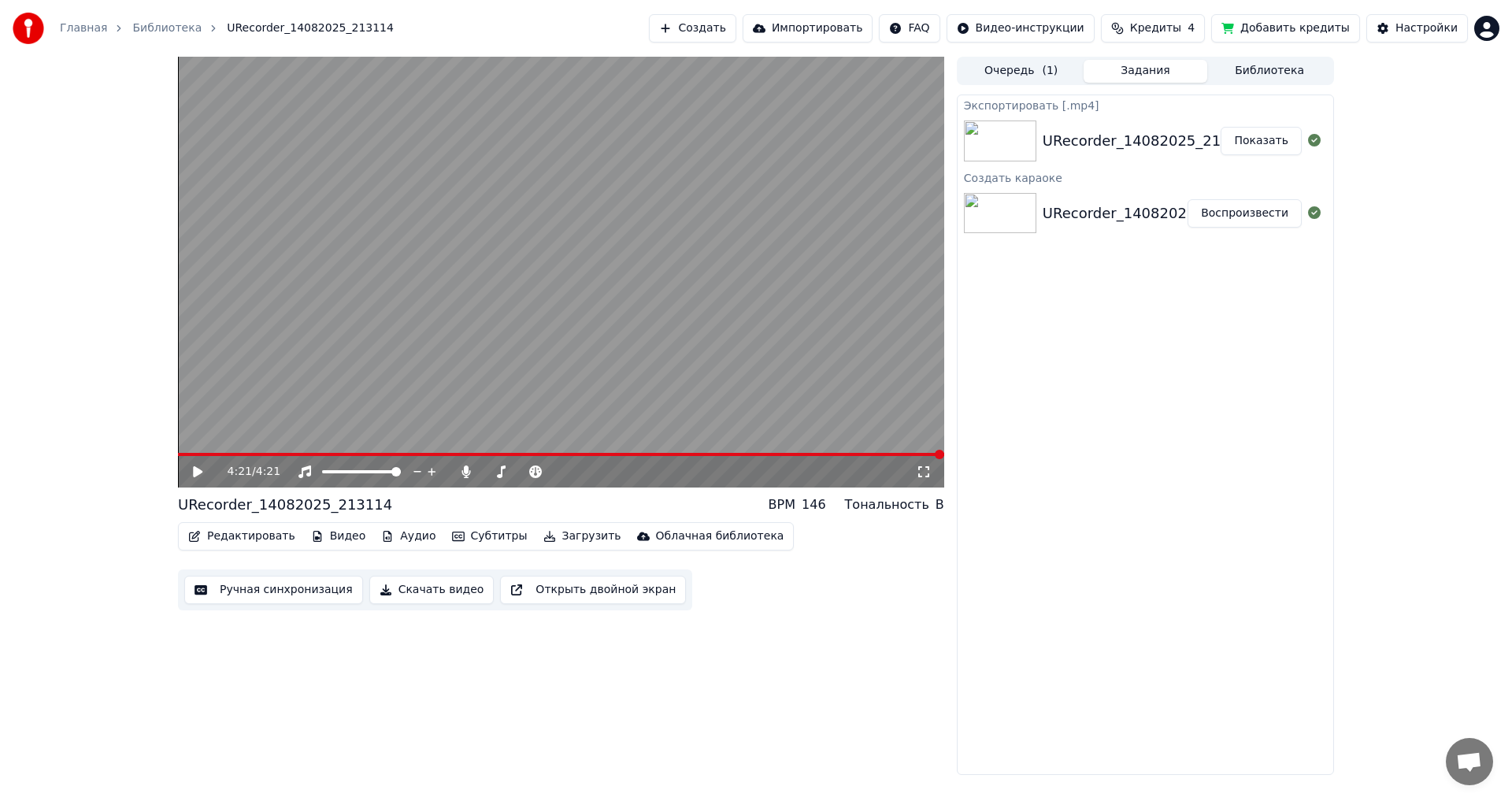
click at [1157, 69] on button "Задания" at bounding box center [1146, 71] width 124 height 23
click at [1255, 75] on button "Библиотека" at bounding box center [1270, 71] width 124 height 23
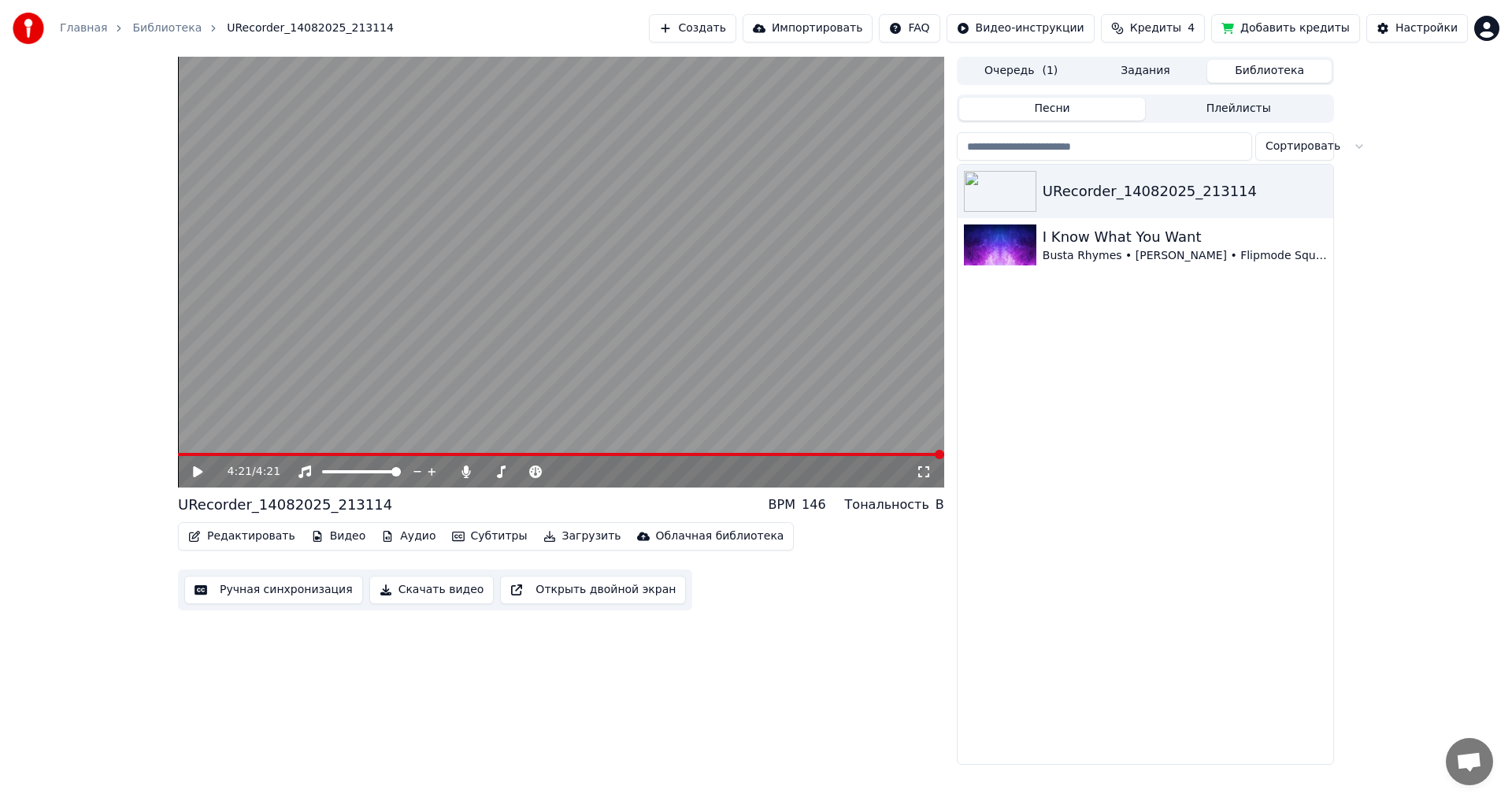
click at [1168, 74] on button "Задания" at bounding box center [1146, 71] width 124 height 23
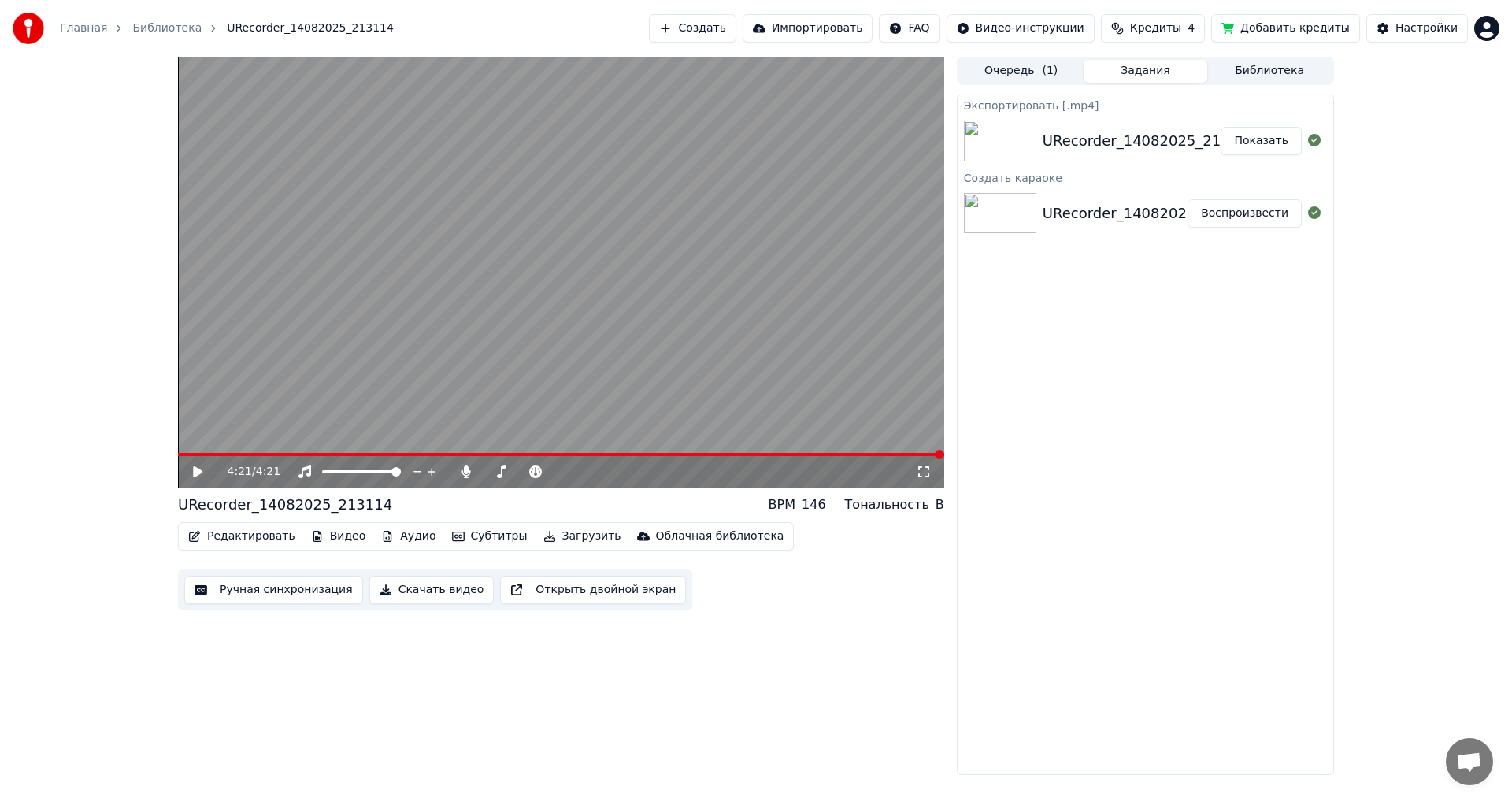
click at [816, 504] on div "BPM 146" at bounding box center [797, 504] width 57 height 19
click at [883, 512] on div "Тональность" at bounding box center [888, 504] width 85 height 19
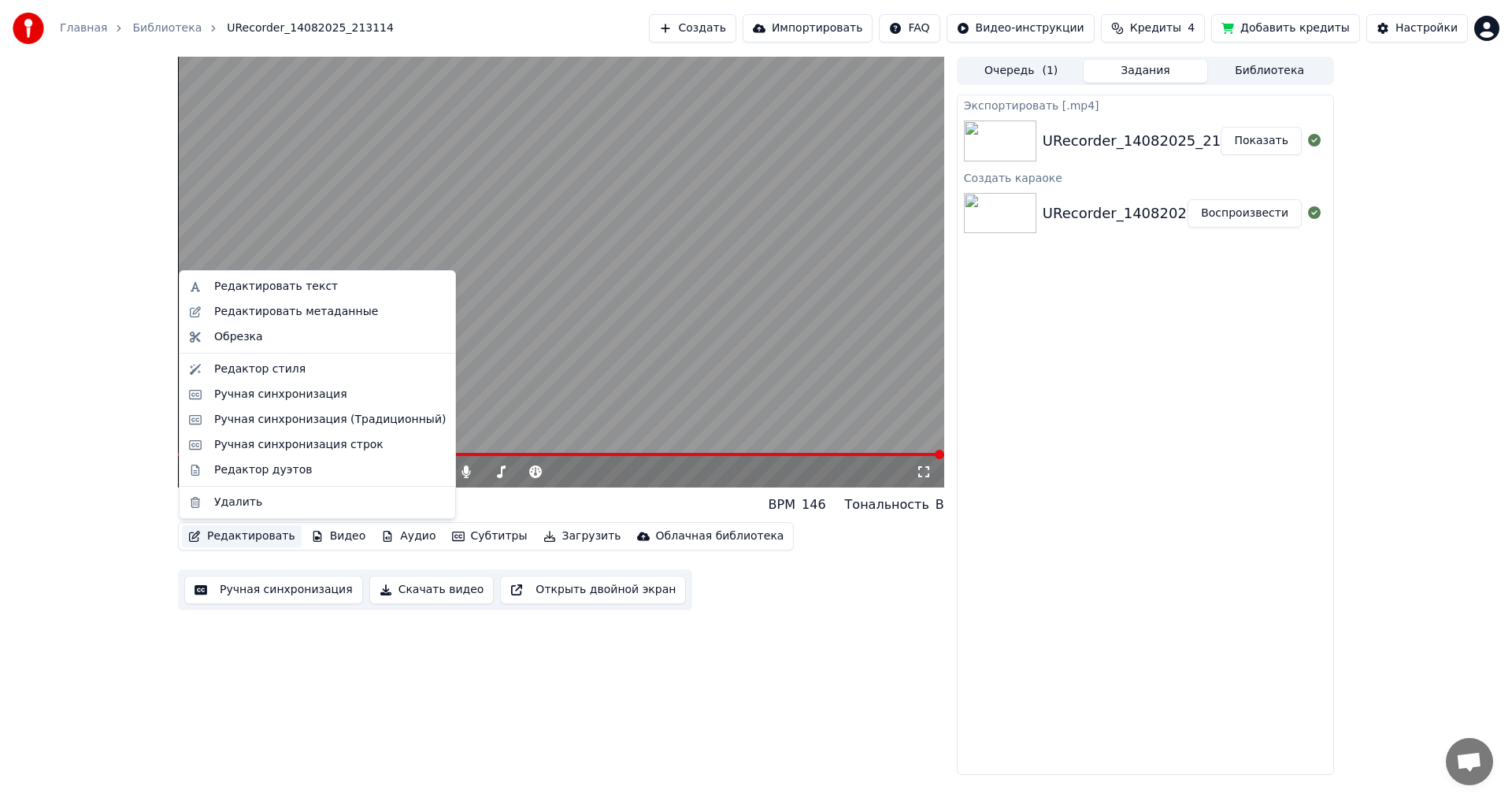
click at [248, 538] on button "Редактировать" at bounding box center [242, 536] width 120 height 22
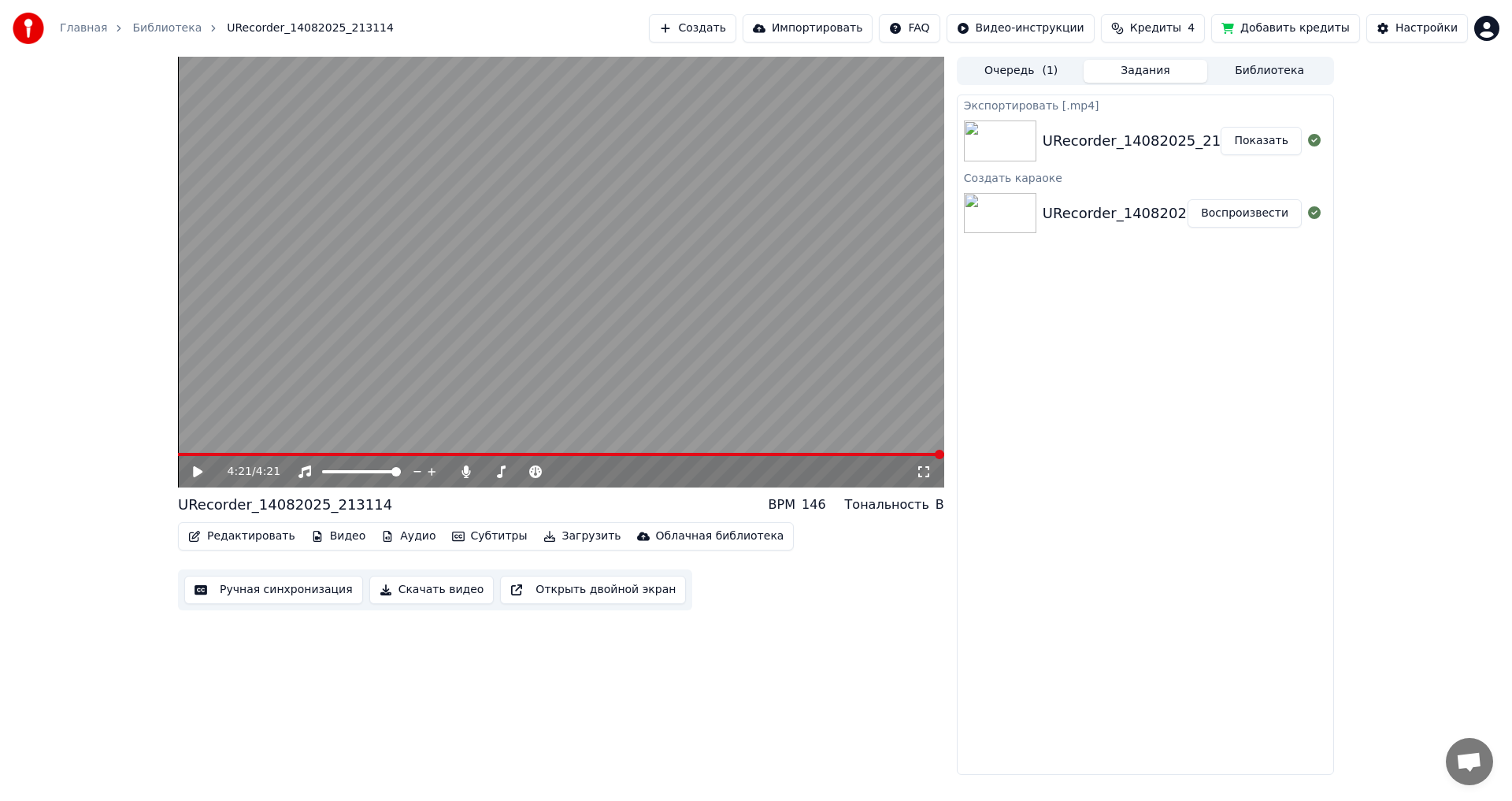
click at [812, 647] on div "4:21 / 4:21 URecorder_14082025_213114 BPM 146 Тональность B Редактировать Видео…" at bounding box center [561, 416] width 767 height 718
click at [1418, 24] on div "Настройки" at bounding box center [1426, 29] width 62 height 16
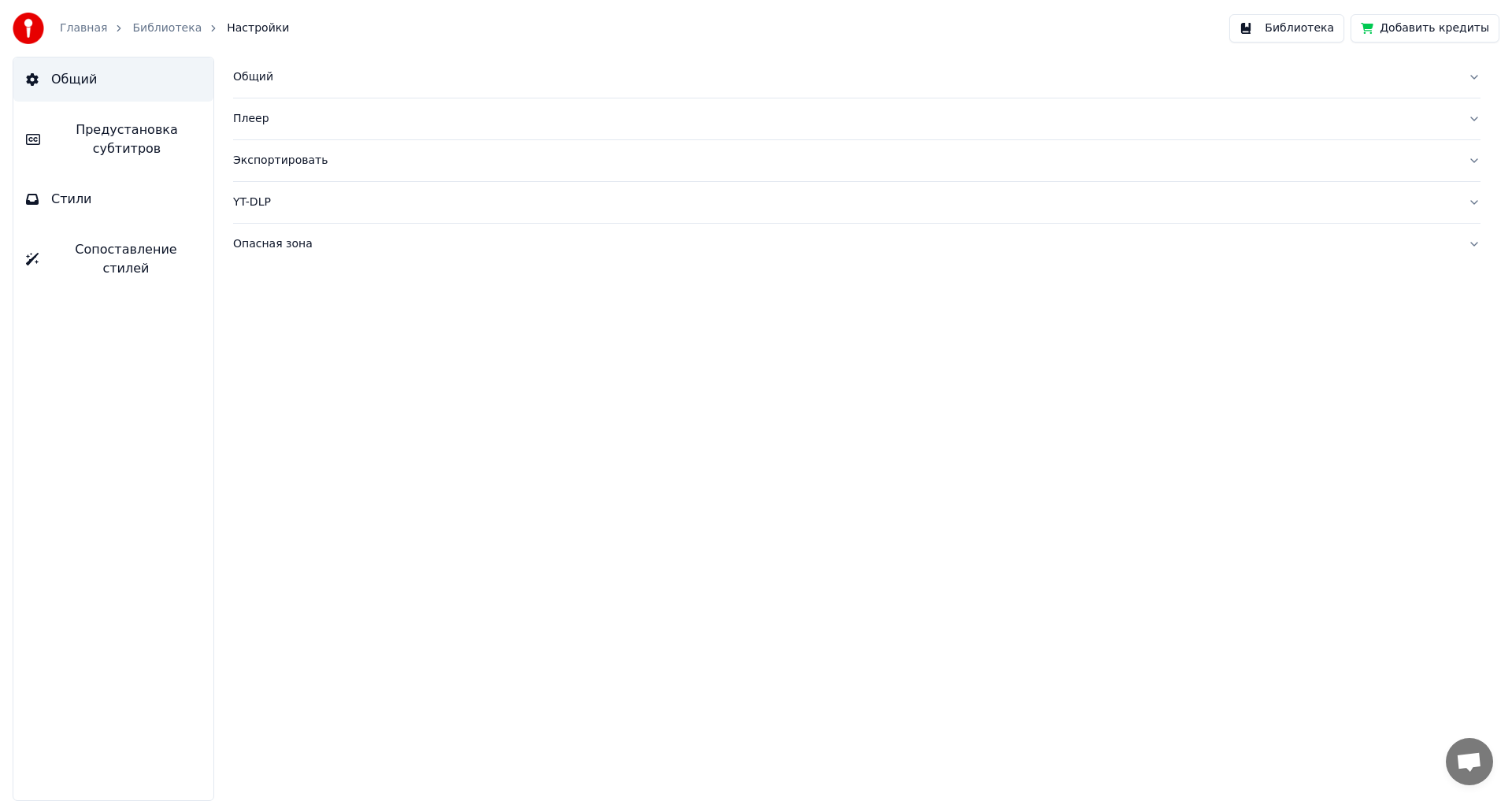
click at [83, 30] on link "Главная" at bounding box center [84, 29] width 47 height 16
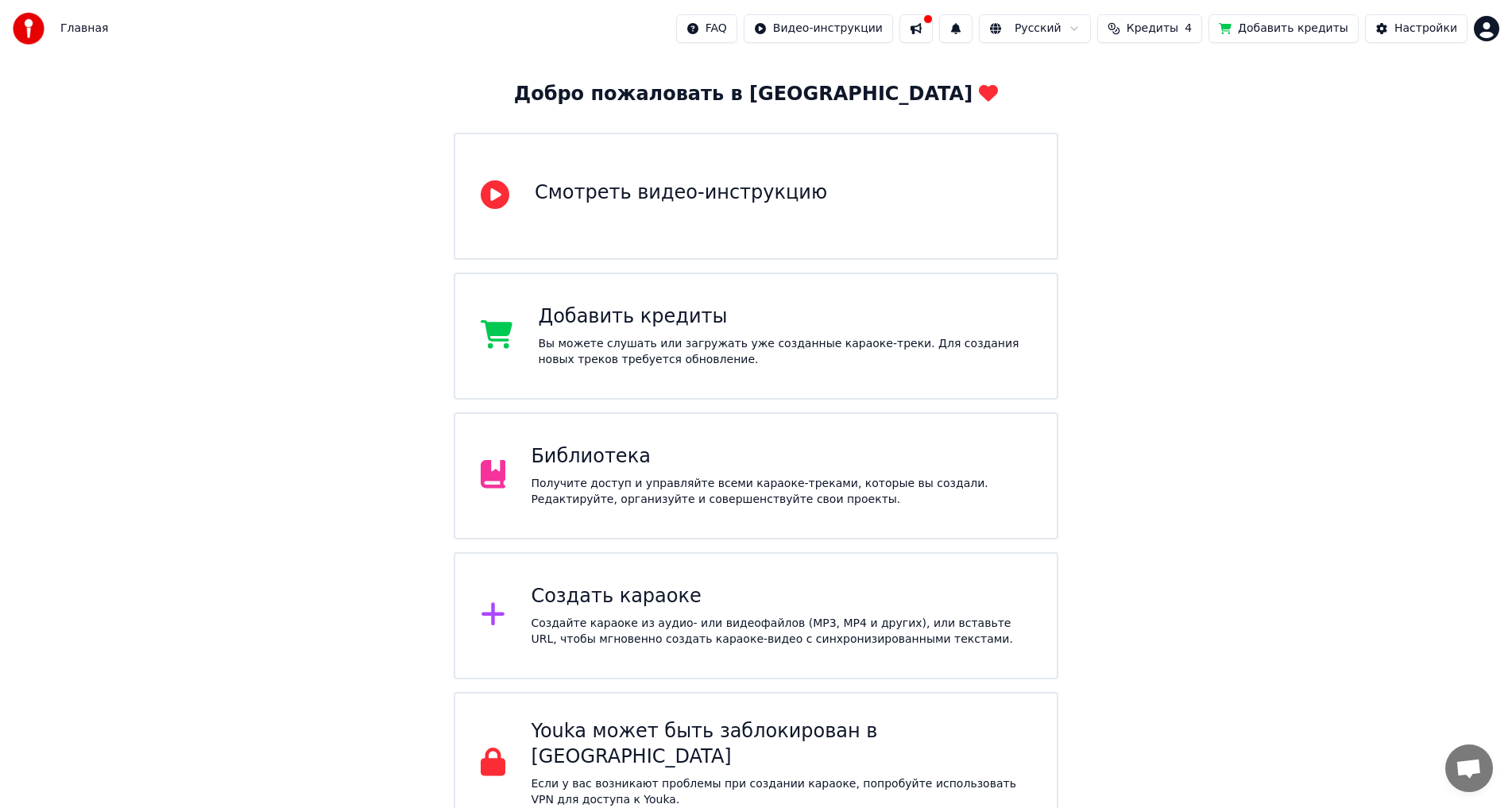
scroll to position [81, 0]
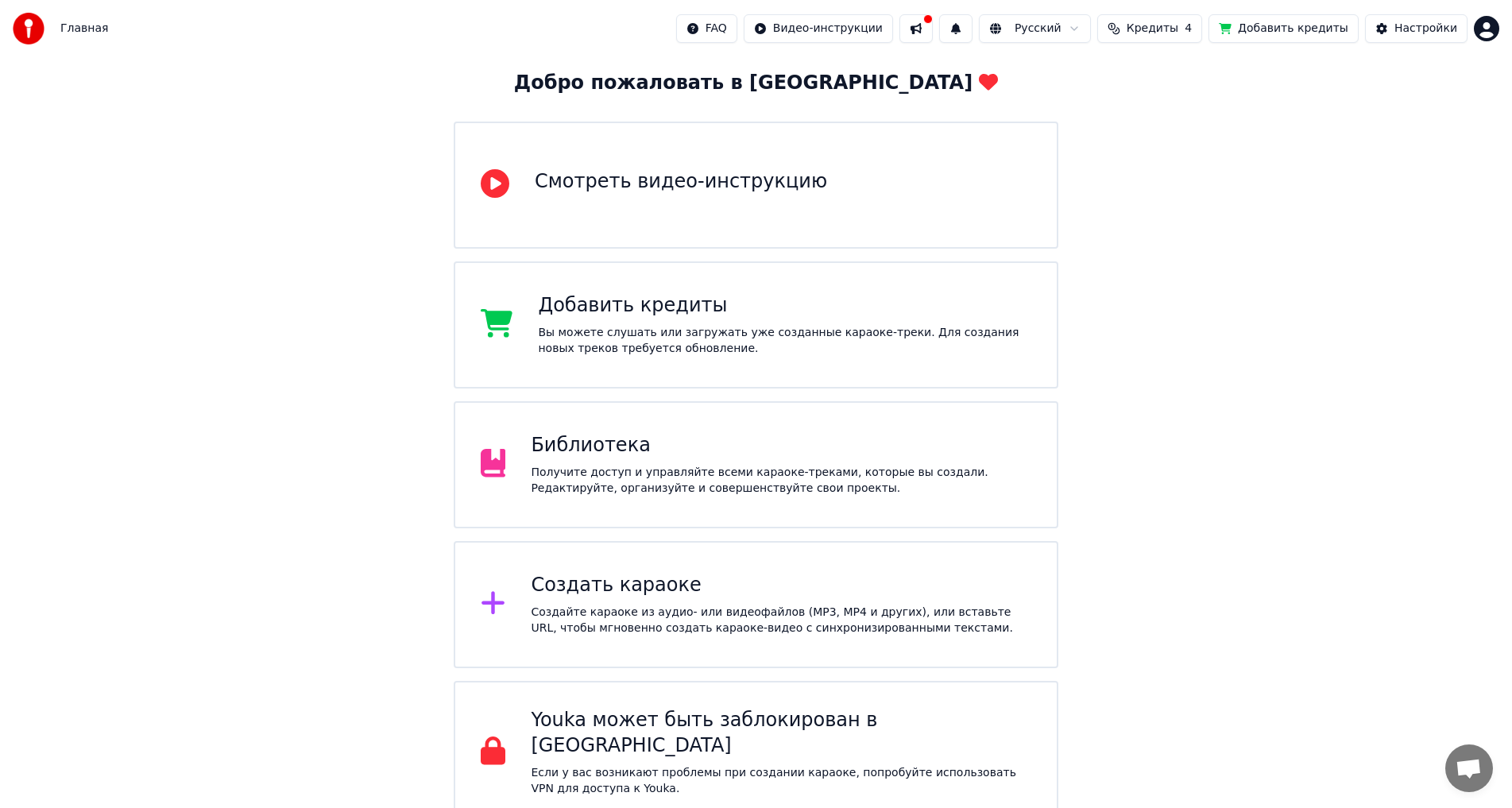
click at [598, 449] on div "Библиотека" at bounding box center [781, 446] width 500 height 26
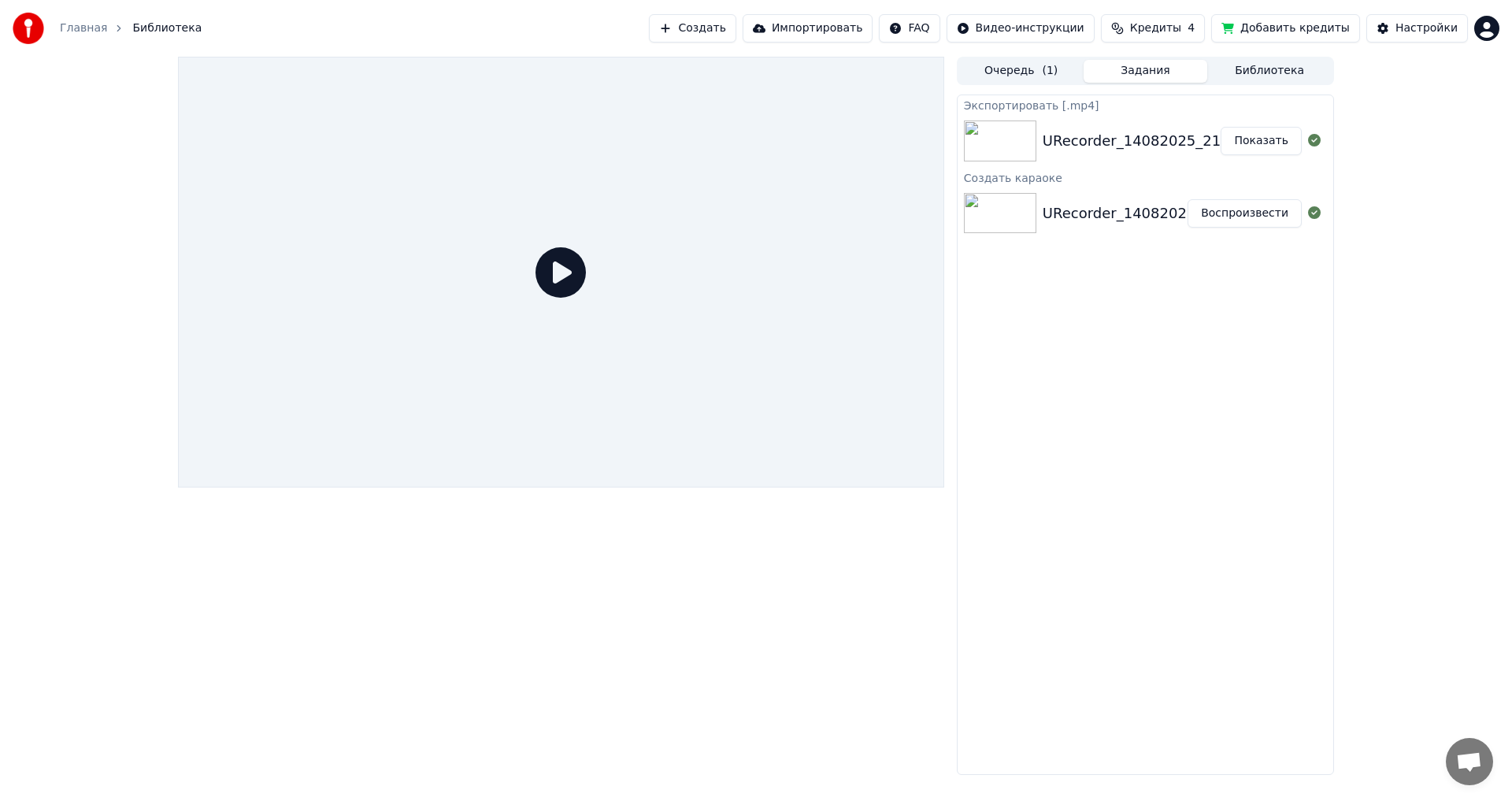
click at [72, 25] on link "Главная" at bounding box center [84, 29] width 47 height 16
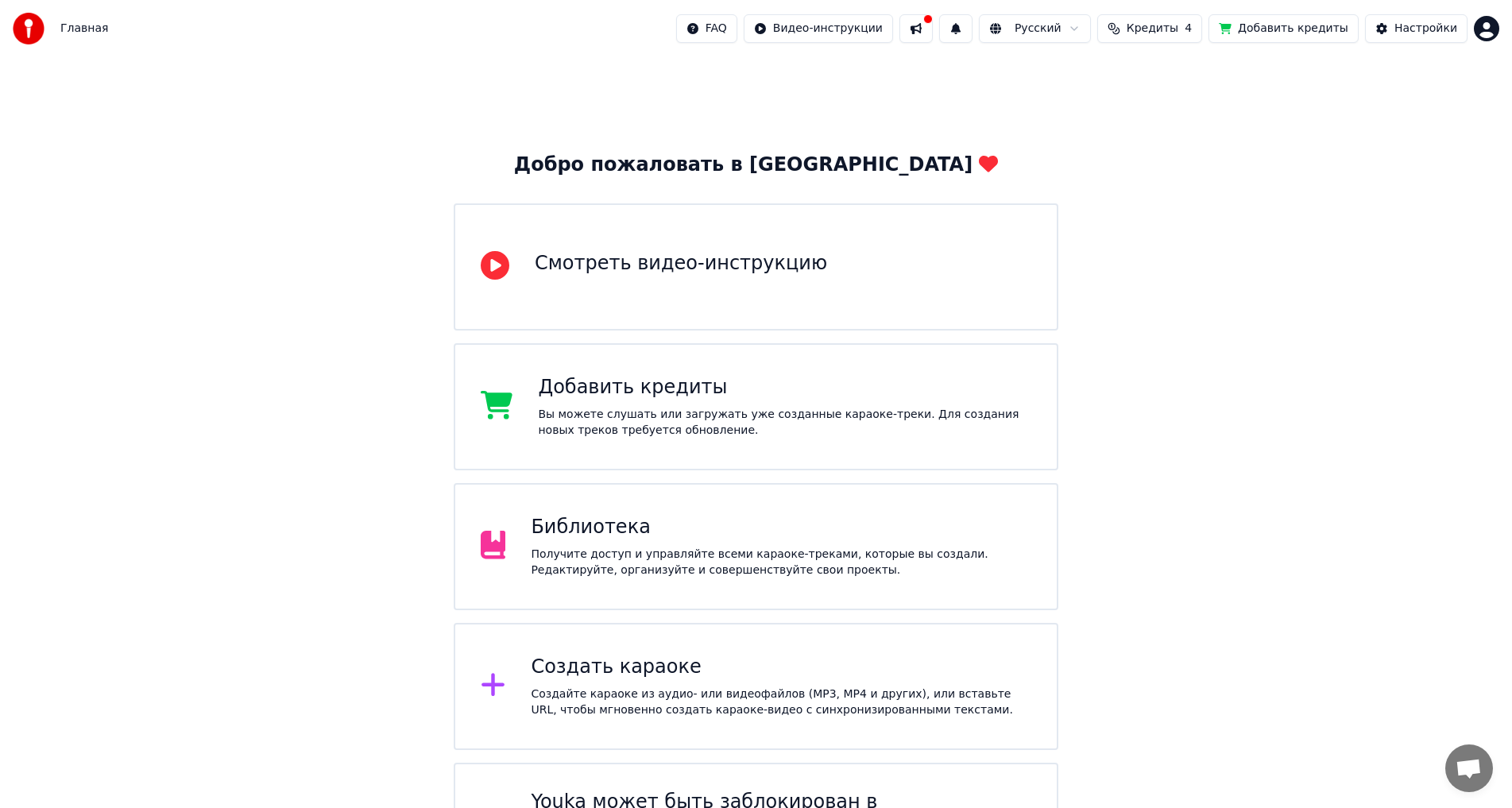
click at [932, 20] on button at bounding box center [916, 28] width 34 height 29
click at [877, 115] on div "Добро пожаловать в Youka Смотреть видео-инструкцию Добавить кредиты Вы можете с…" at bounding box center [756, 481] width 1512 height 849
click at [1420, 32] on div "Настройки" at bounding box center [1425, 29] width 63 height 16
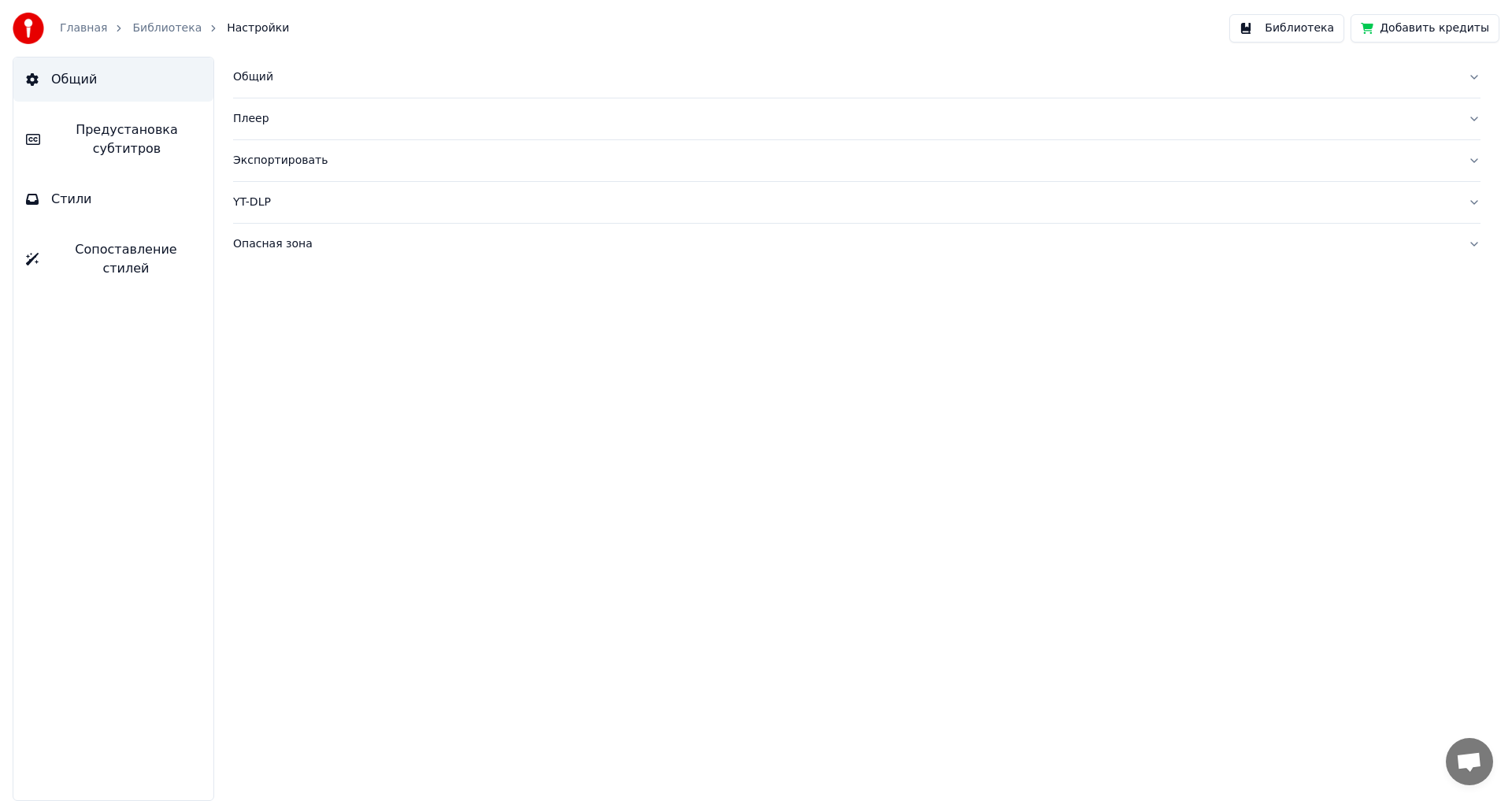
click at [108, 147] on span "Предустановка субтитров" at bounding box center [127, 139] width 148 height 37
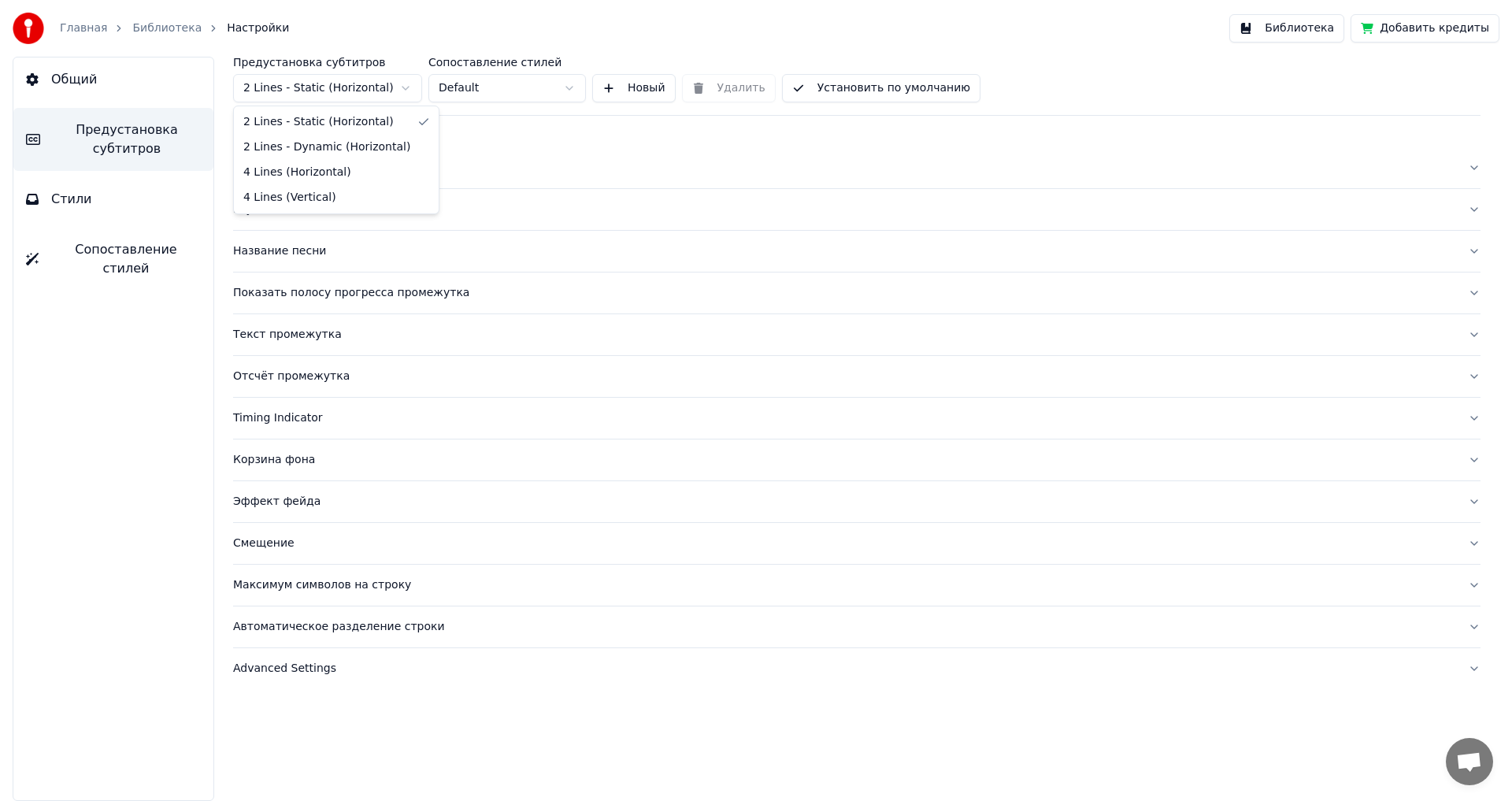
click at [405, 87] on html "Главная Библиотека Настройки Библиотека Добавить кредиты Общий Предустановка су…" at bounding box center [756, 400] width 1512 height 801
click at [549, 87] on html "Главная Библиотека Настройки Библиотека Добавить кредиты Общий Предустановка су…" at bounding box center [756, 400] width 1512 height 801
click at [55, 92] on button "Общий" at bounding box center [113, 79] width 200 height 44
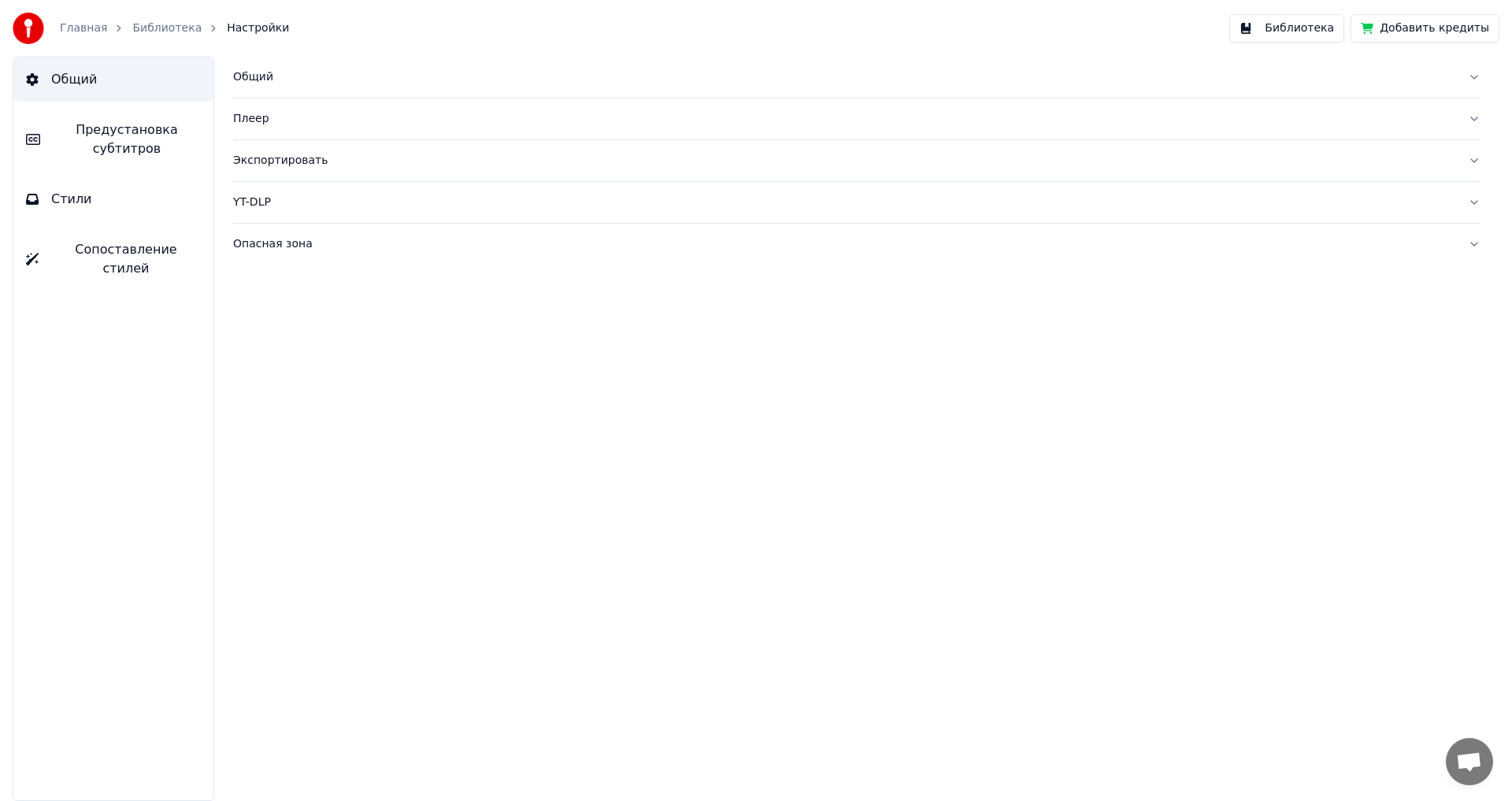
click at [86, 208] on button "Стили" at bounding box center [113, 199] width 200 height 44
